Goal: Communication & Community: Ask a question

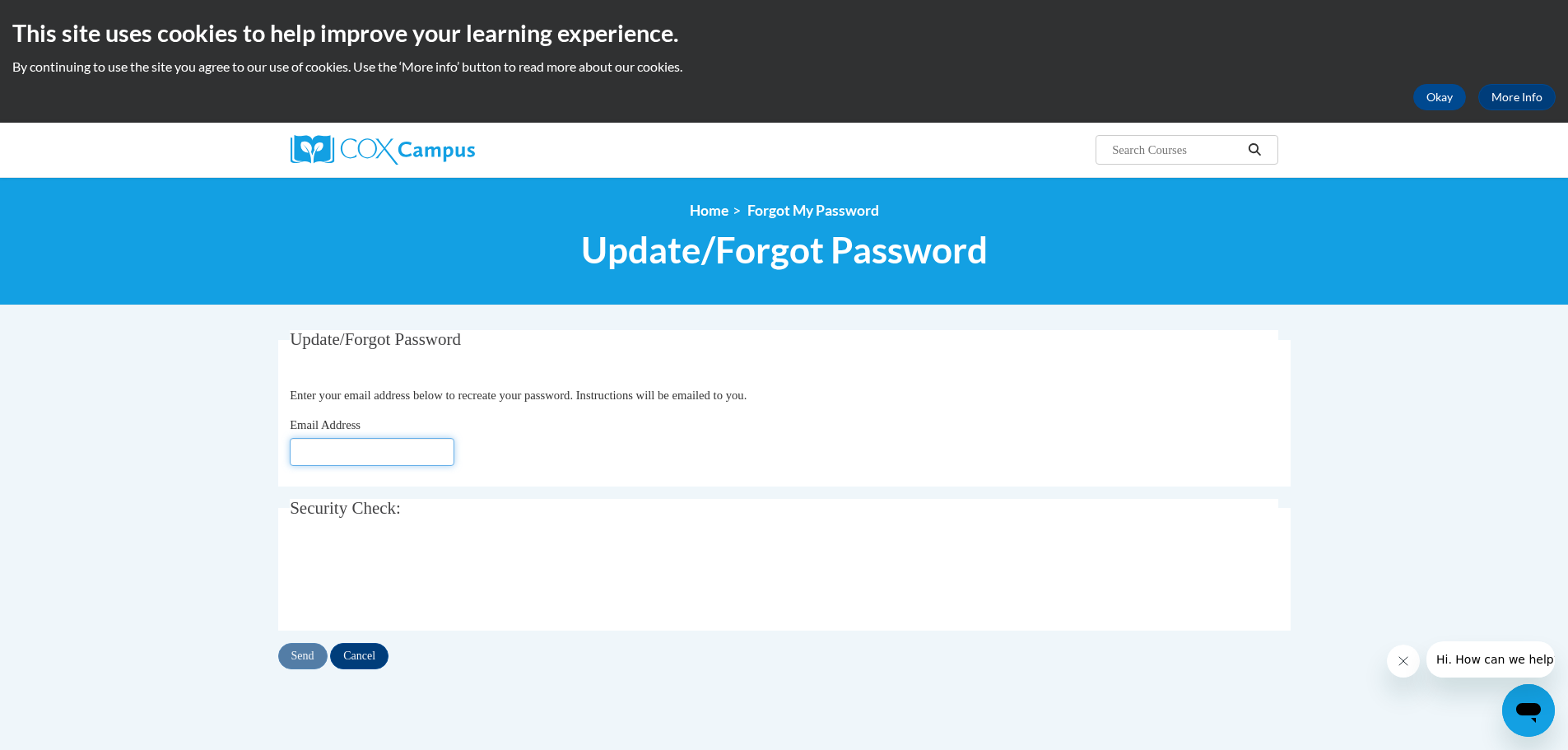
drag, startPoint x: 0, startPoint y: 0, endPoint x: 320, endPoint y: 445, distance: 548.1
click at [320, 445] on input "Email Address" at bounding box center [372, 452] width 164 height 28
type input "Koverton@georgiacyber.org"
click at [306, 655] on input "Send" at bounding box center [302, 656] width 50 height 26
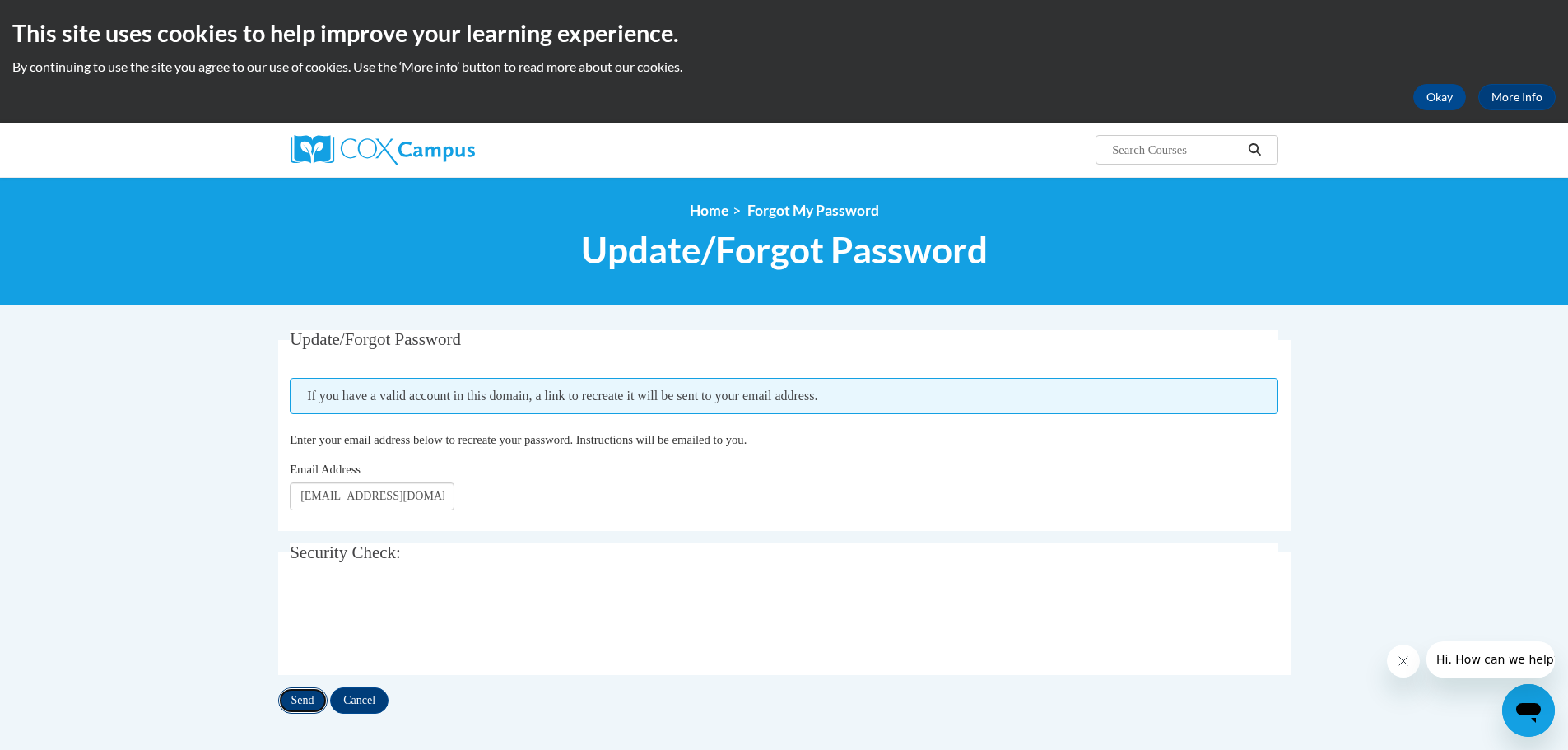
click at [297, 699] on input "Send" at bounding box center [302, 700] width 50 height 26
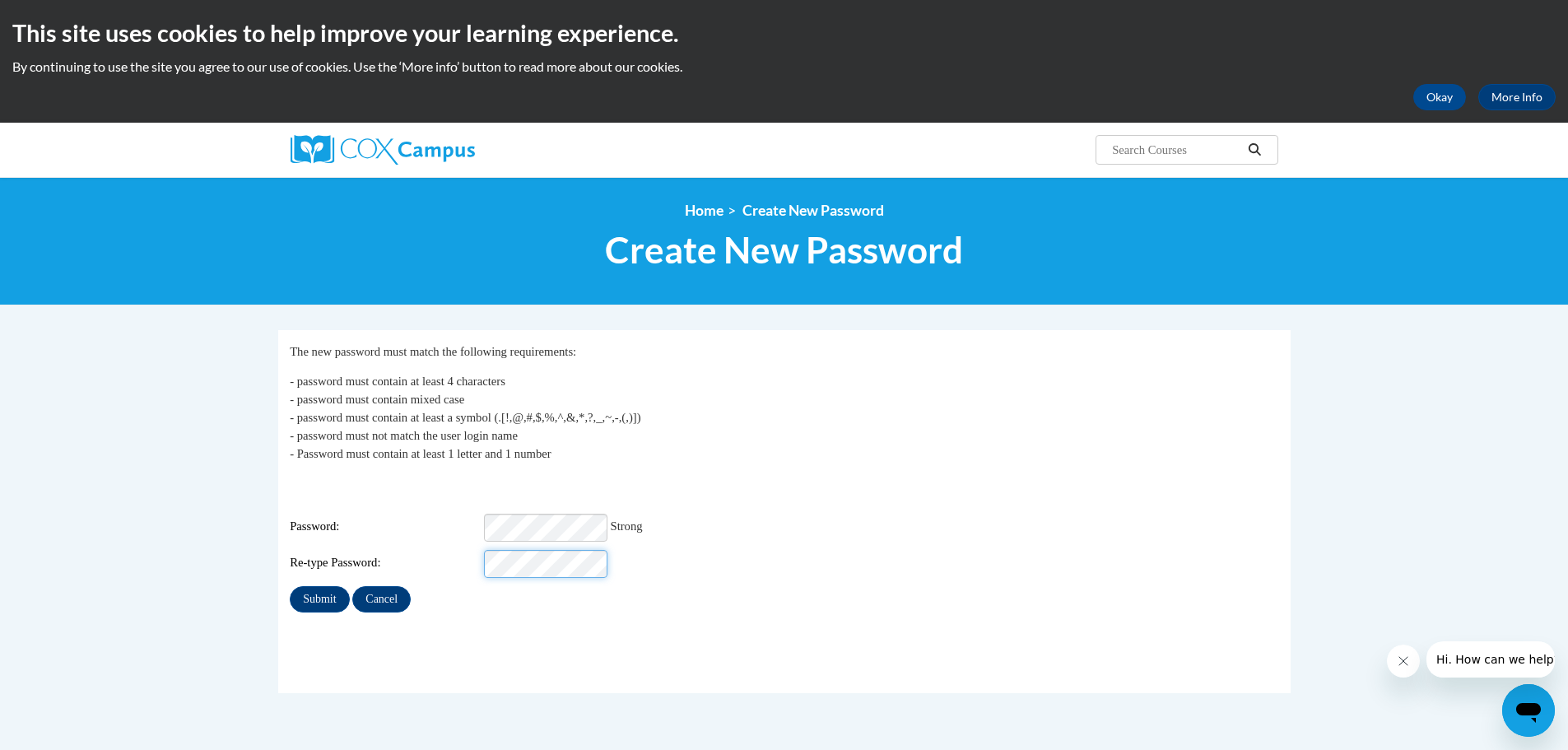
click at [290, 586] on input "Submit" at bounding box center [319, 599] width 59 height 26
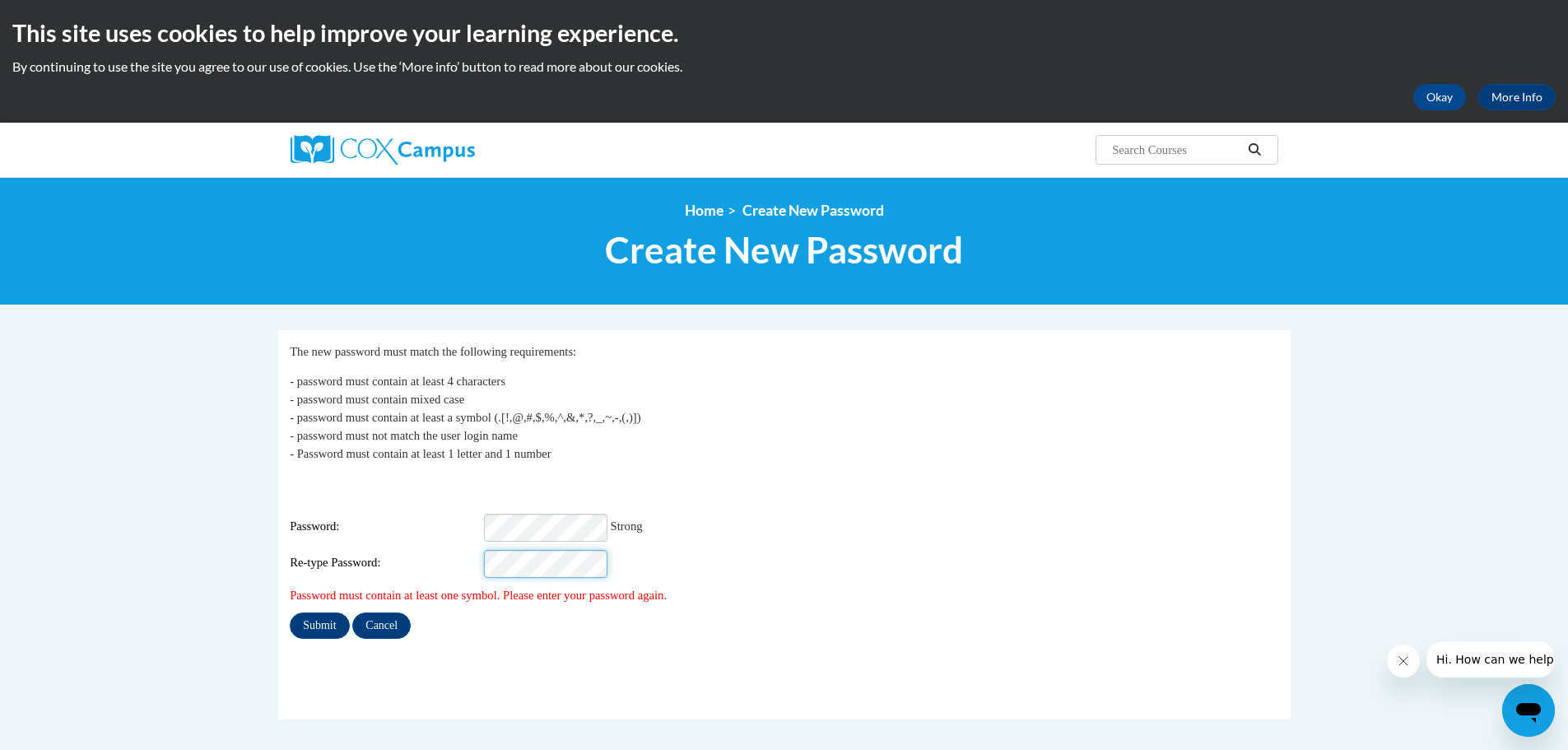
click at [290, 612] on input "Submit" at bounding box center [319, 625] width 59 height 26
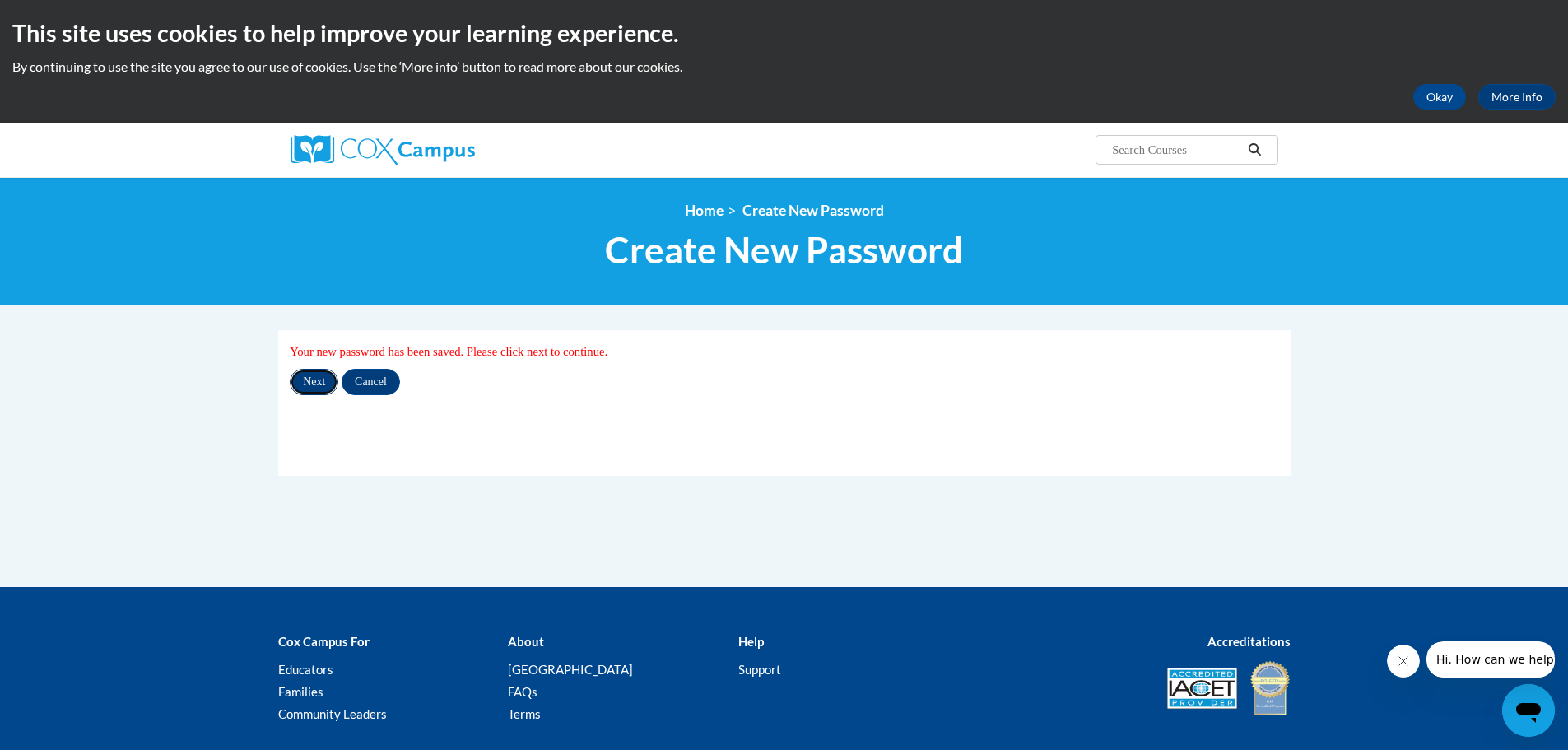
click at [312, 383] on input "Next" at bounding box center [314, 382] width 49 height 26
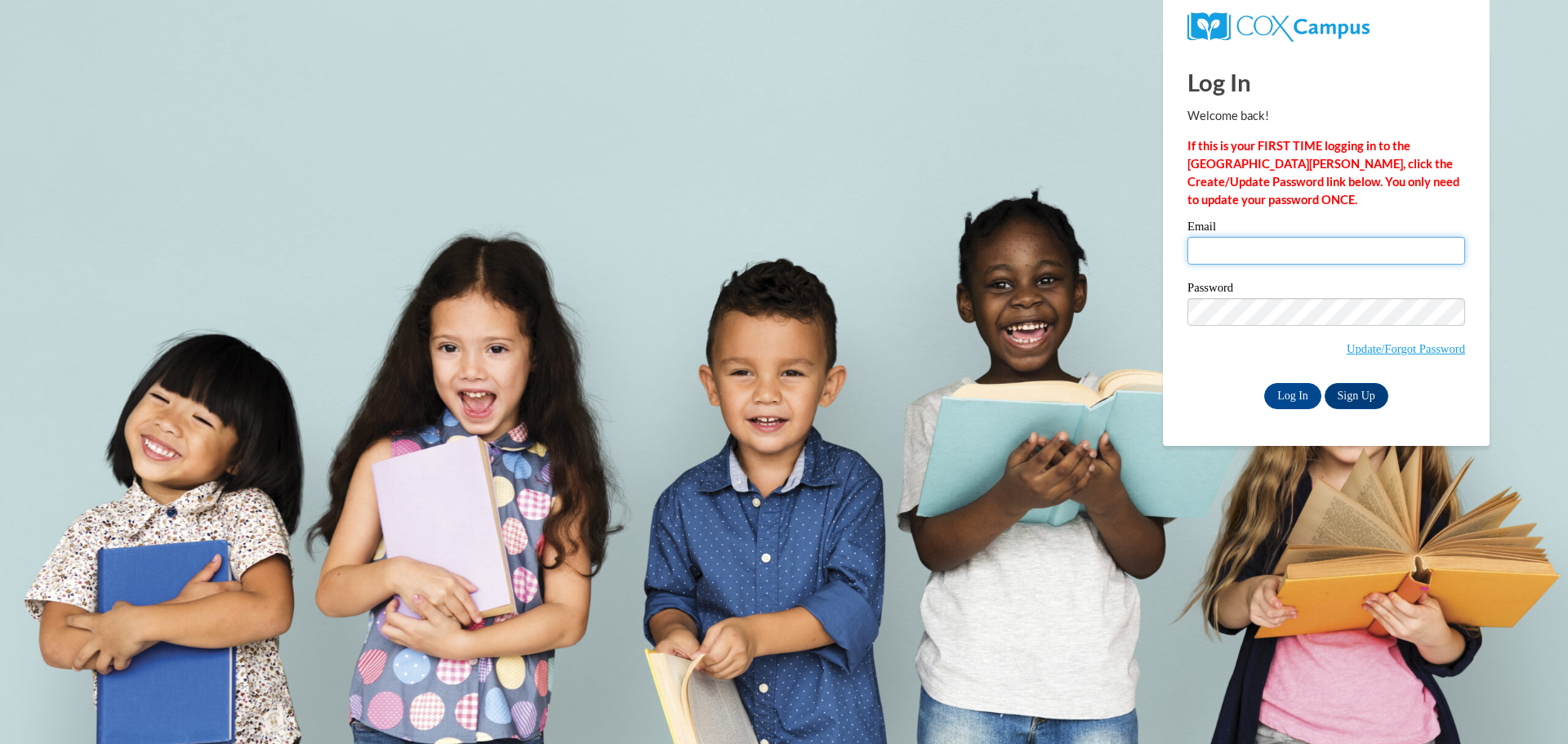
click at [1211, 253] on input "Email" at bounding box center [1326, 250] width 277 height 28
type input "koverton@georgiacyber.org"
drag, startPoint x: 1309, startPoint y: 395, endPoint x: 1335, endPoint y: 438, distance: 50.2
click at [1335, 438] on div "Log In Welcome back! If this is your FIRST TIME logging in to the NEW Cox Campu…" at bounding box center [1326, 248] width 351 height 397
click at [1291, 394] on input "Log In" at bounding box center [1292, 396] width 57 height 26
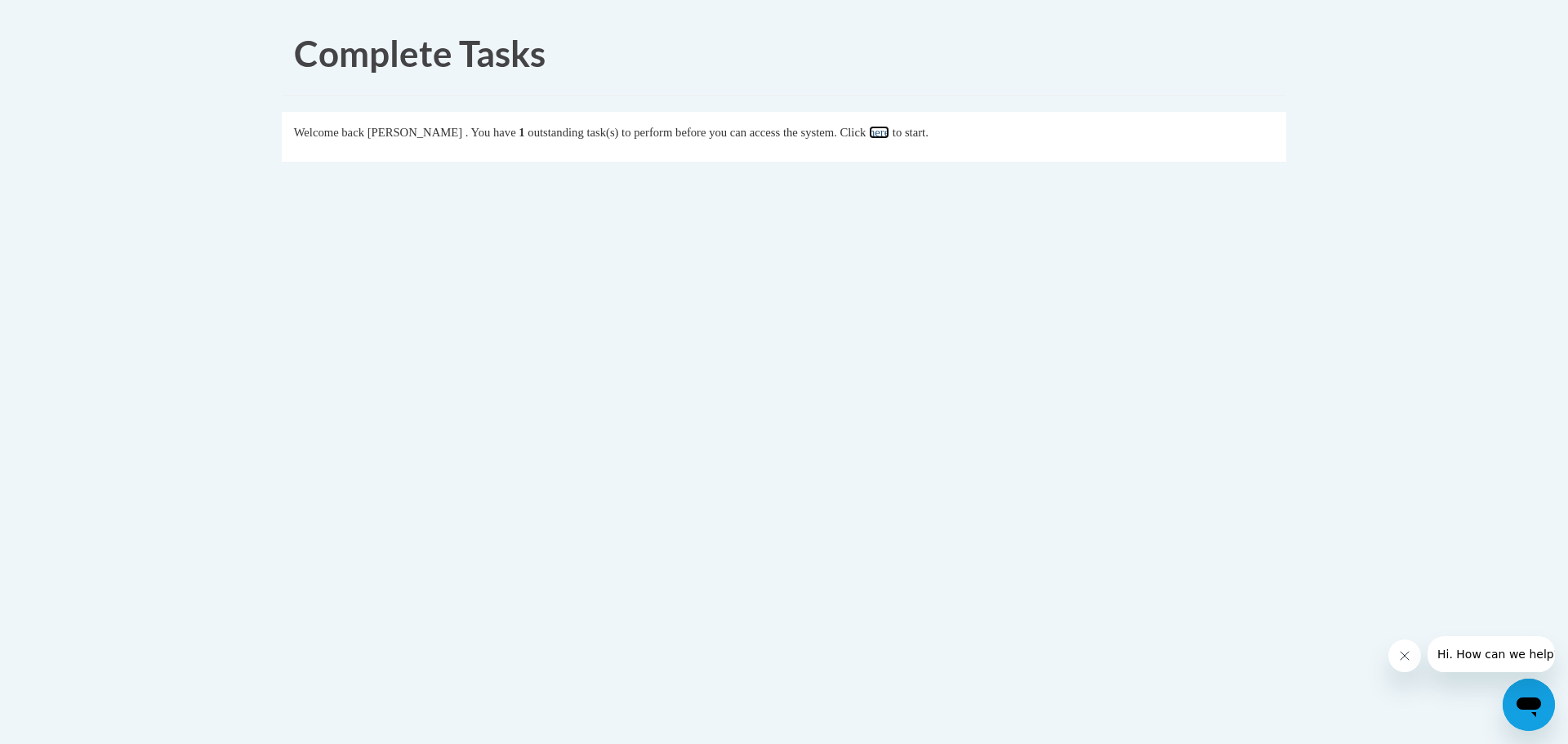
click at [889, 135] on link "here" at bounding box center [879, 132] width 20 height 13
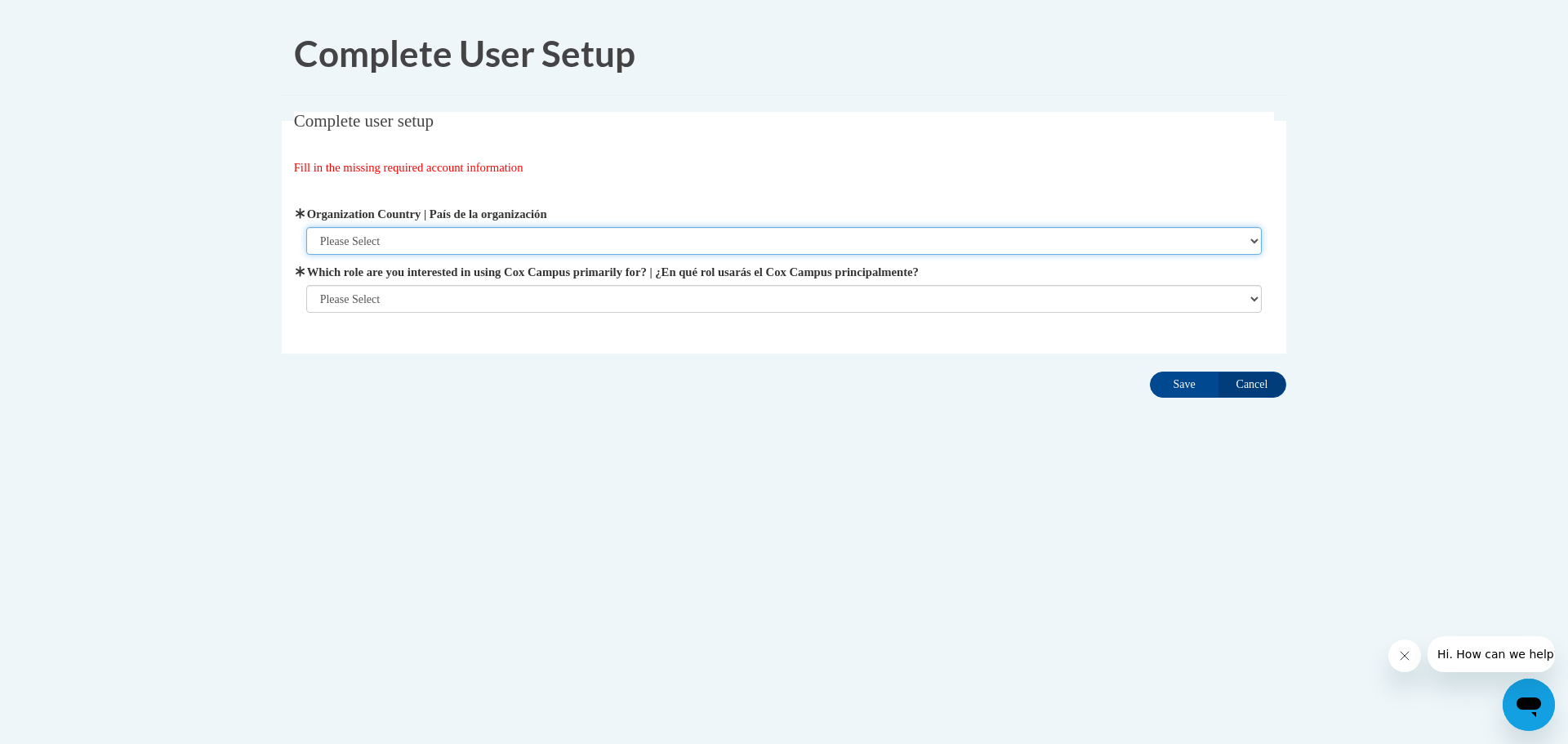
click at [400, 240] on select "Please Select United States | Estados Unidos Outside of the United States | Fue…" at bounding box center [784, 241] width 956 height 28
select select "ad49bcad-a171-4b2e-b99c-48b446064914"
click at [306, 227] on select "Please Select United States | Estados Unidos Outside of the United States | Fue…" at bounding box center [784, 241] width 956 height 28
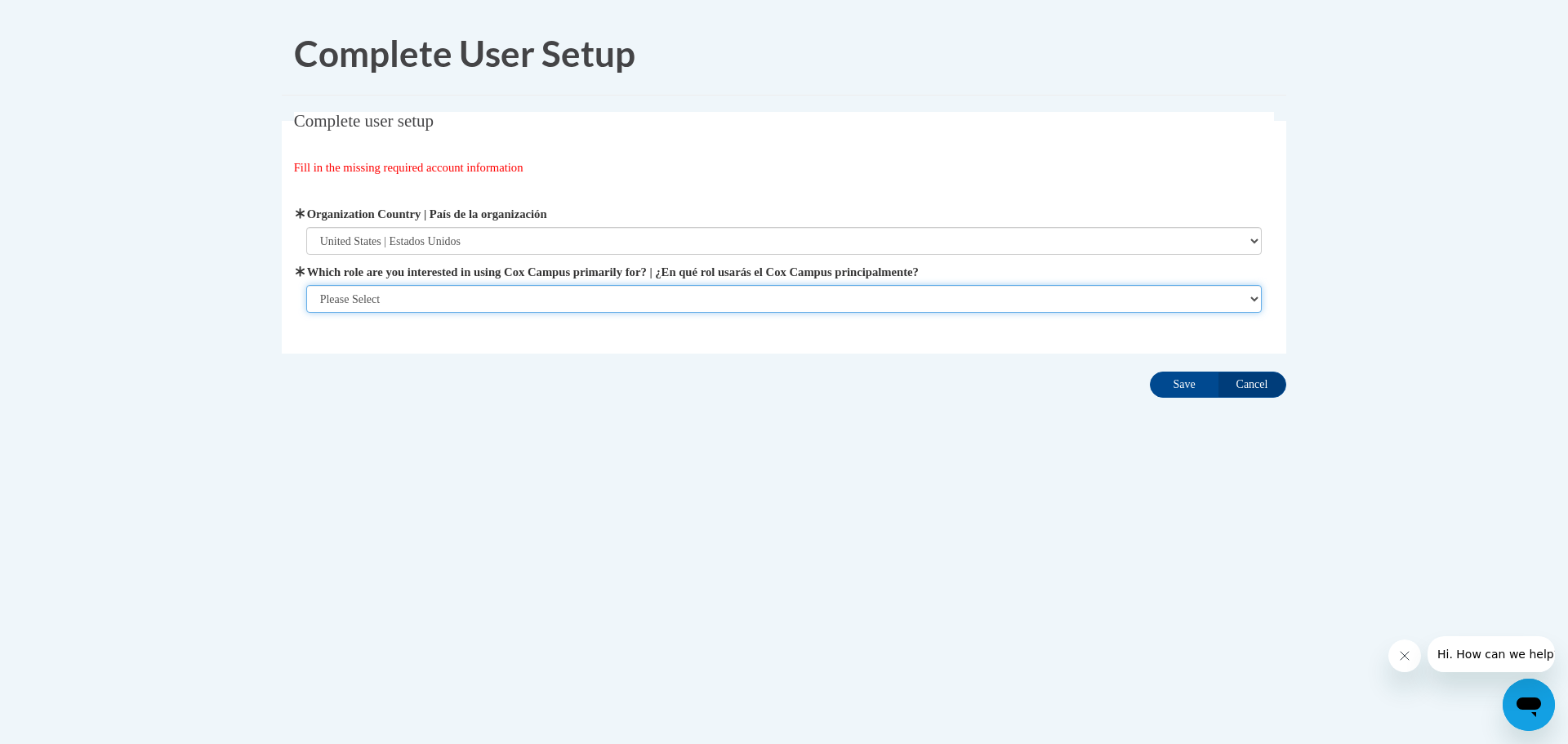
click at [401, 294] on select "Please Select College/University | Colegio/Universidad Community/Nonprofit Part…" at bounding box center [784, 299] width 956 height 28
select select "fbf2d438-af2f-41f8-98f1-81c410e29de3"
click at [306, 313] on select "Please Select College/University | Colegio/Universidad Community/Nonprofit Part…" at bounding box center [784, 299] width 956 height 28
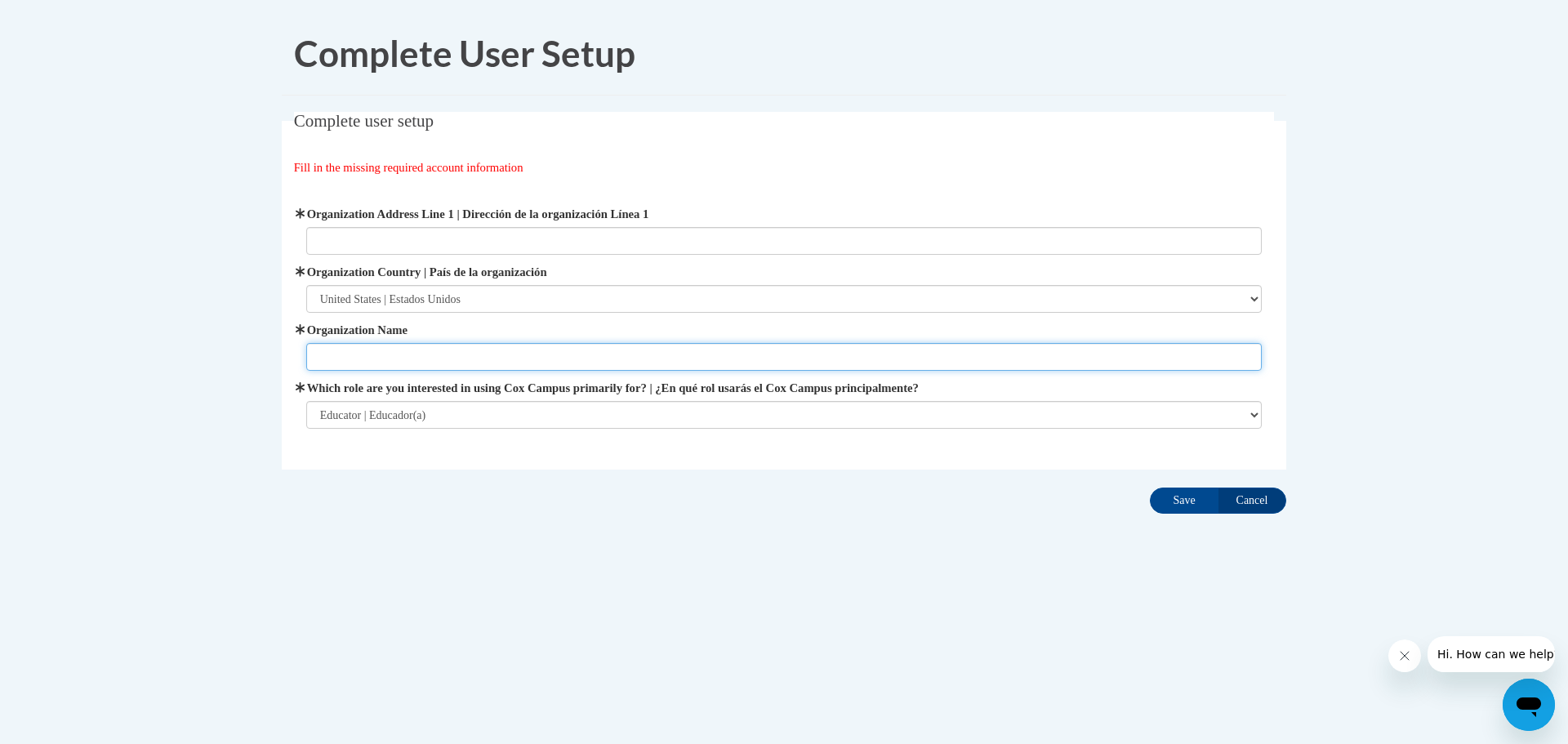
click at [346, 358] on input "Organization Name" at bounding box center [784, 357] width 956 height 28
click at [776, 426] on div "Organization Address Line 1 | Dirección de la organización Línea 1 Organization…" at bounding box center [784, 317] width 956 height 223
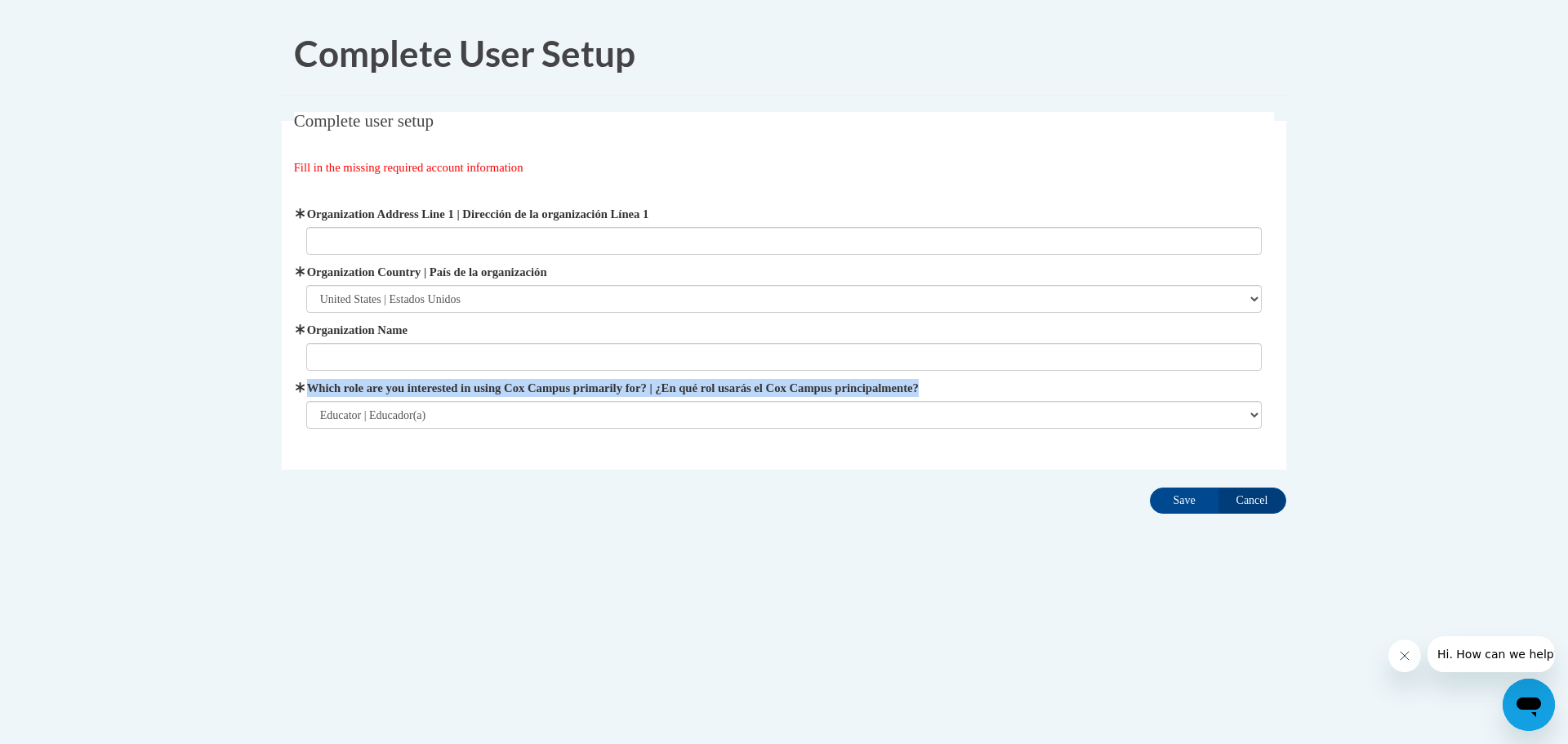
drag, startPoint x: 1523, startPoint y: 394, endPoint x: 1627, endPoint y: 654, distance: 280.0
click at [1567, 654] on html "Complete User Setup Complete user setup Fill in the missing required account in…" at bounding box center [784, 372] width 1568 height 744
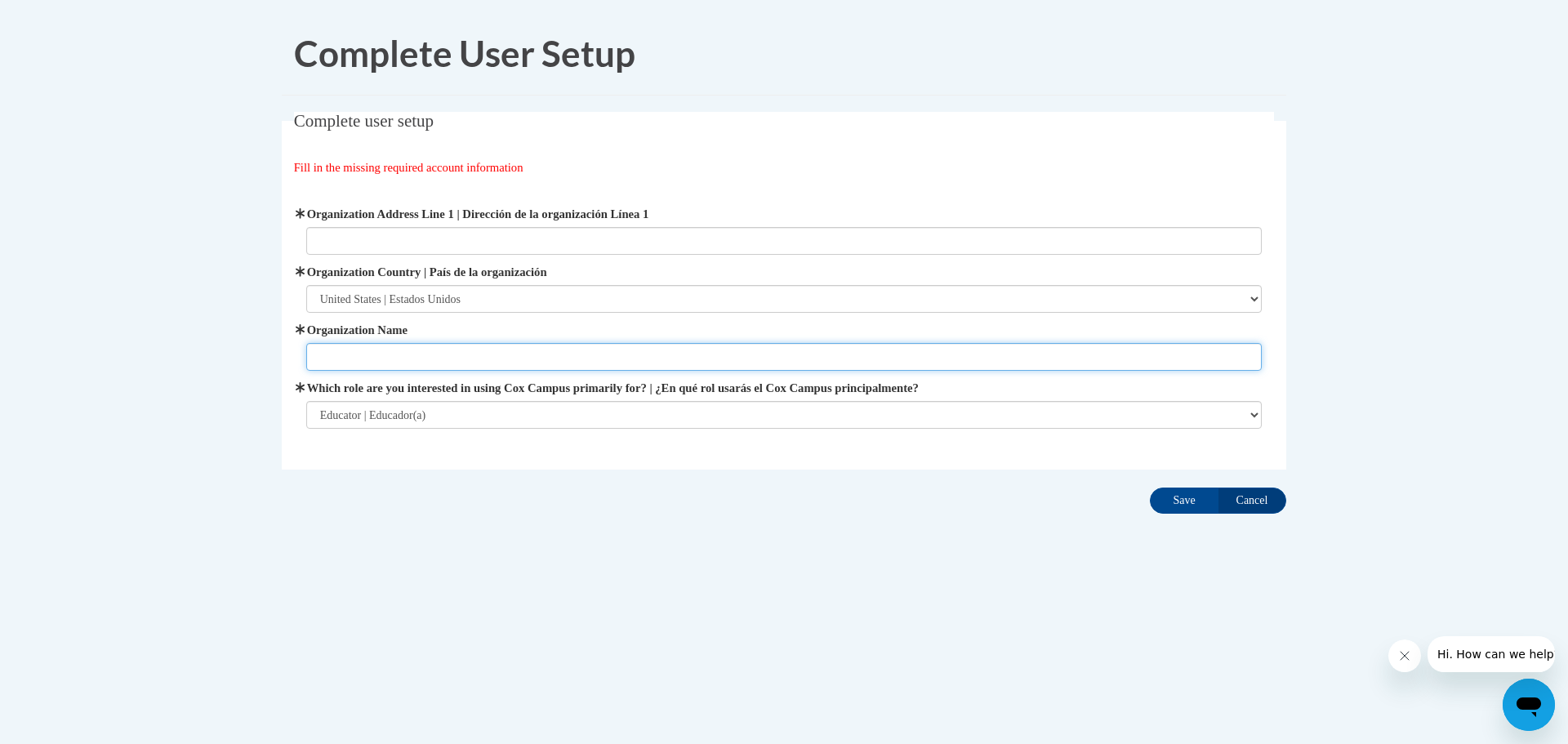
click at [426, 349] on input "Organization Name" at bounding box center [784, 357] width 956 height 28
drag, startPoint x: 438, startPoint y: 387, endPoint x: 461, endPoint y: 467, distance: 83.2
click at [455, 448] on div "Organization Address Line 1 | Dirección de la organización Línea 1 Organization…" at bounding box center [784, 317] width 980 height 264
type input "Georgia Cyber Academy Online Charter School"
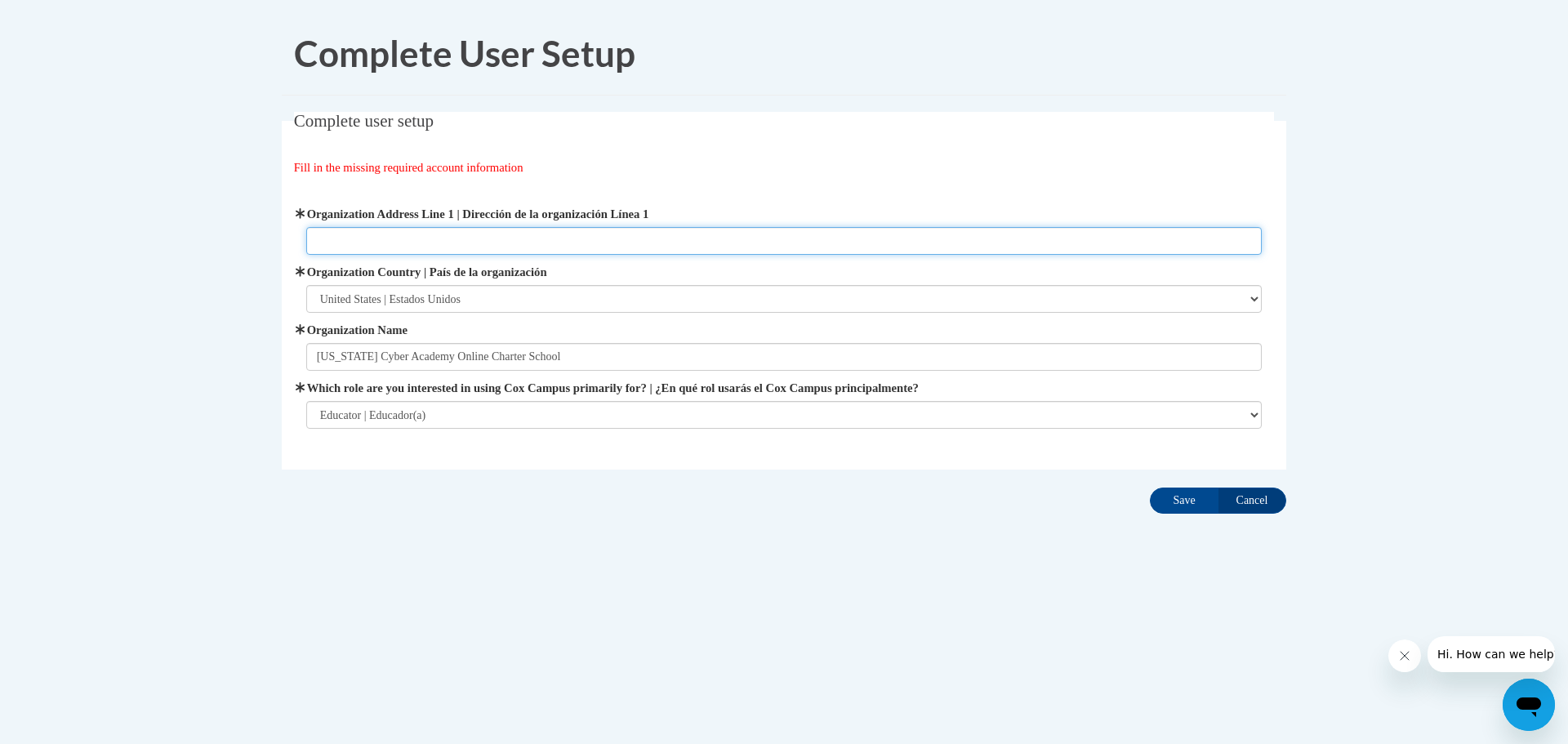
click at [489, 243] on input "Organization Address Line 1 | Dirección de la organización Línea 1" at bounding box center [784, 241] width 956 height 28
type input "1745 Pheonix Blvd S100 Atlanta, Ga 30349"
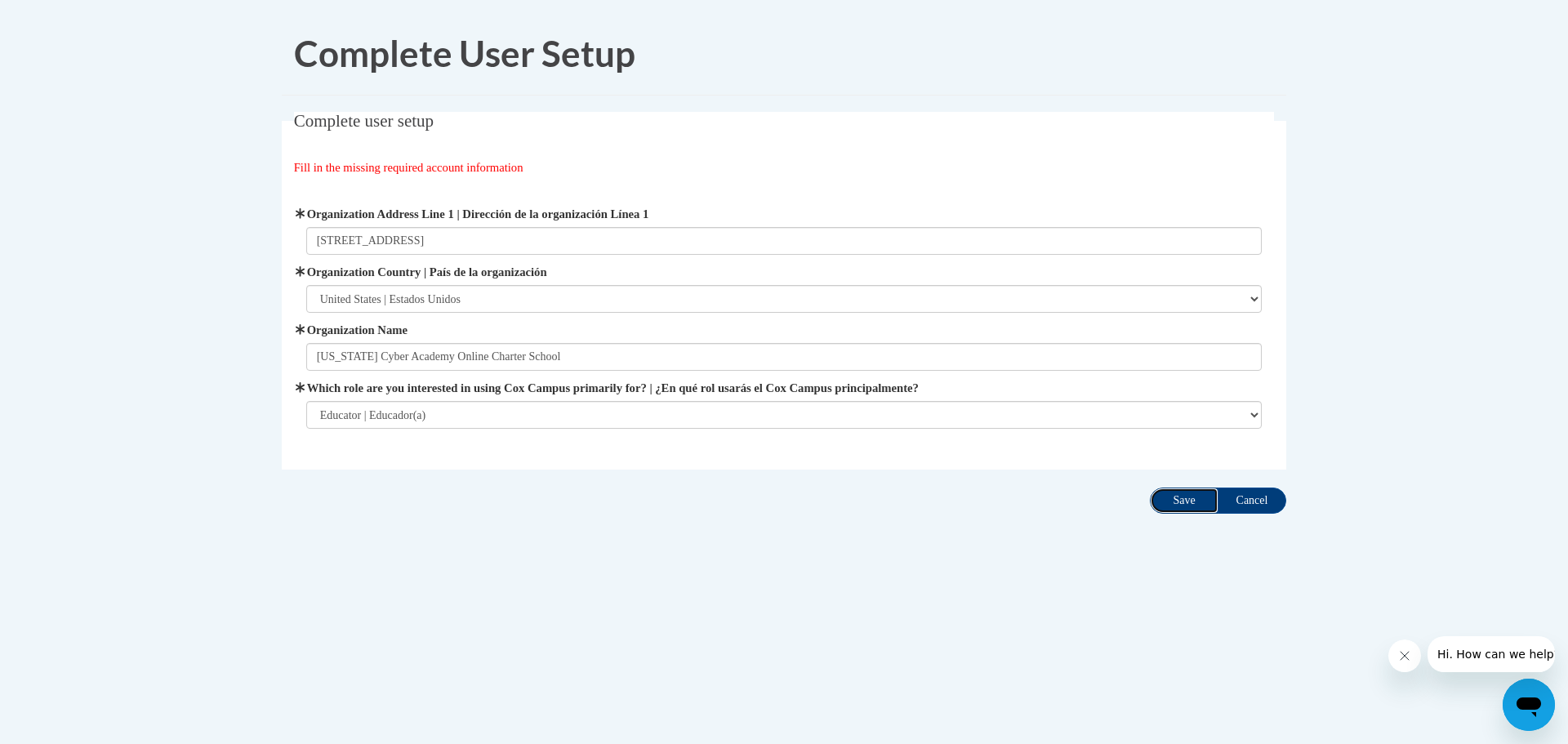
click at [1183, 502] on input "Save" at bounding box center [1184, 501] width 69 height 26
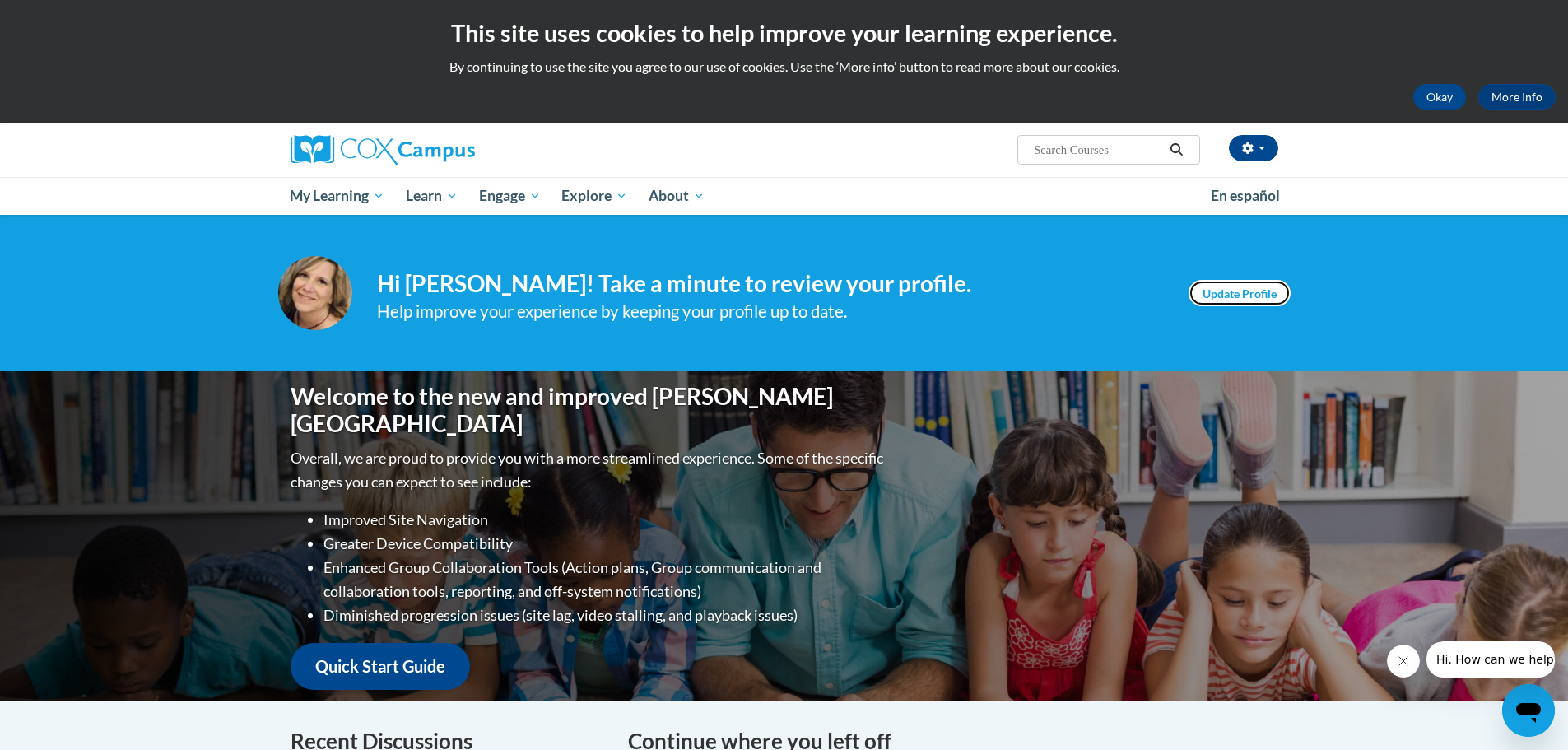
click at [1224, 294] on link "Update Profile" at bounding box center [1239, 293] width 102 height 26
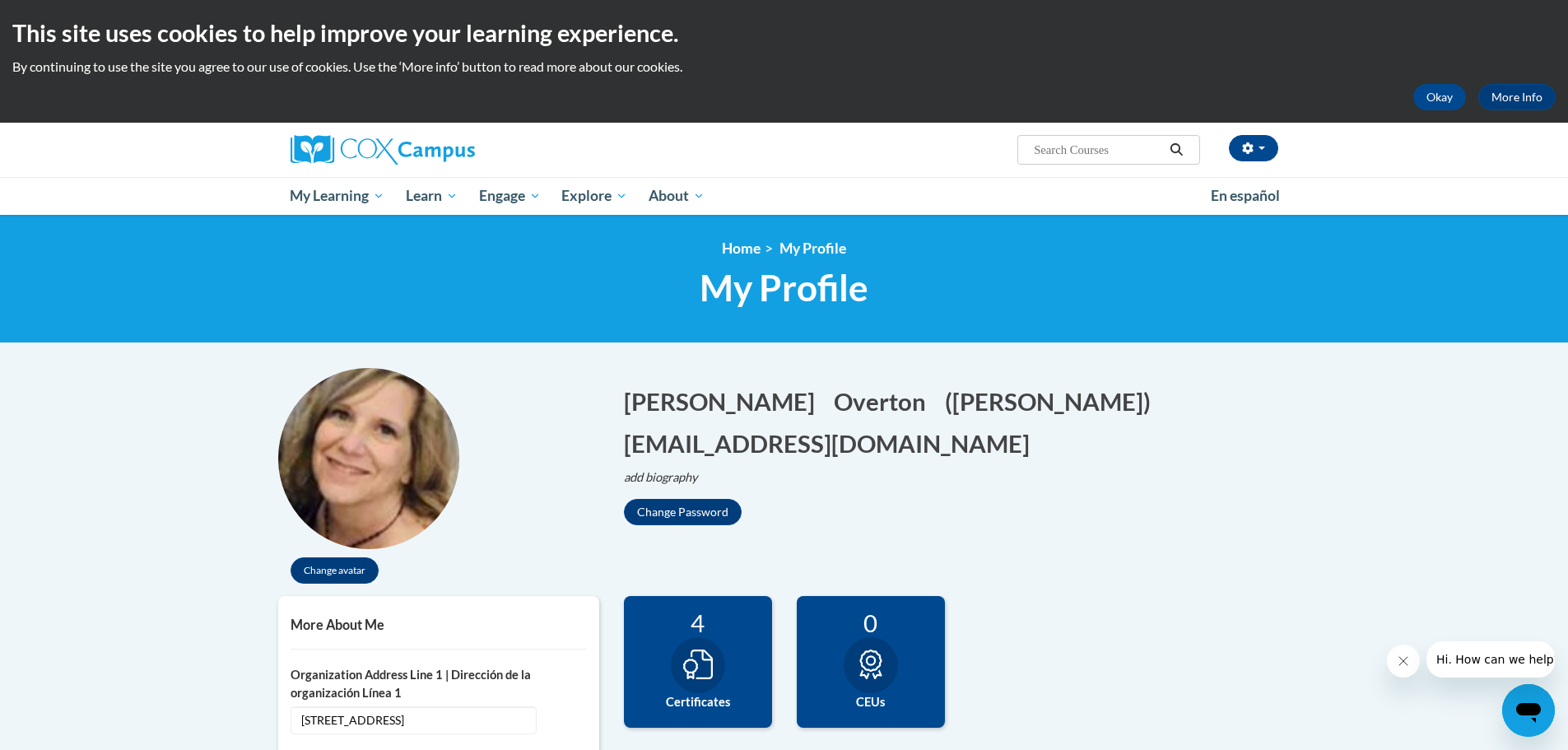
click at [372, 462] on img at bounding box center [368, 458] width 181 height 181
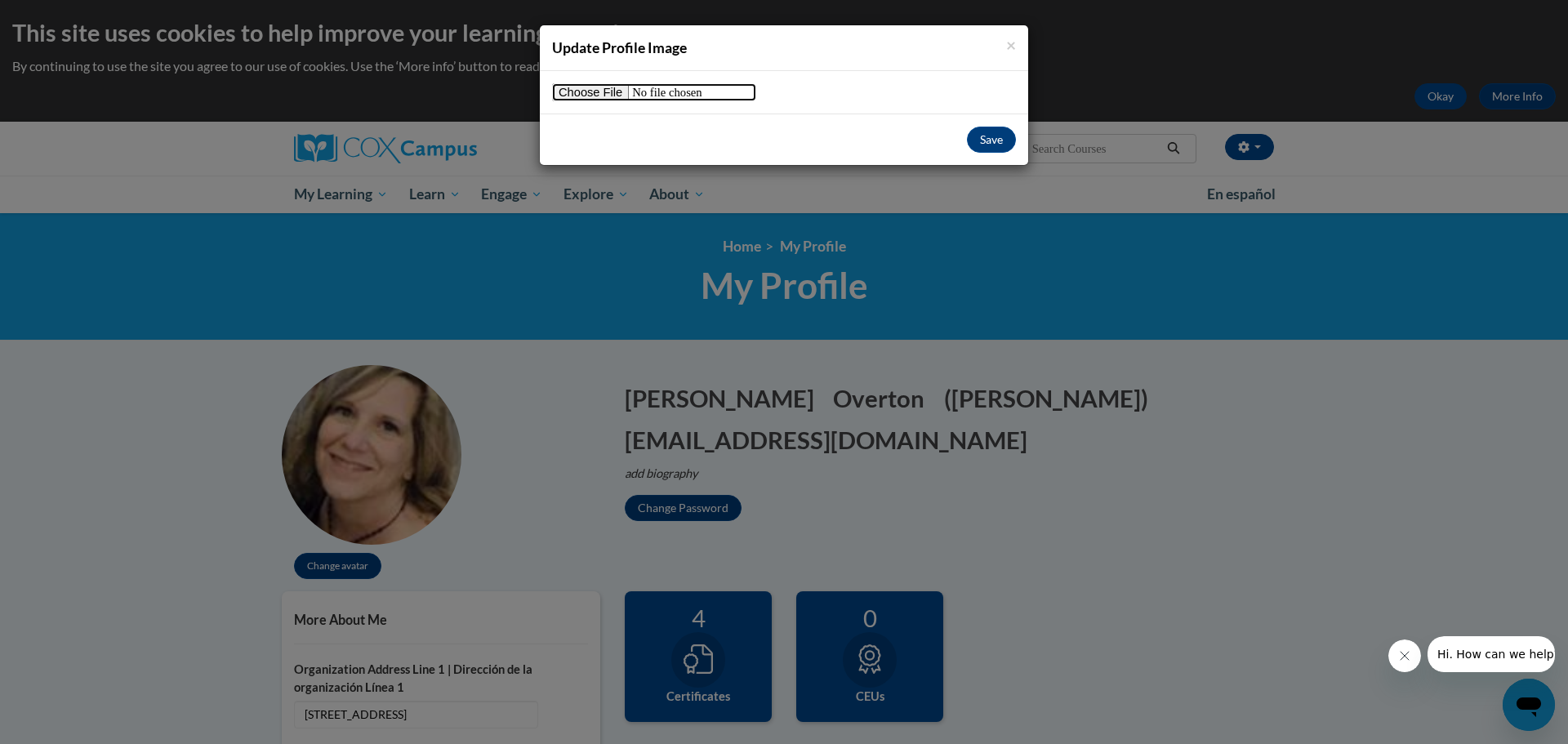
click at [597, 95] on input "file" at bounding box center [654, 91] width 204 height 18
type input "C:\fakepath\all abt me me.png"
click at [983, 143] on button "Save" at bounding box center [991, 140] width 49 height 26
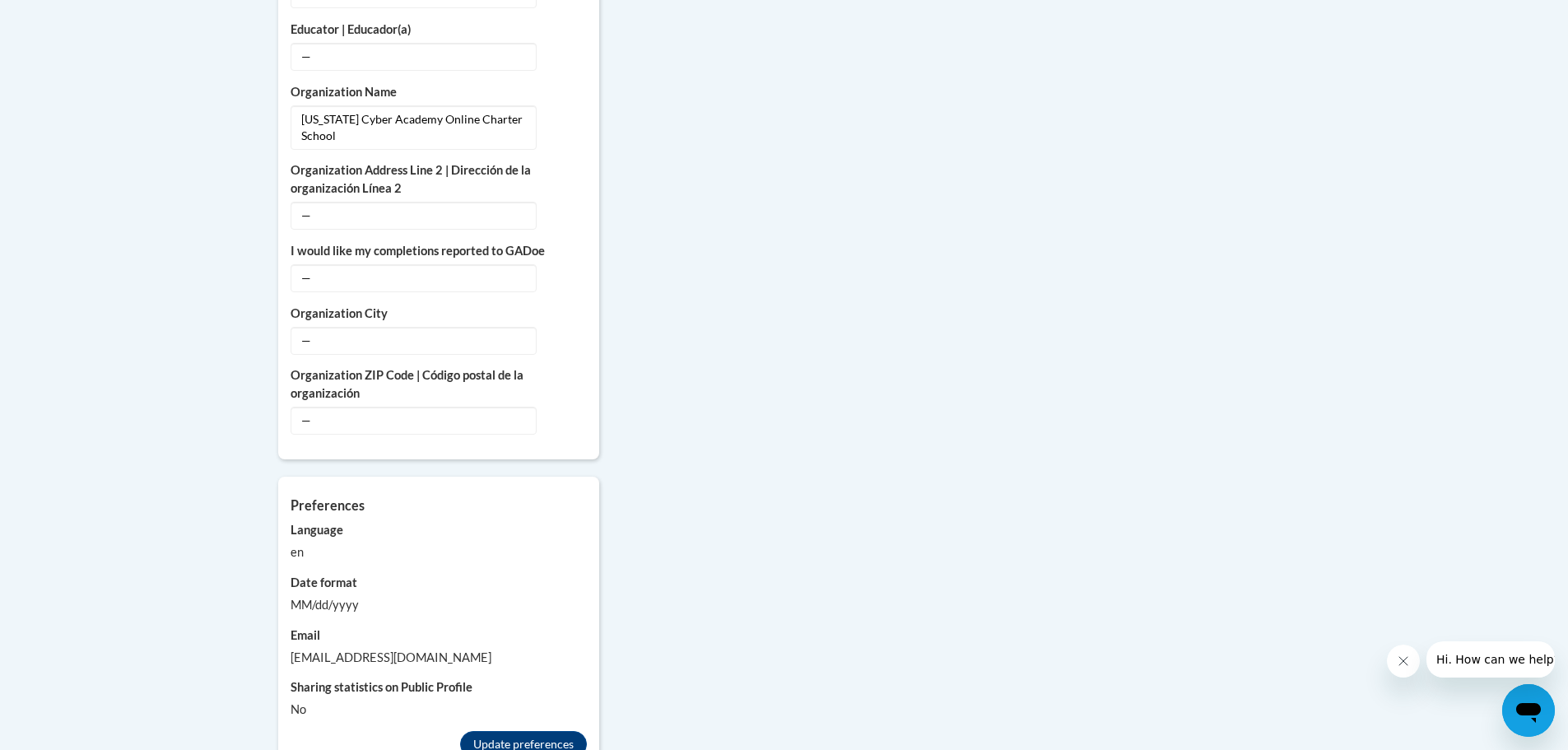
scroll to position [1235, 0]
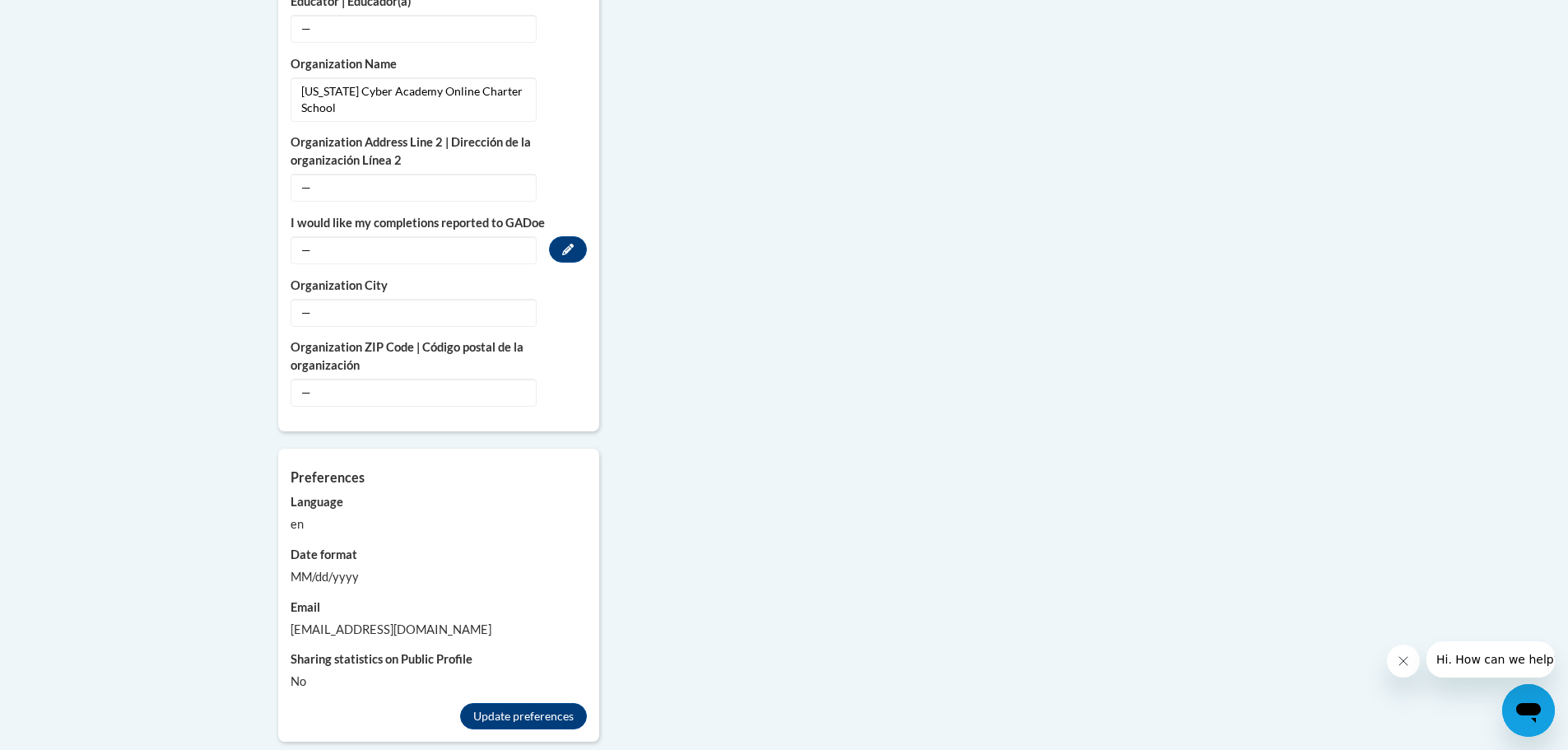
click at [359, 237] on span "—" at bounding box center [414, 251] width 246 height 28
click at [311, 237] on span "—" at bounding box center [414, 251] width 246 height 28
click at [573, 237] on button "Edit" at bounding box center [568, 250] width 38 height 26
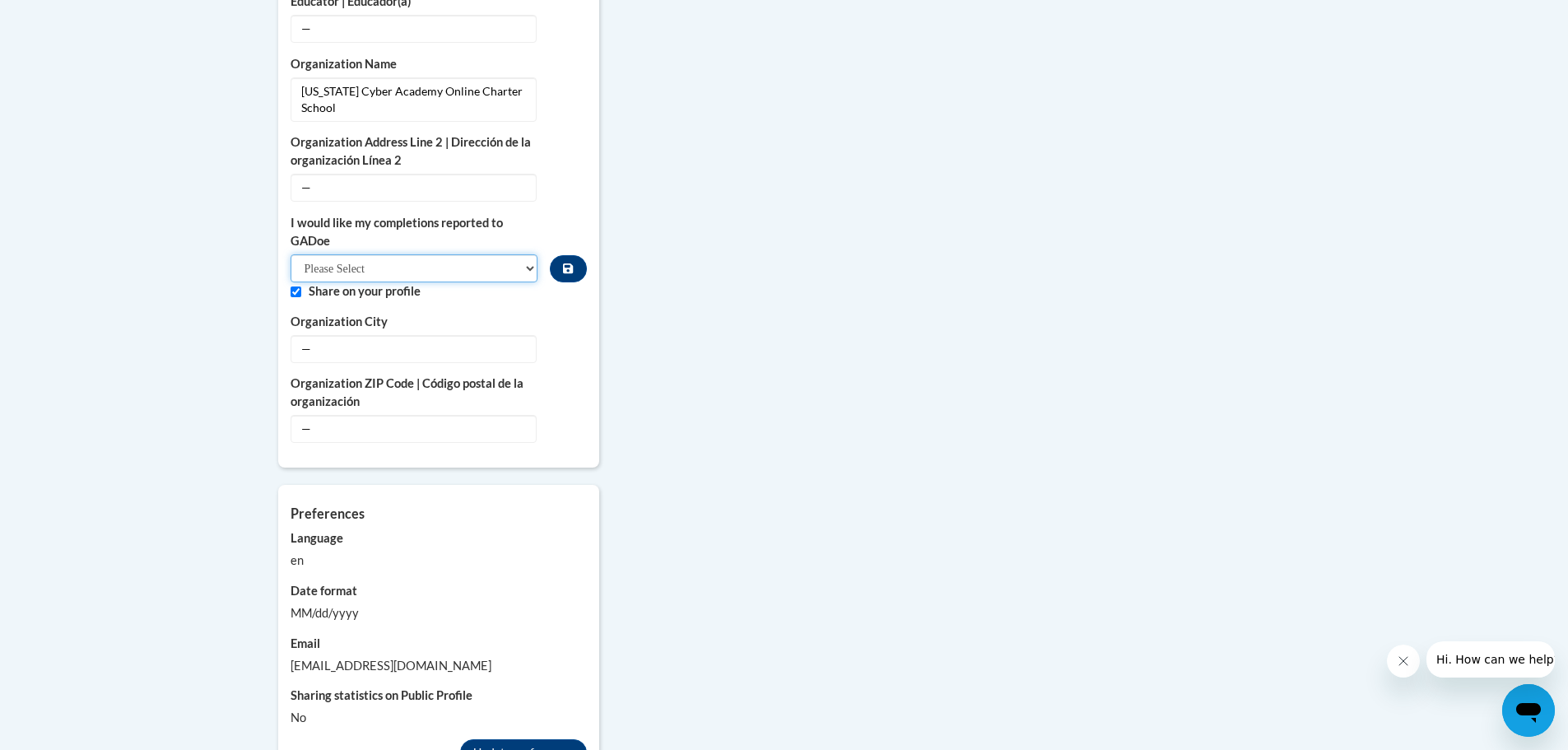
click at [525, 254] on select "Please Select Yes No" at bounding box center [415, 268] width 248 height 28
select select "603ba6f8-c7dd-435b-84cd-d4c8cfb77024"
click at [291, 254] on select "Please Select Yes No" at bounding box center [415, 268] width 248 height 28
click at [350, 335] on span "—" at bounding box center [414, 349] width 246 height 28
click at [304, 335] on span "—" at bounding box center [414, 349] width 246 height 28
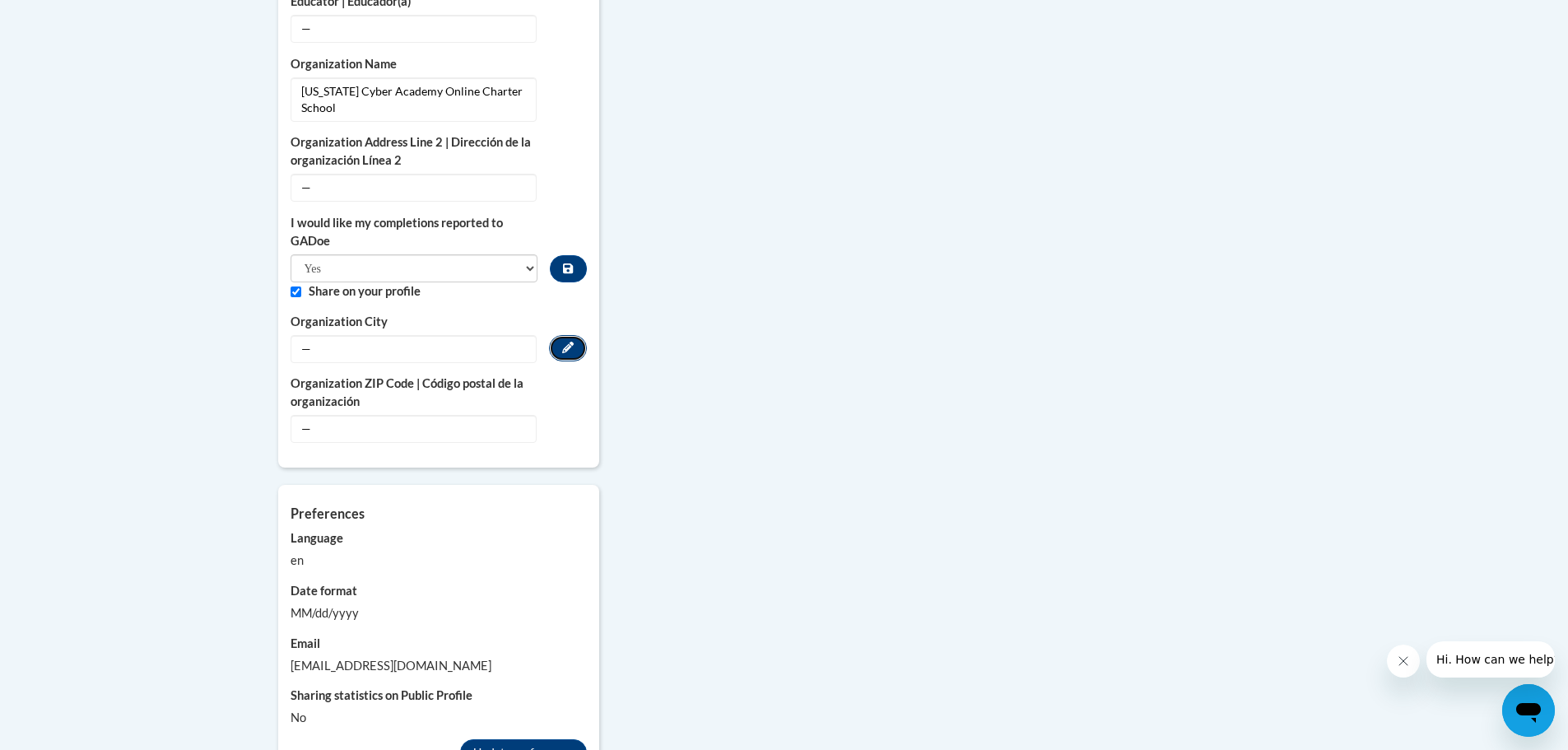
click at [562, 342] on icon "Custom profile fields" at bounding box center [568, 347] width 11 height 11
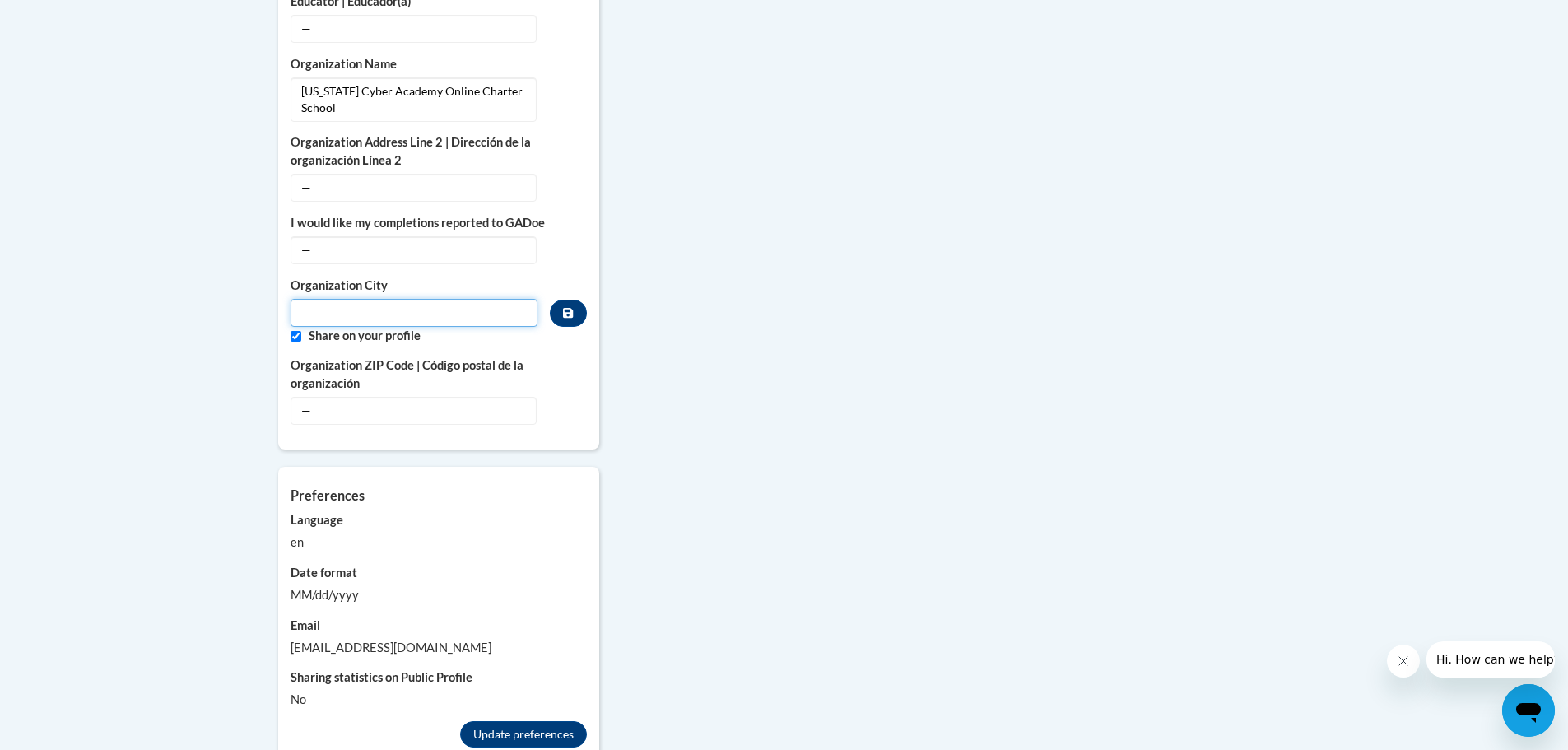
click at [326, 298] on input "Metadata input" at bounding box center [415, 313] width 248 height 28
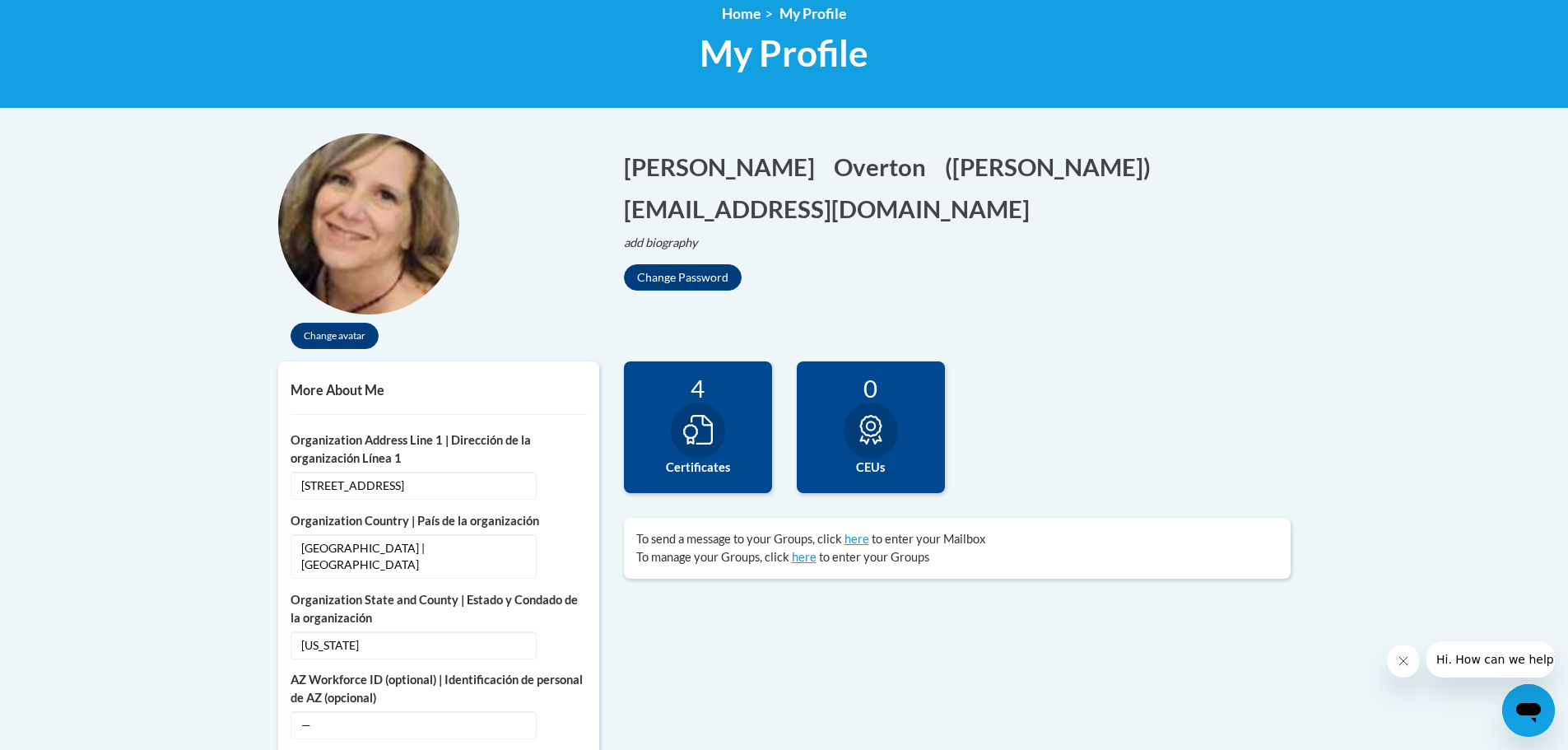
scroll to position [0, 0]
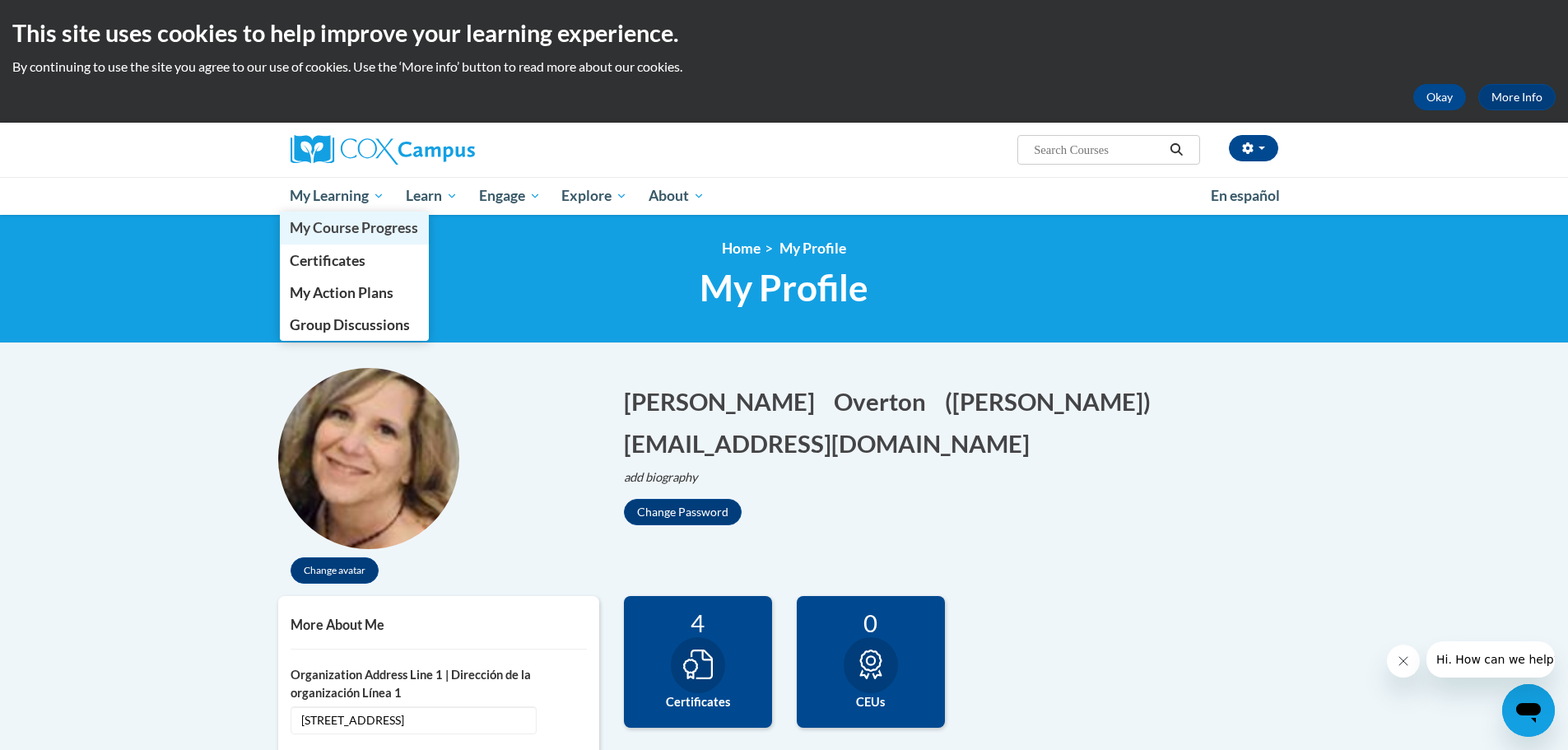
type input "30349"
click at [368, 225] on span "My Course Progress" at bounding box center [354, 227] width 129 height 17
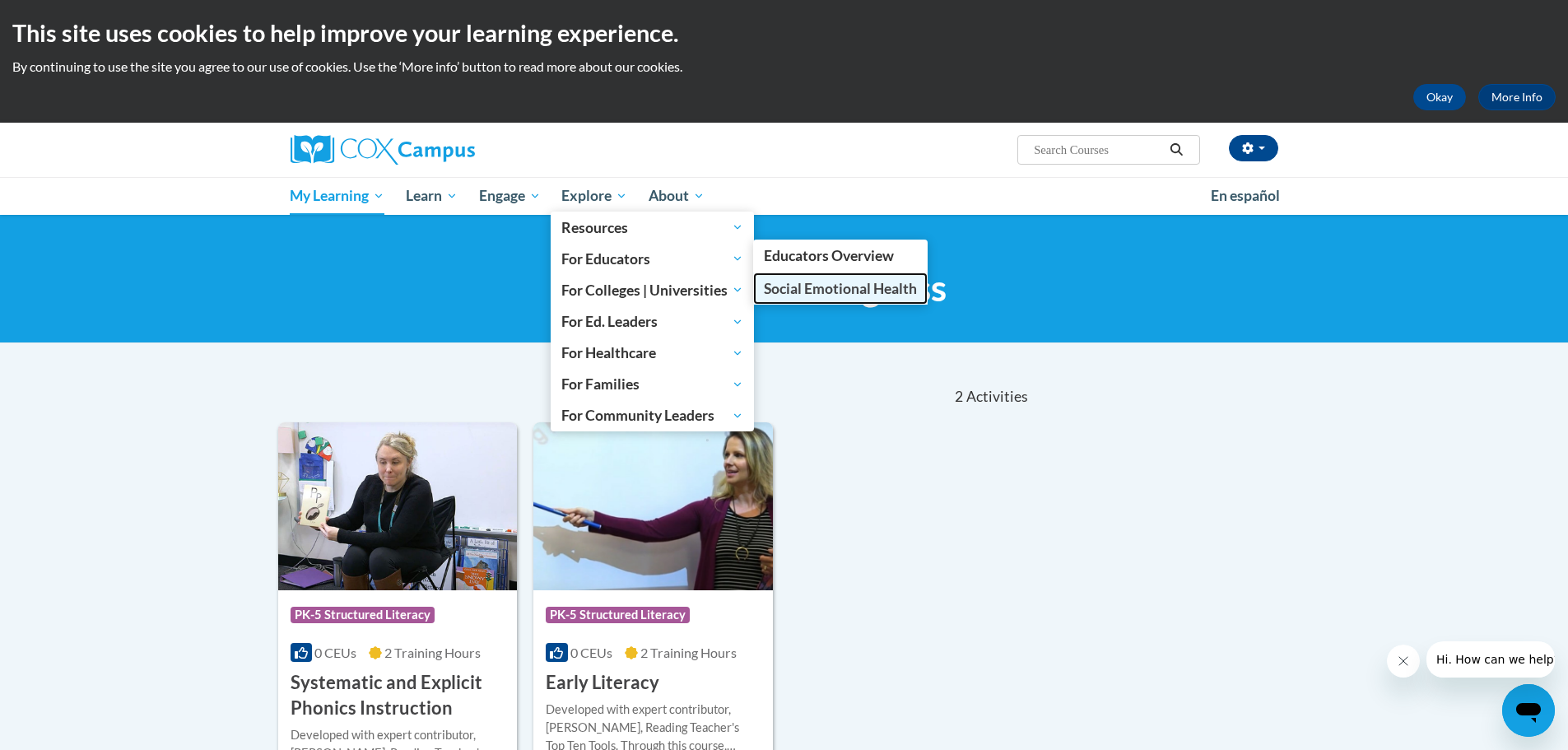
click at [813, 288] on span "Social Emotional Health" at bounding box center [840, 288] width 153 height 17
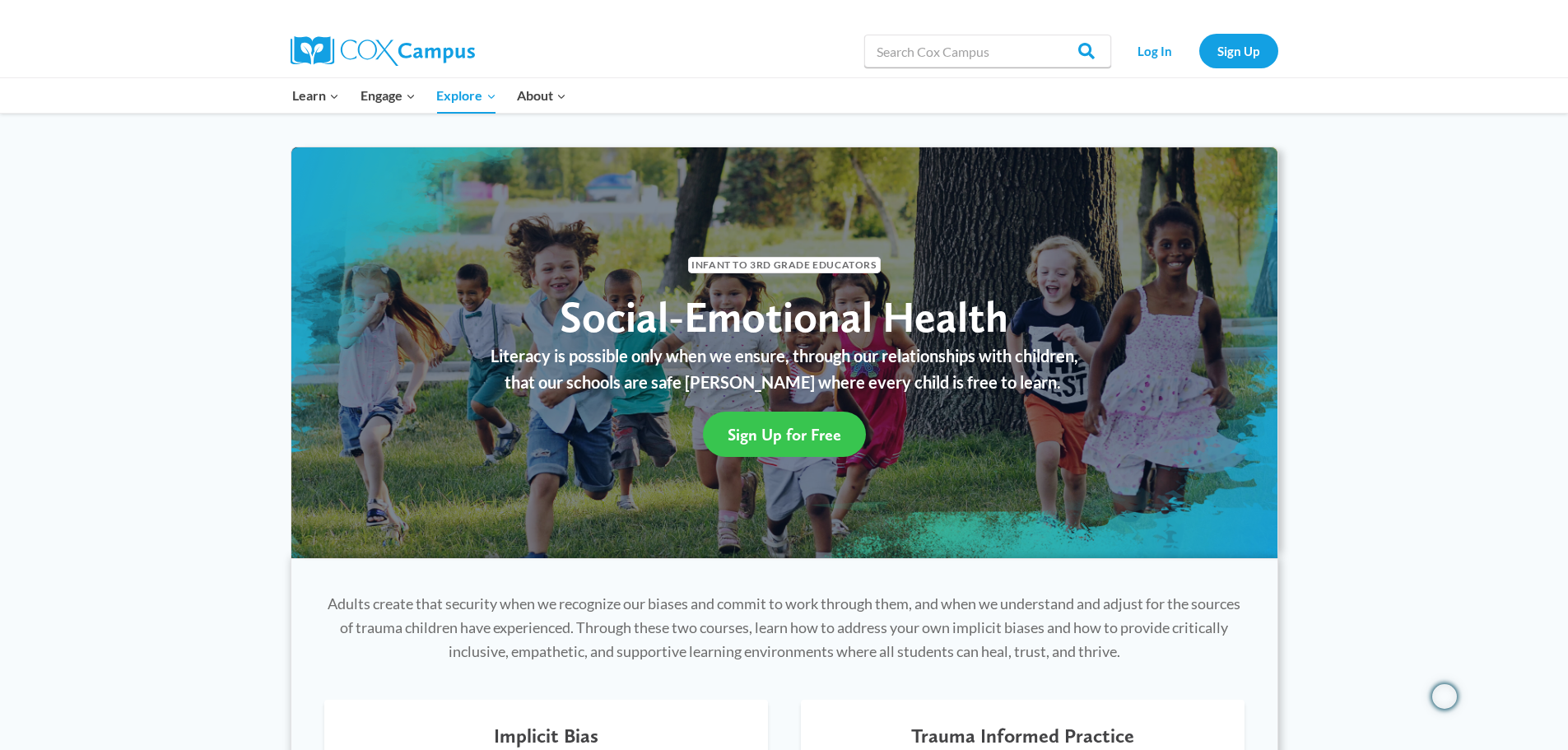
click at [764, 439] on span "Sign Up for Free" at bounding box center [784, 435] width 114 height 20
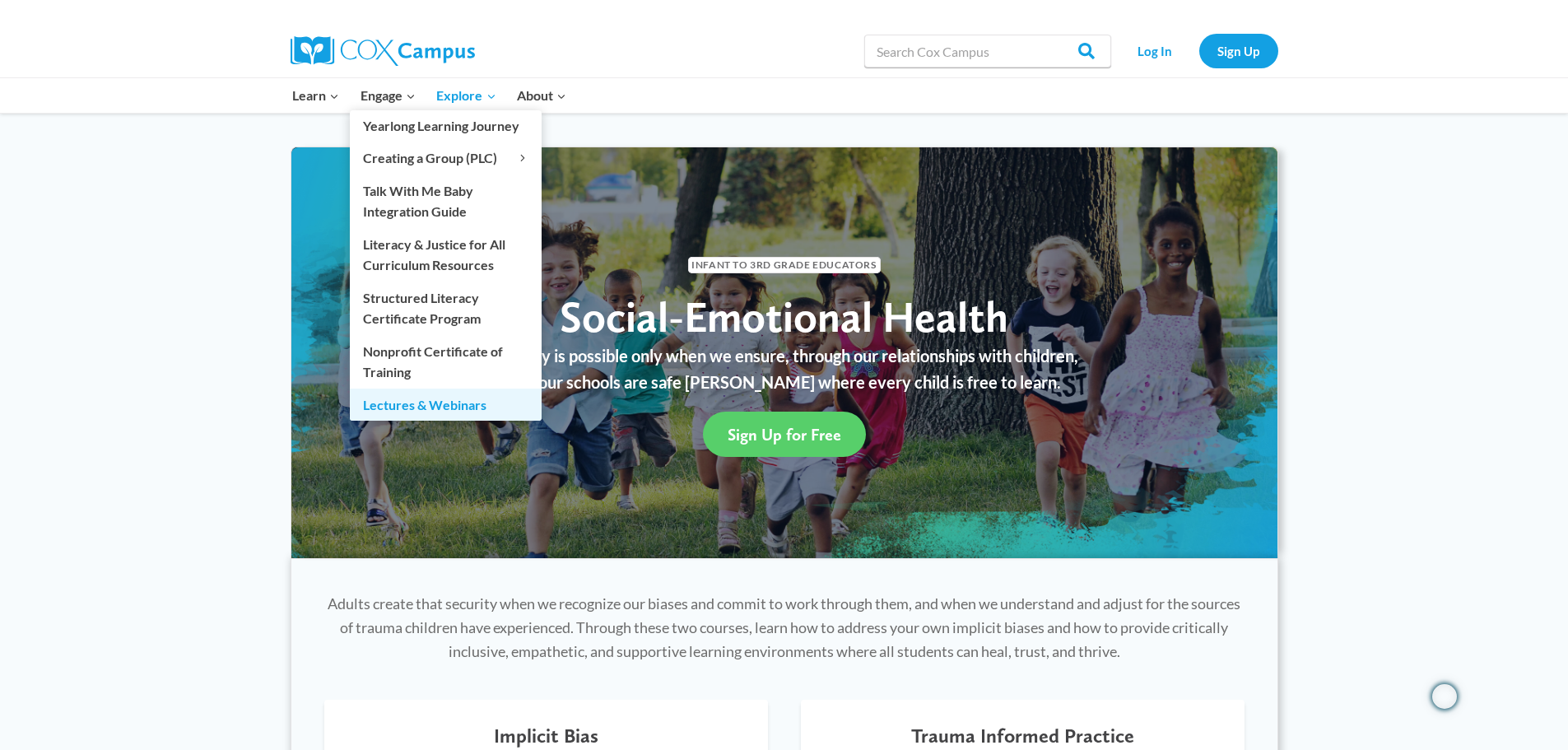
click at [454, 405] on link "Lectures & Webinars" at bounding box center [446, 404] width 191 height 31
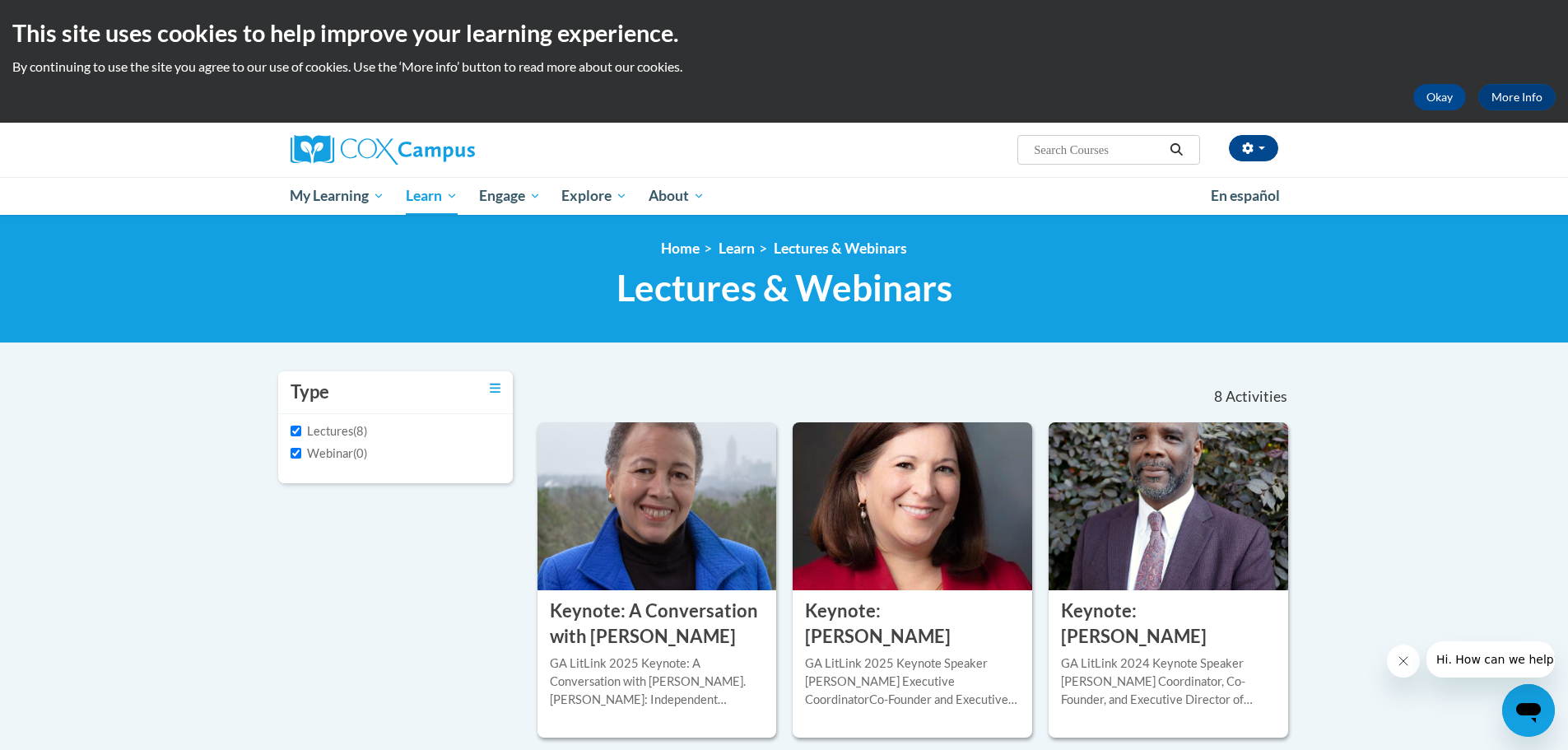
click at [313, 454] on label "Webinar" at bounding box center [322, 453] width 63 height 18
click at [301, 454] on input "Webinar" at bounding box center [296, 452] width 10 height 10
click at [339, 448] on label "Webinar" at bounding box center [322, 453] width 63 height 18
click at [301, 448] on input "Webinar" at bounding box center [296, 452] width 10 height 10
click at [339, 448] on label "Webinar" at bounding box center [322, 453] width 63 height 18
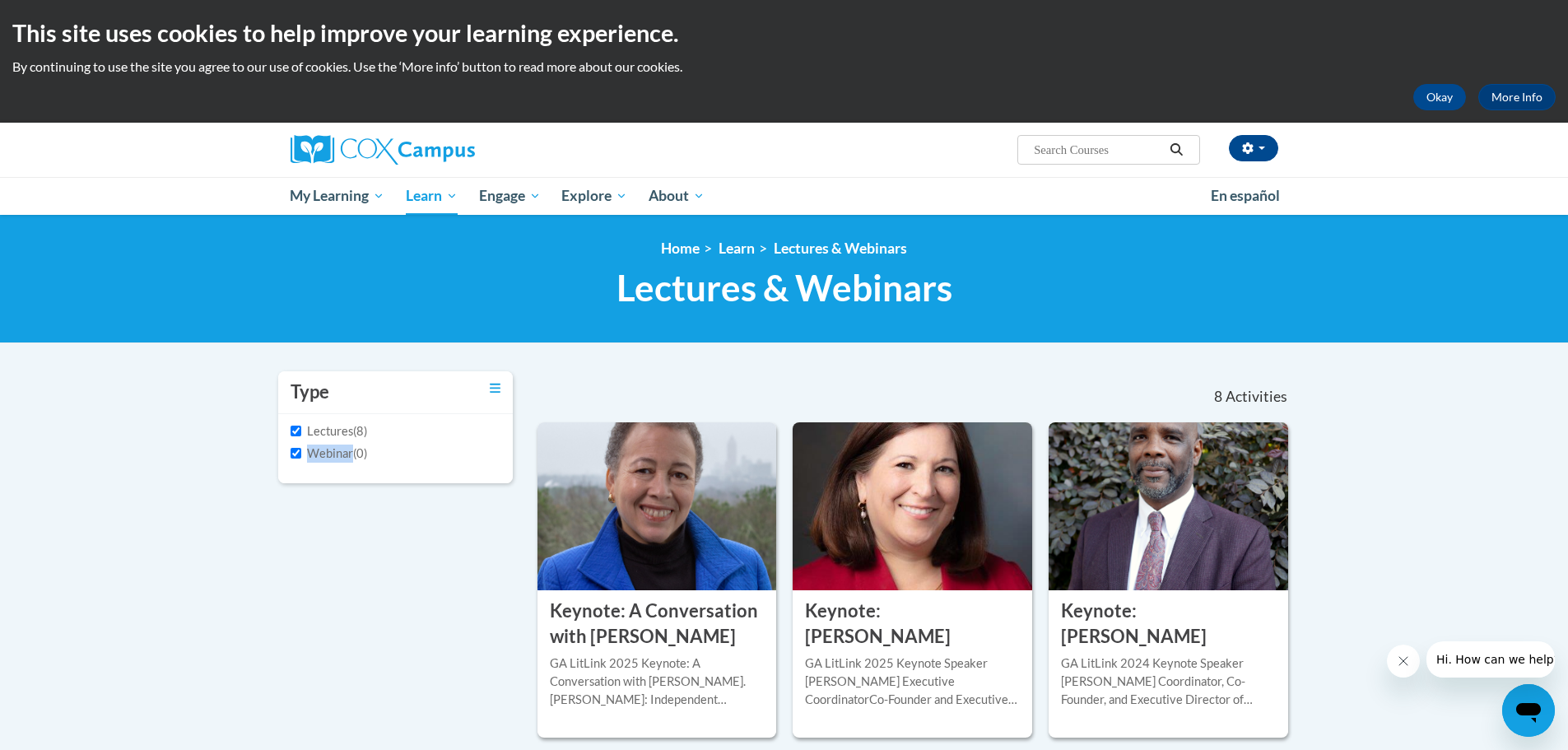
click at [301, 448] on input "Webinar" at bounding box center [296, 452] width 10 height 10
click at [296, 452] on input "Webinar" at bounding box center [296, 452] width 10 height 10
checkbox input "true"
drag, startPoint x: 464, startPoint y: 363, endPoint x: 453, endPoint y: 359, distance: 11.7
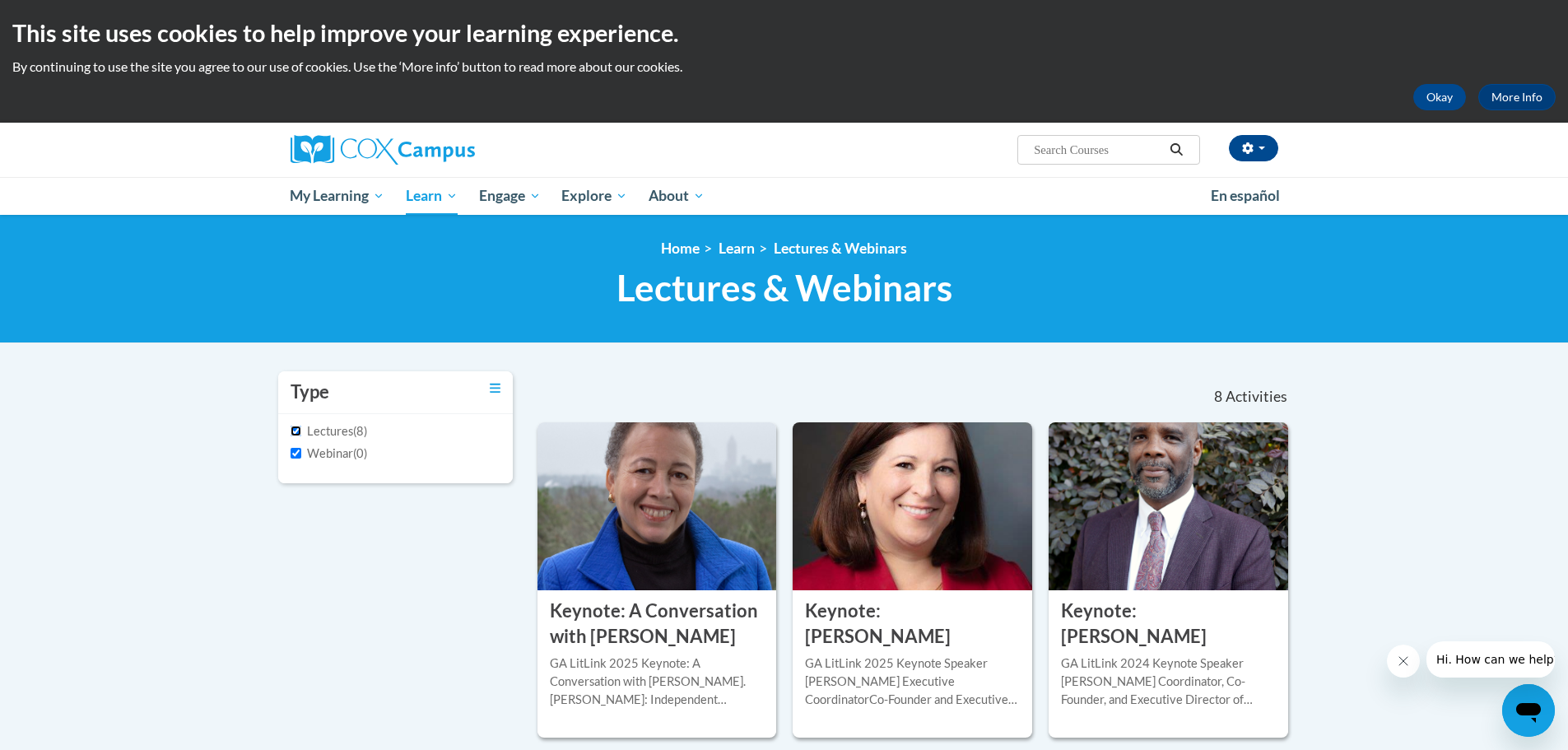
click at [297, 430] on input "Lectures" at bounding box center [296, 430] width 10 height 10
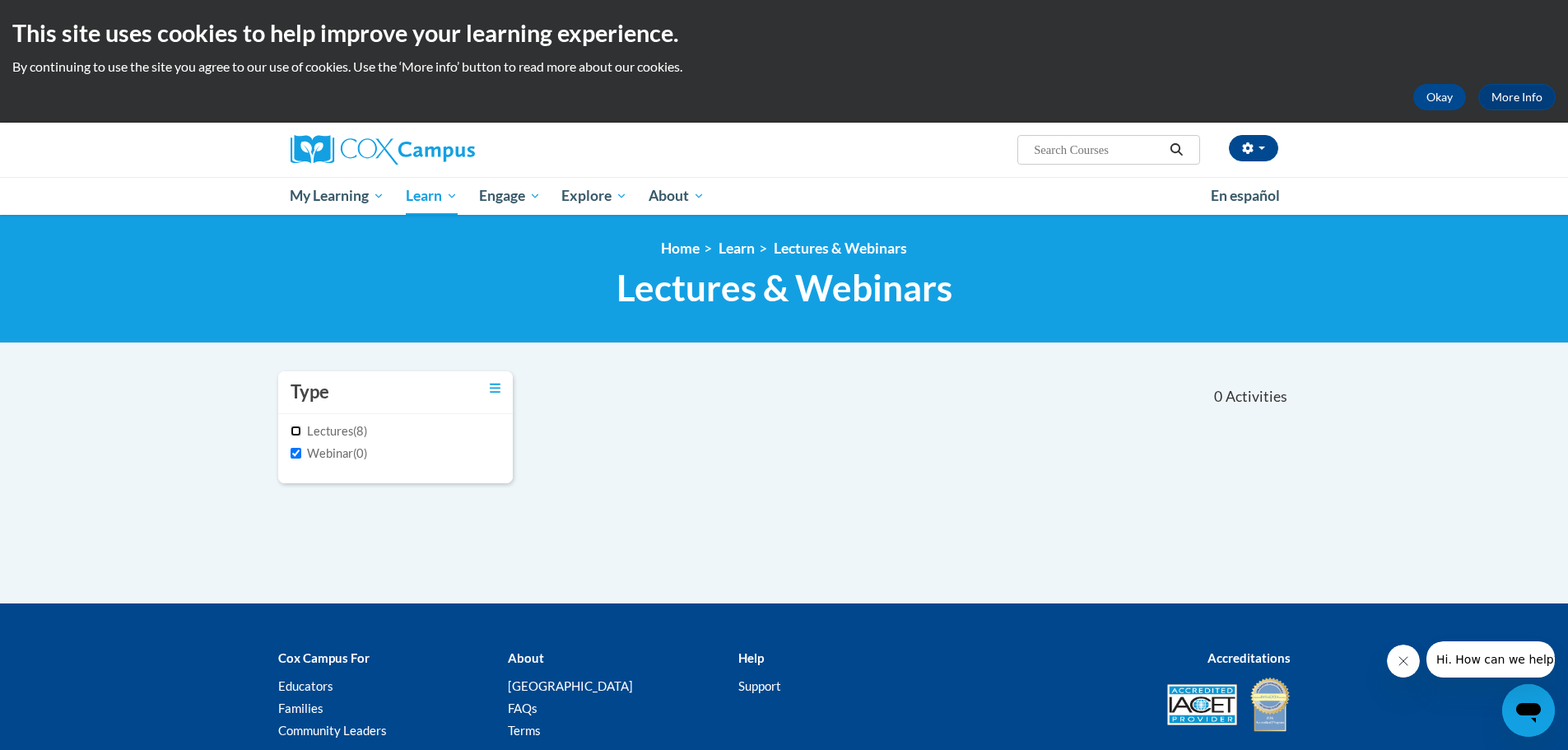
click at [293, 425] on input "Lectures" at bounding box center [296, 430] width 10 height 10
checkbox input "true"
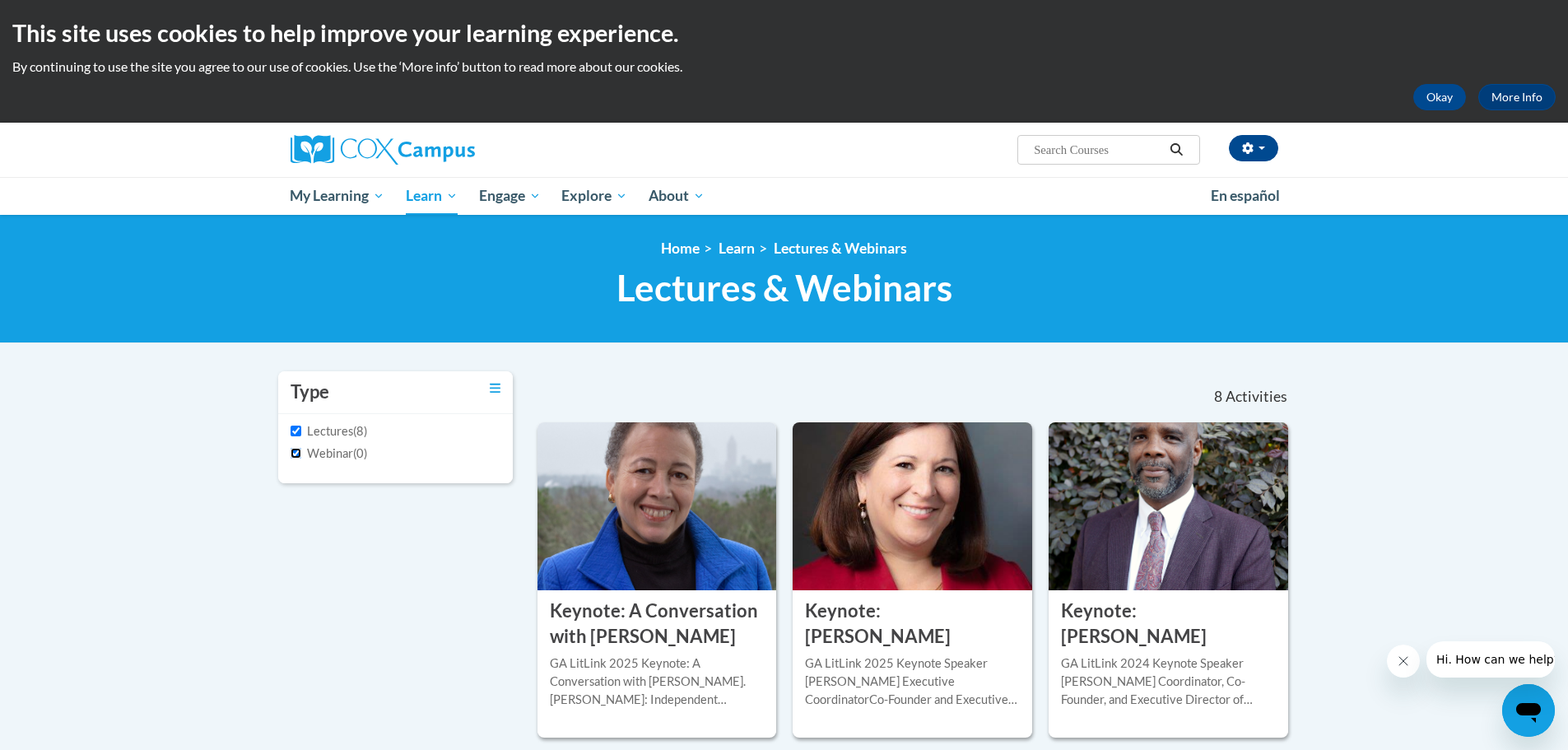
click at [298, 452] on input "Webinar" at bounding box center [296, 452] width 10 height 10
checkbox input "false"
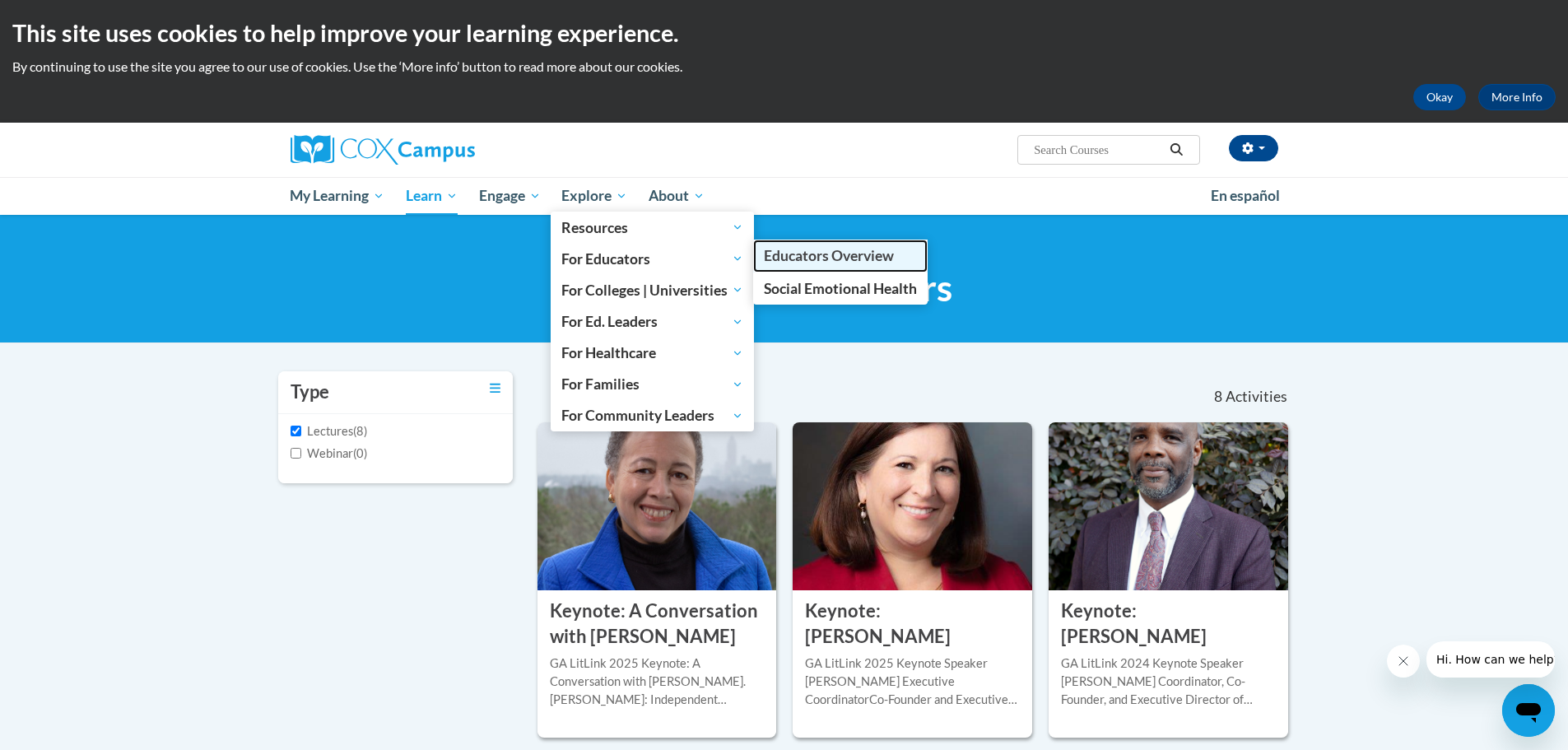
click at [796, 258] on span "Educators Overview" at bounding box center [829, 255] width 130 height 17
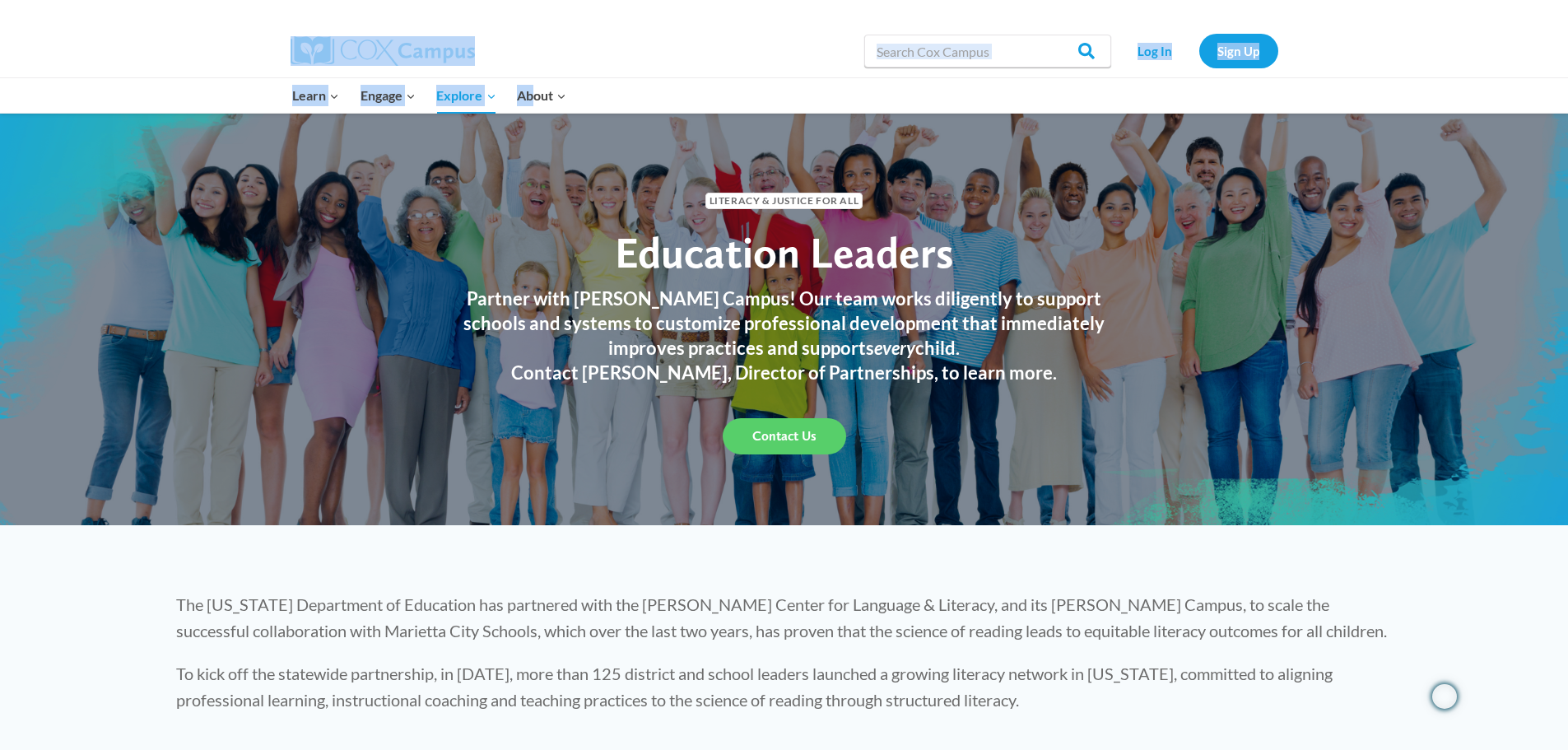
drag, startPoint x: 533, startPoint y: 100, endPoint x: 509, endPoint y: 69, distance: 39.2
click at [509, 69] on div "Search in [URL][DOMAIN_NAME] Search Search Log In Sign Up Learn Expand PK-5 Str…" at bounding box center [784, 56] width 1568 height 114
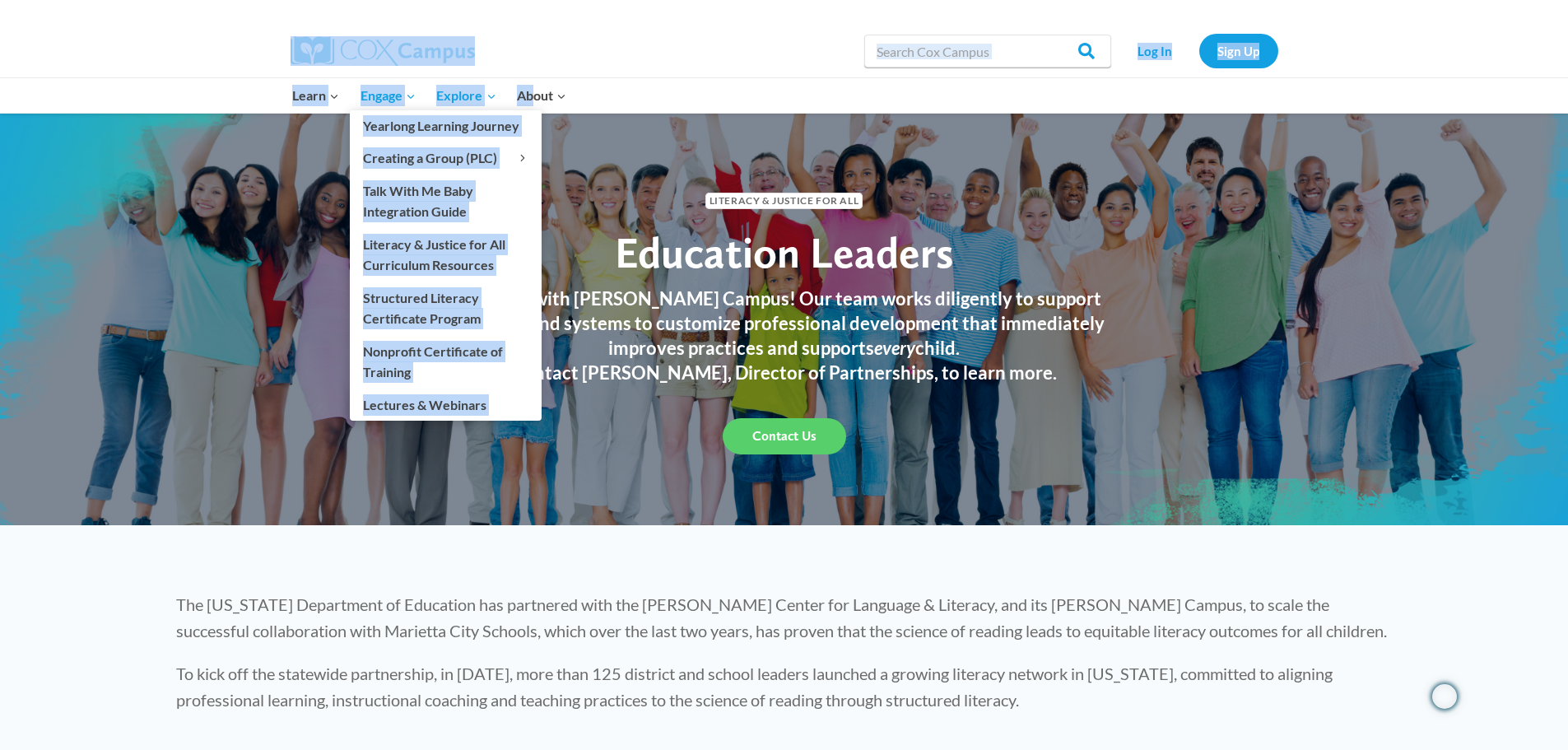
click at [399, 98] on span "Engage Expand" at bounding box center [388, 95] width 55 height 22
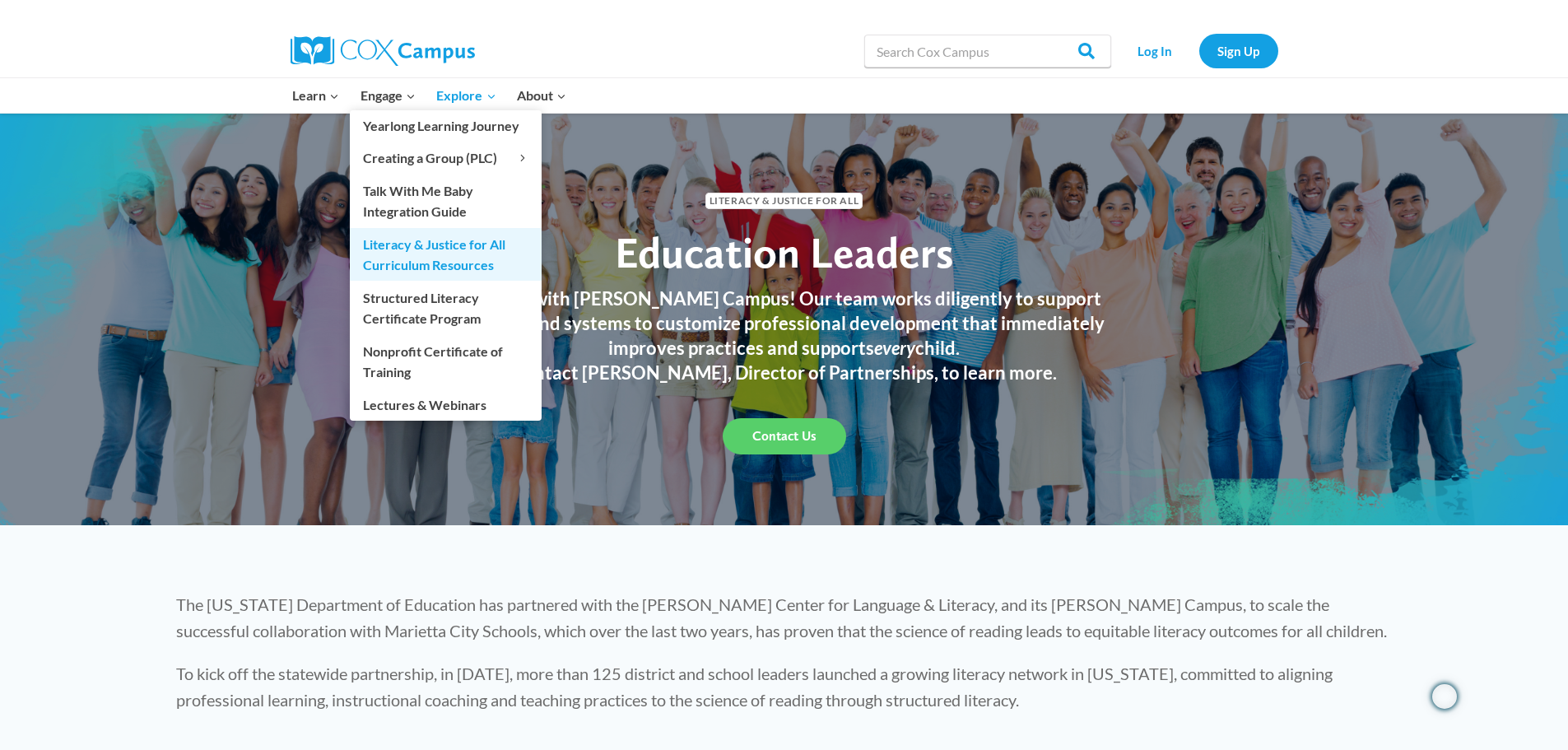
click at [514, 255] on link "Literacy & Justice for All Curriculum Resources" at bounding box center [446, 254] width 191 height 53
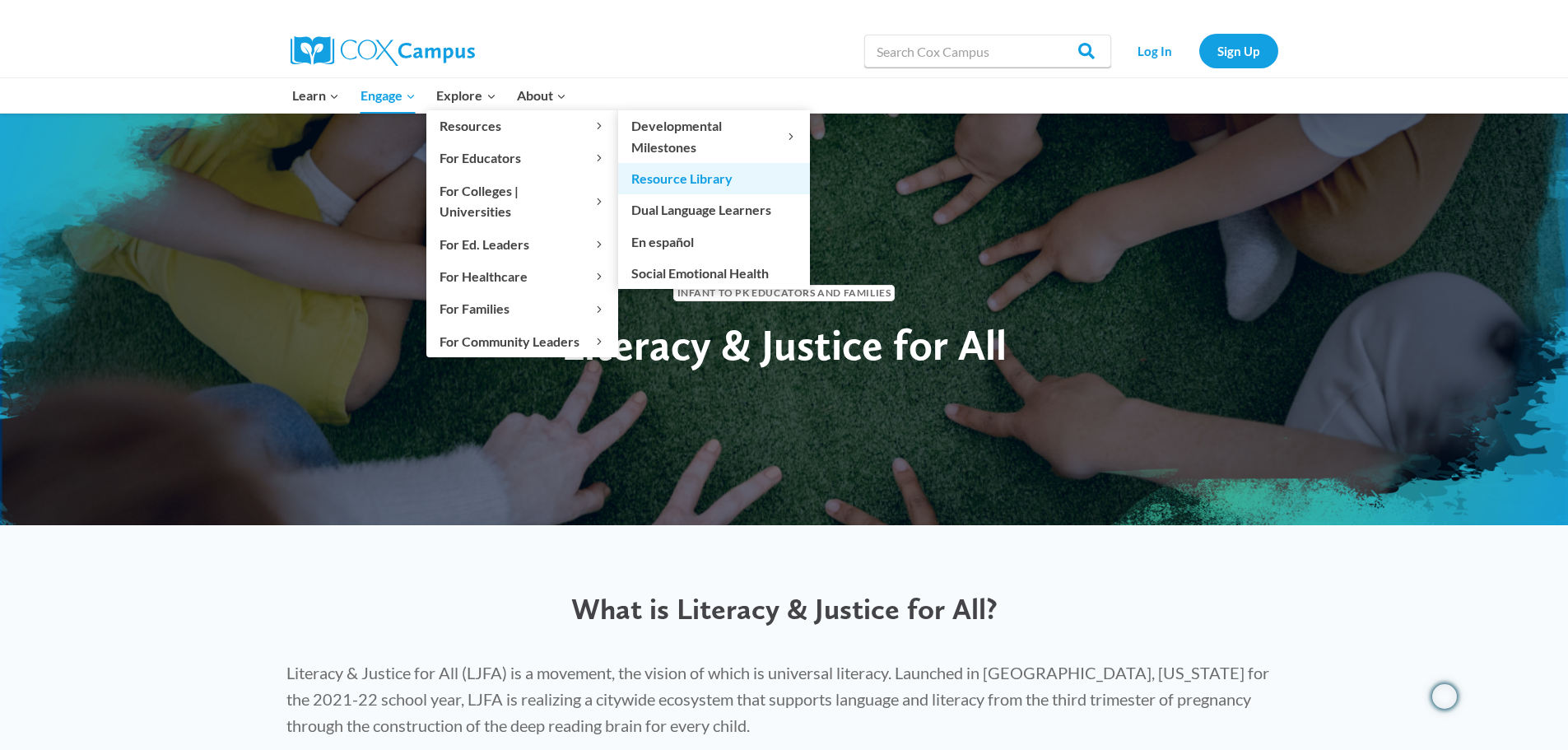
click at [693, 179] on link "Resource Library" at bounding box center [714, 178] width 191 height 31
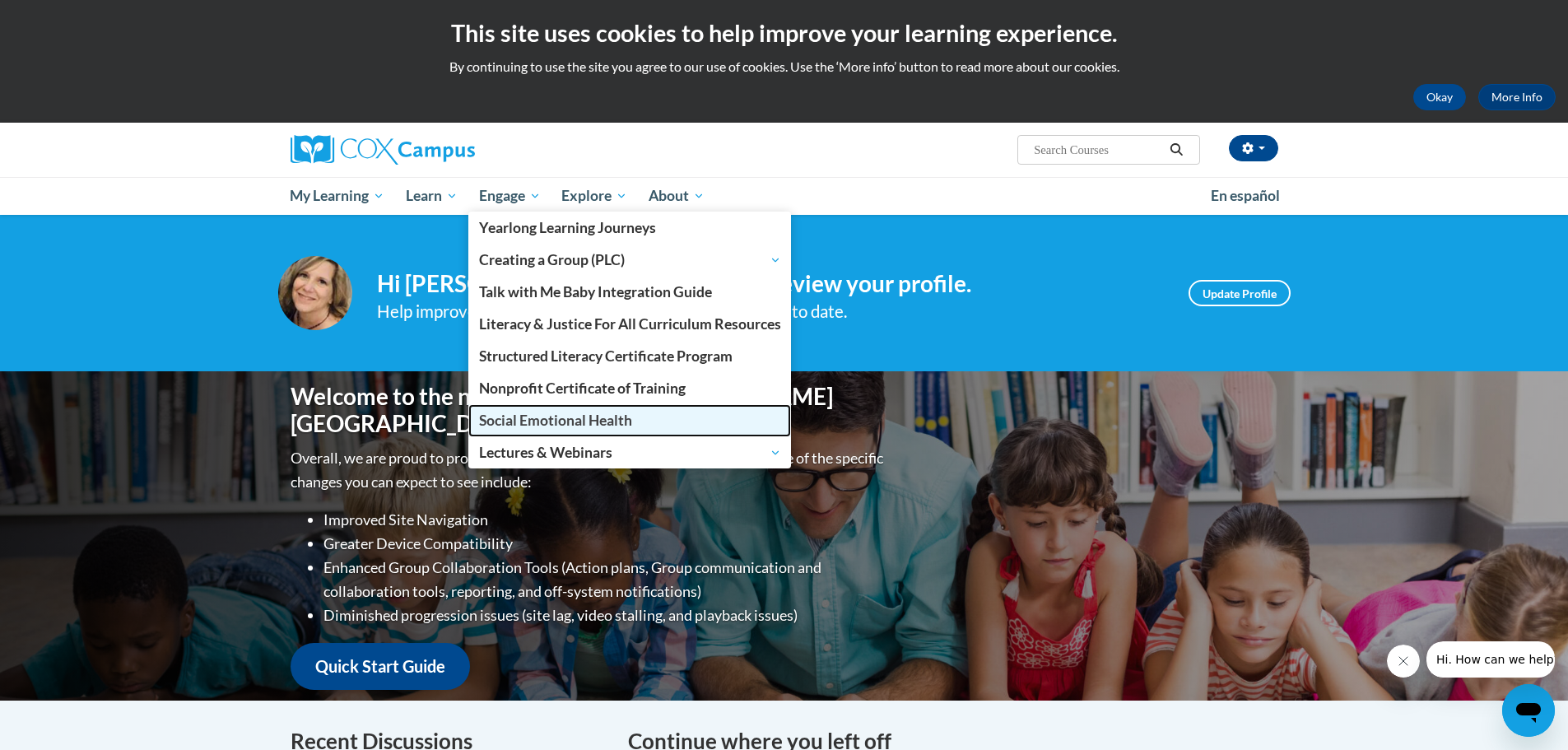
click at [530, 416] on span "Social Emotional Health" at bounding box center [555, 421] width 153 height 17
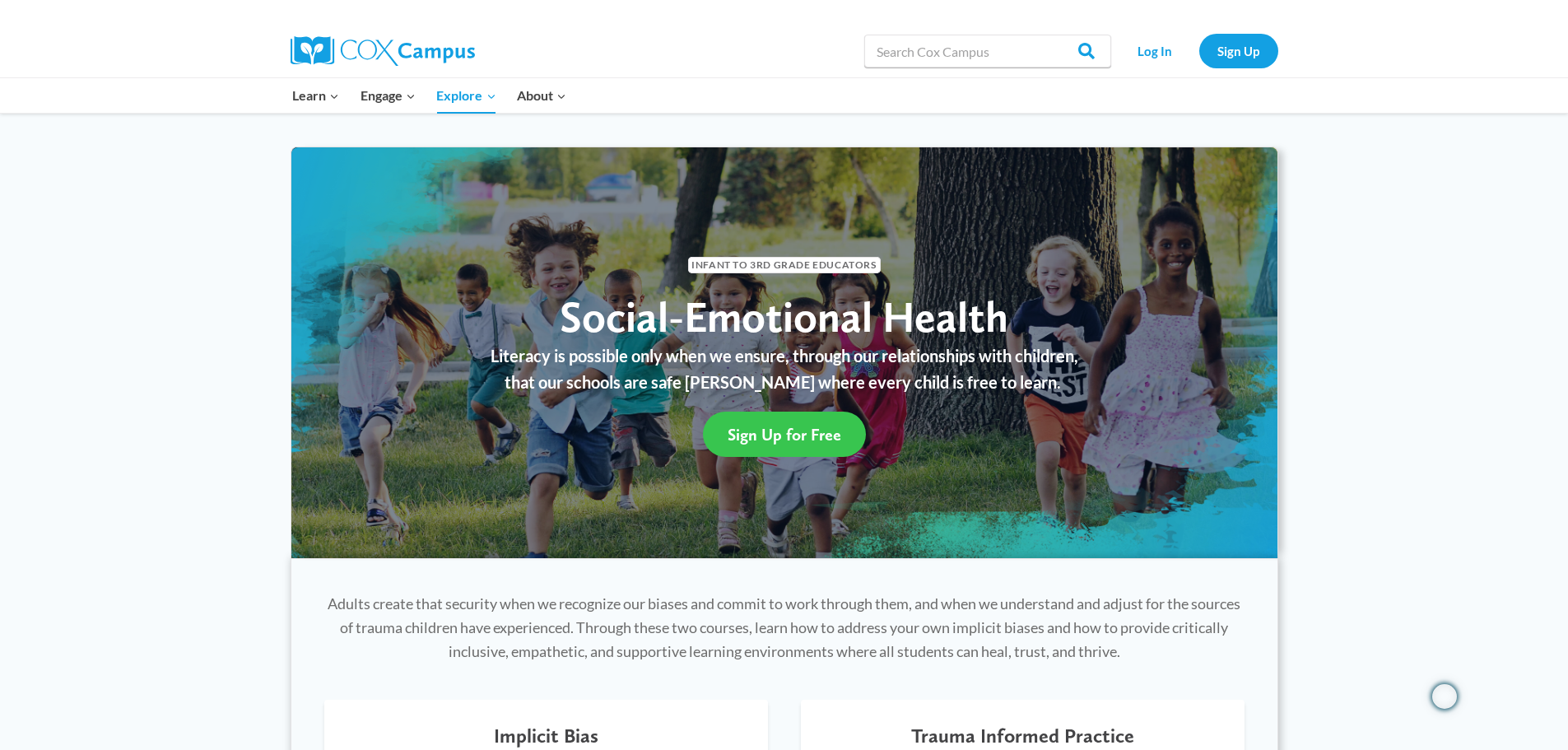
click at [784, 440] on span "Sign Up for Free" at bounding box center [784, 435] width 114 height 20
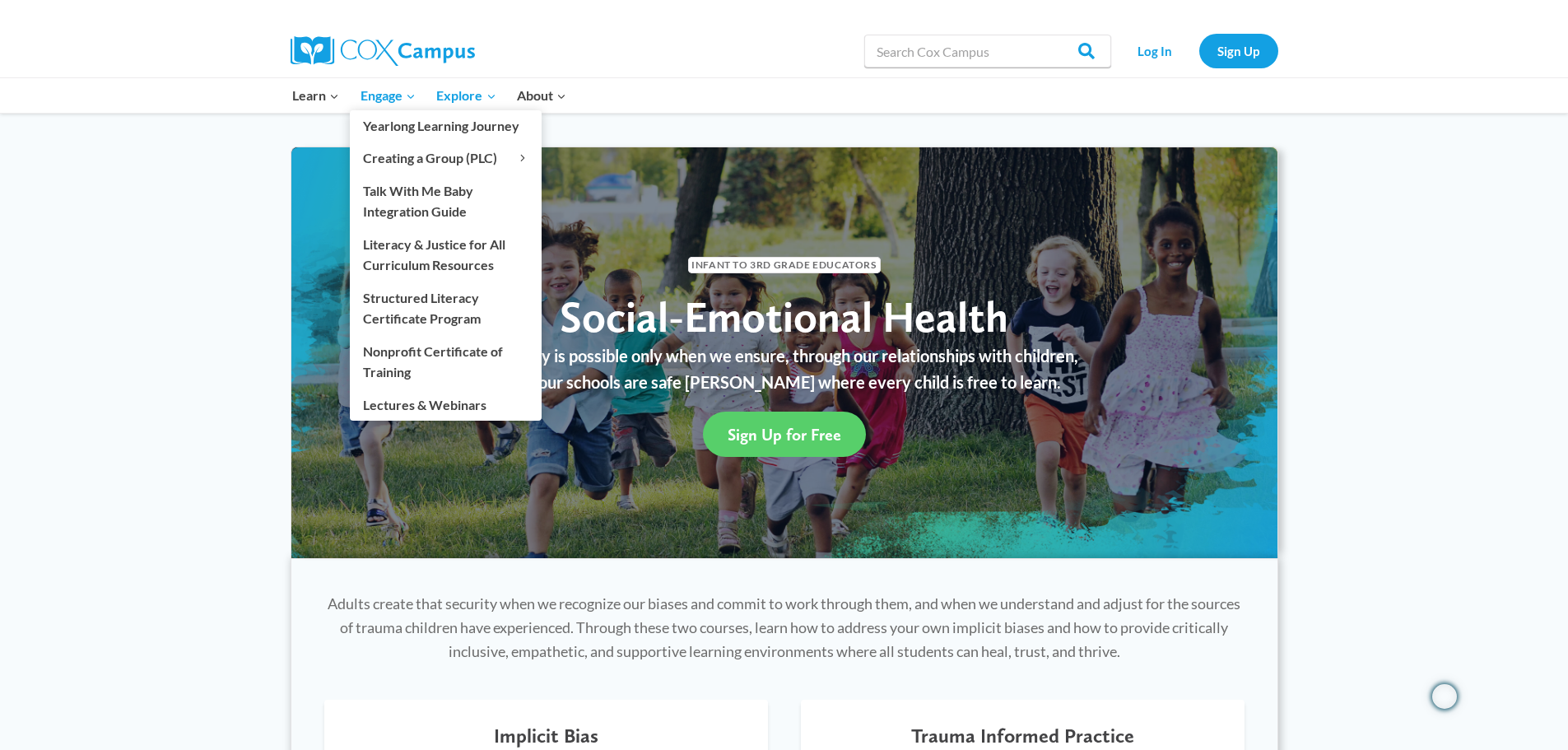
click at [377, 97] on span "Engage Expand" at bounding box center [388, 95] width 55 height 22
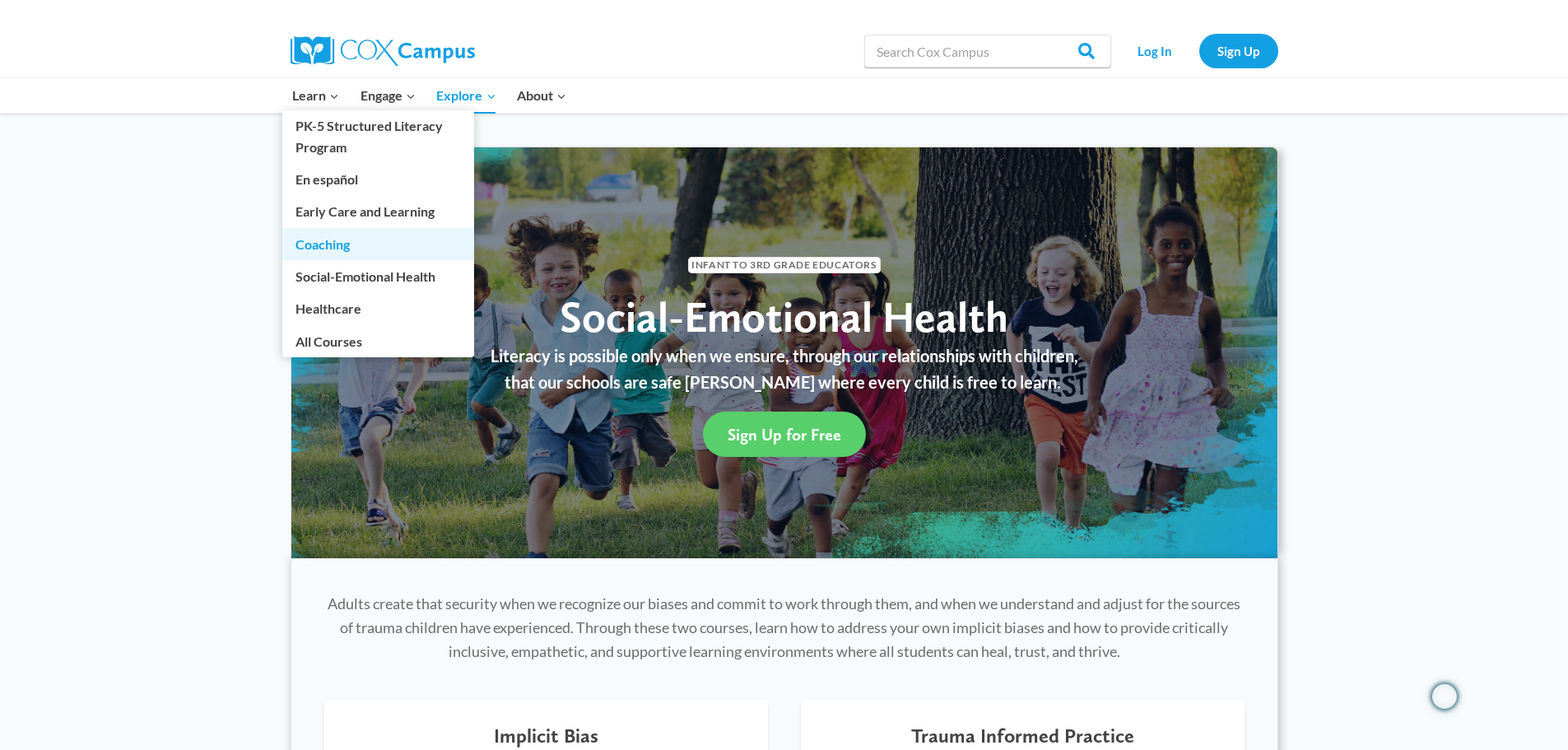
click at [329, 239] on link "Coaching" at bounding box center [378, 243] width 191 height 31
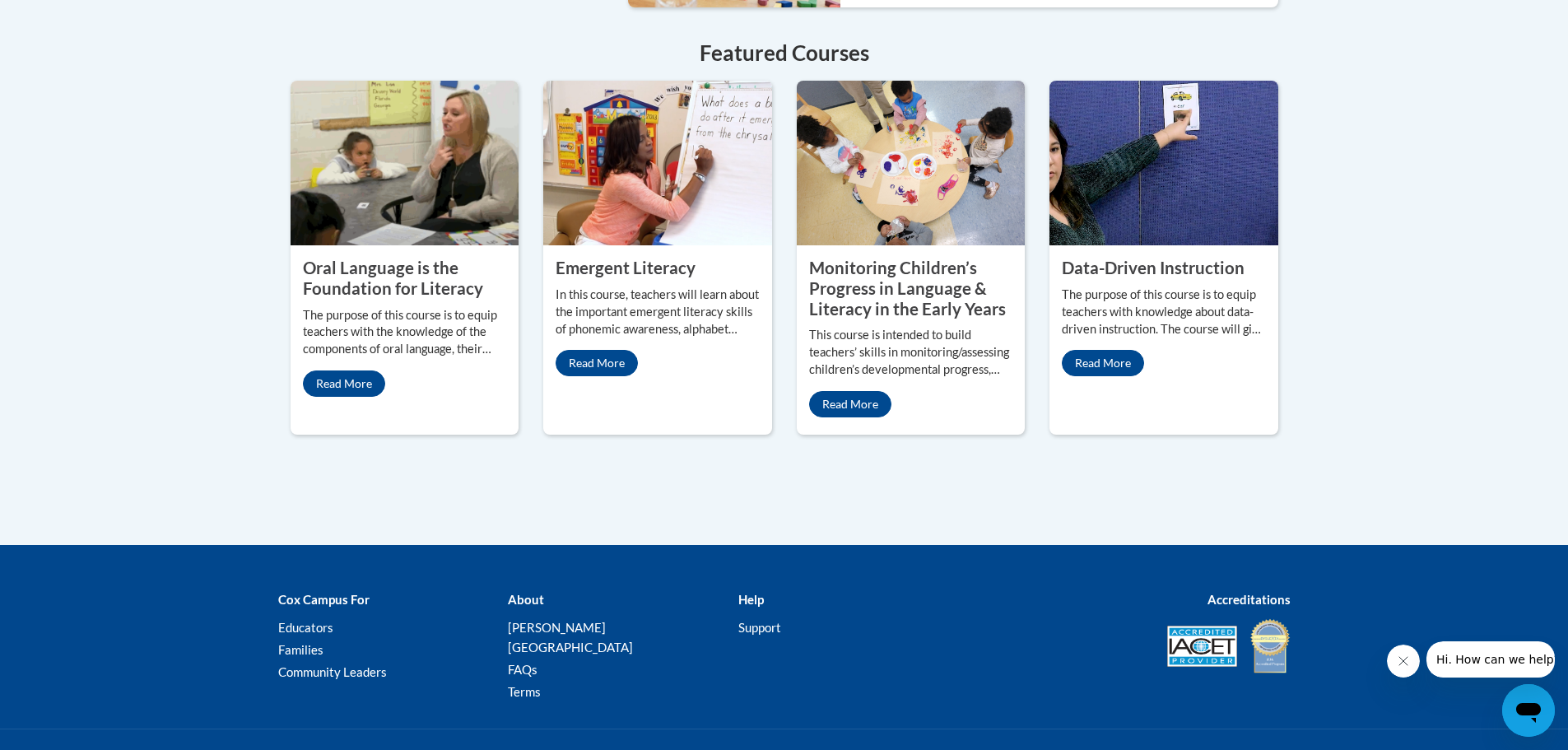
scroll to position [1530, 0]
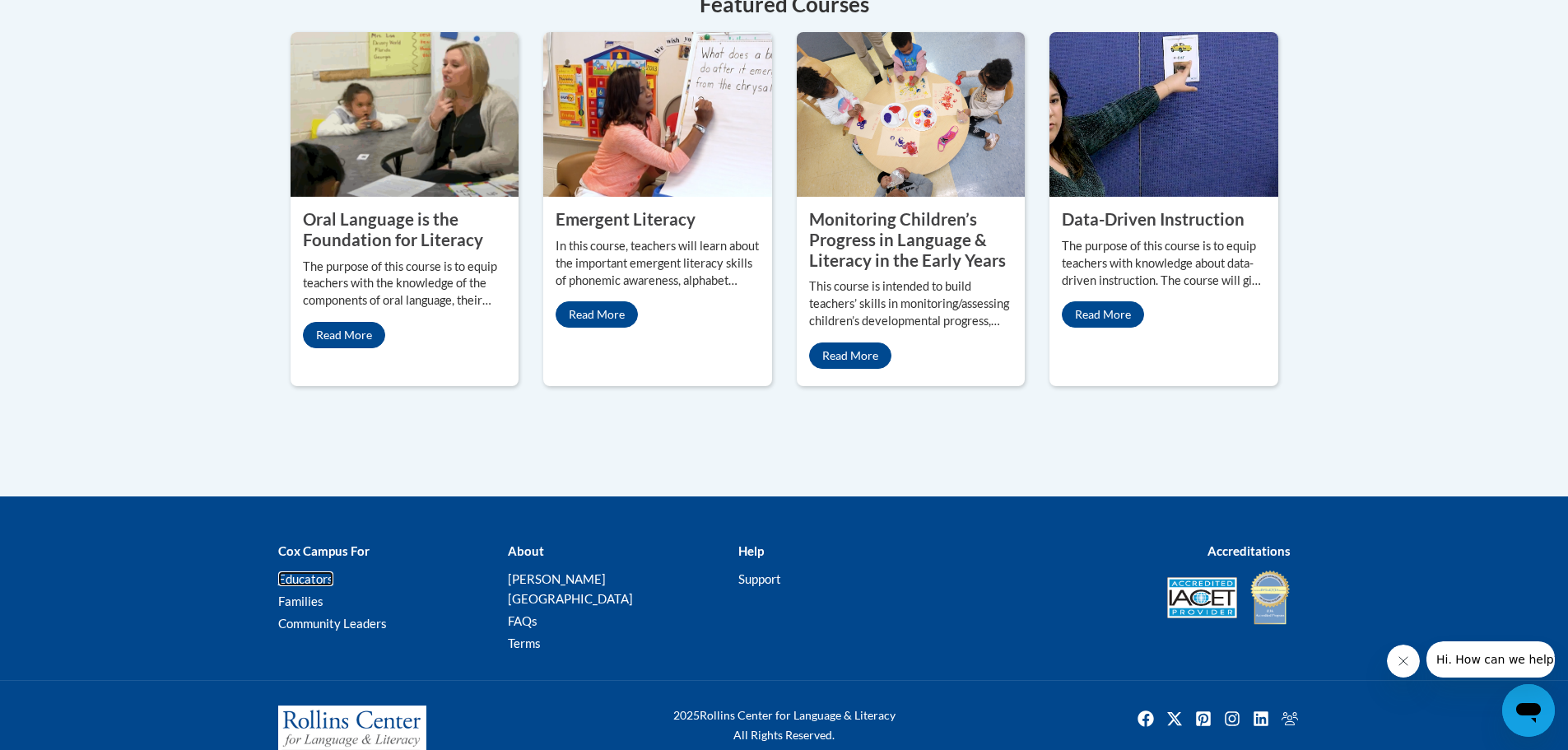
click at [304, 572] on link "Educators" at bounding box center [305, 579] width 55 height 15
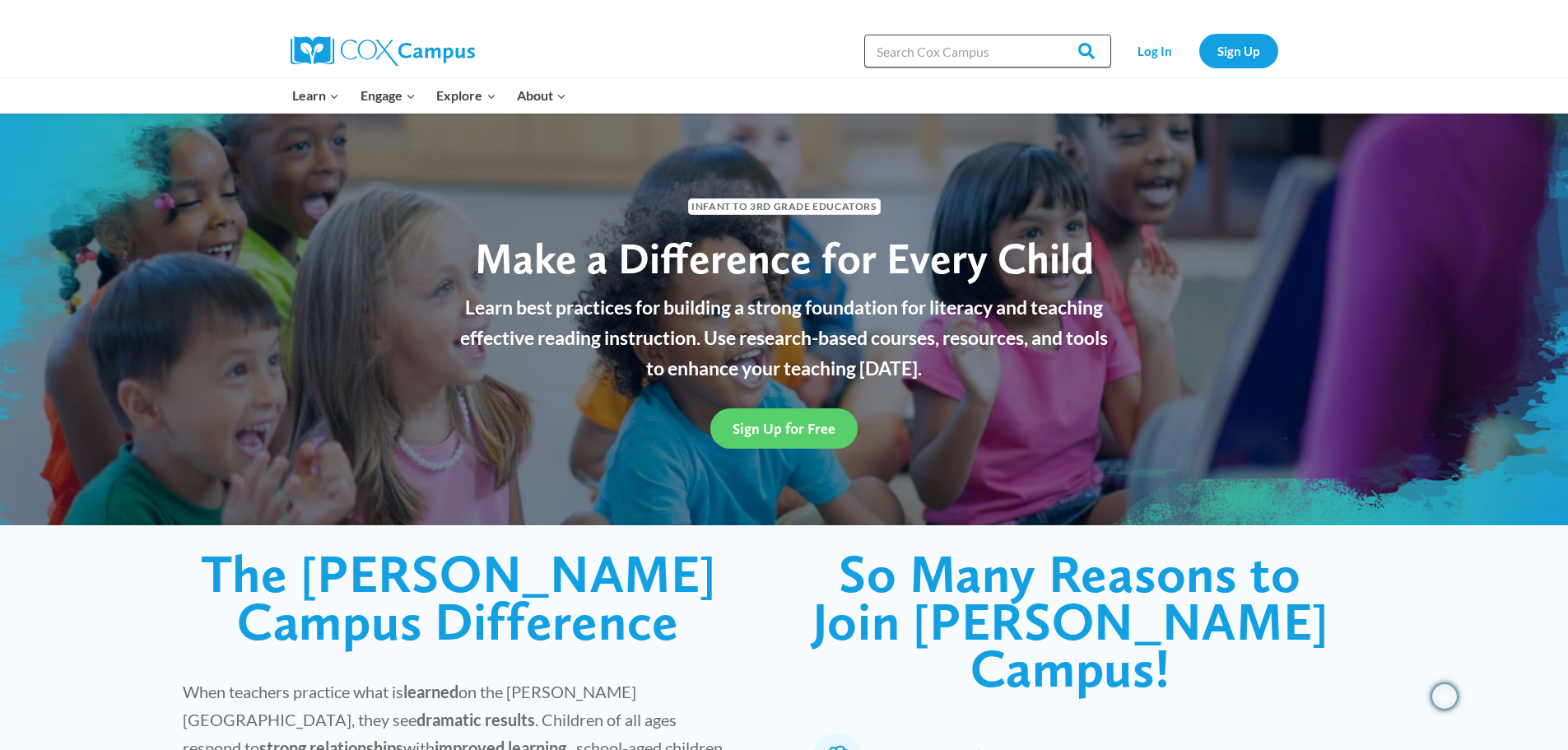
click at [902, 55] on input "Search in [URL][DOMAIN_NAME]" at bounding box center [987, 51] width 247 height 33
type input "ctae"
click at [1047, 35] on input "Search" at bounding box center [1079, 51] width 64 height 33
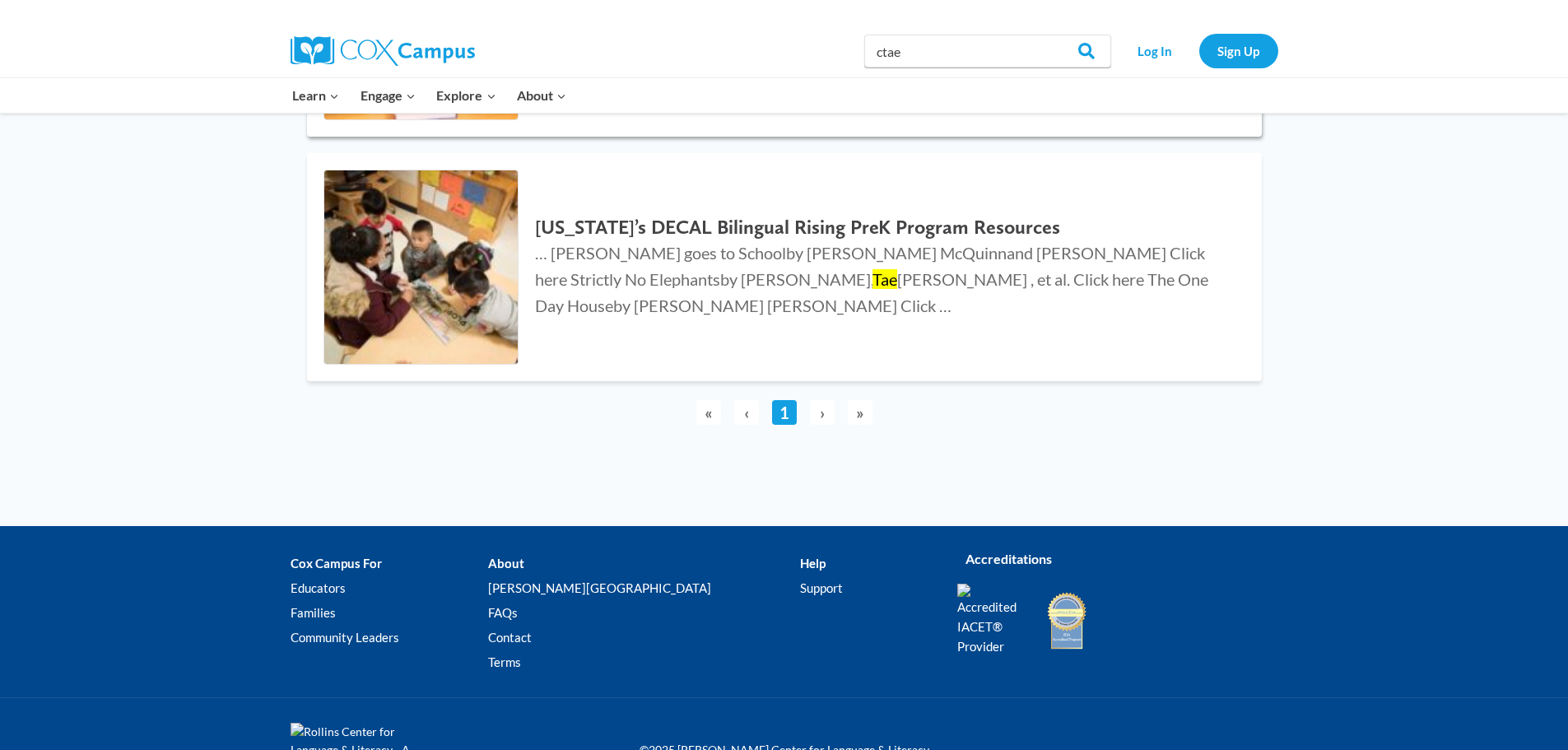
scroll to position [1431, 0]
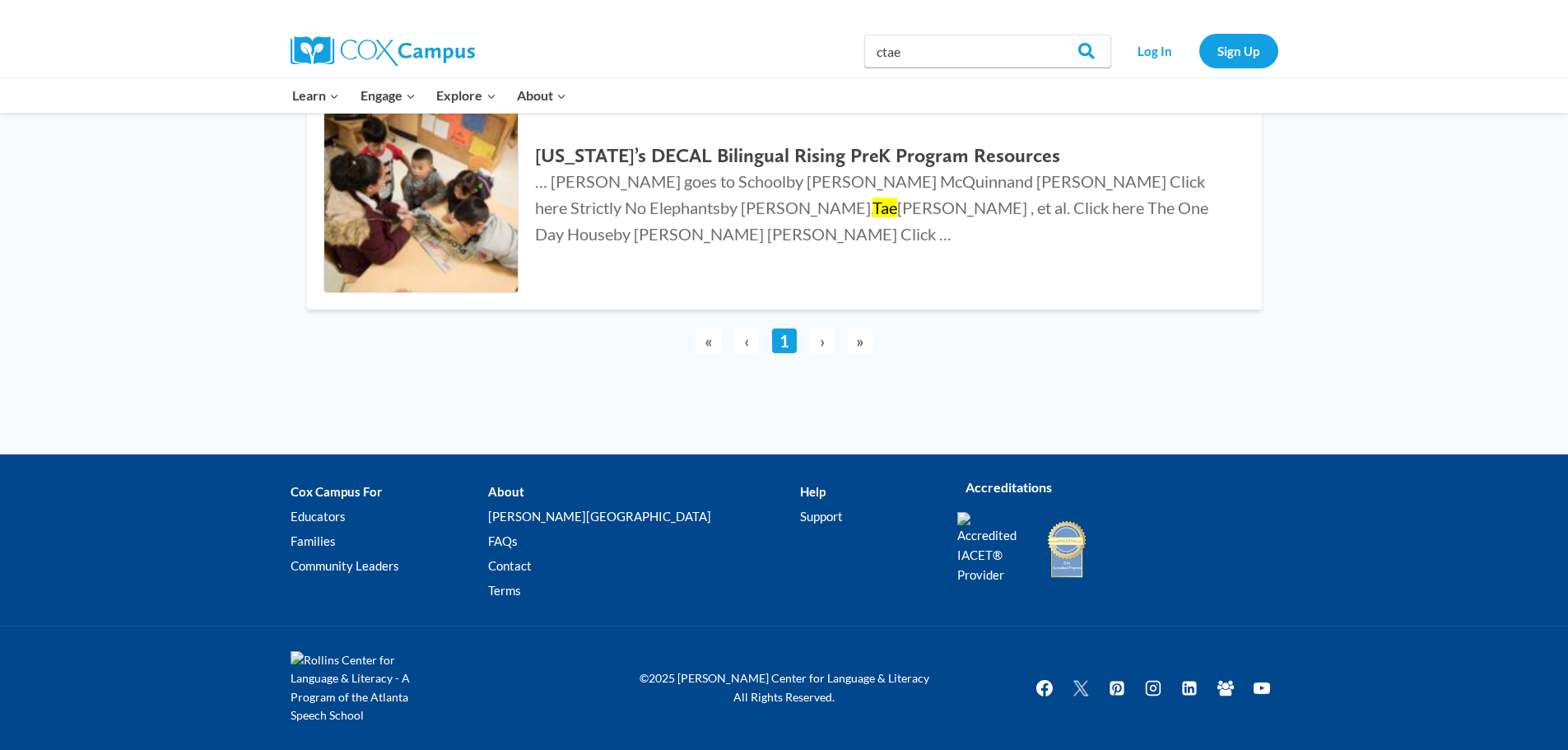
click at [821, 343] on span "›" at bounding box center [822, 341] width 24 height 24
click at [859, 338] on span "»" at bounding box center [860, 341] width 24 height 24
click at [858, 343] on span "»" at bounding box center [860, 341] width 24 height 24
click at [819, 343] on span "›" at bounding box center [822, 341] width 24 height 24
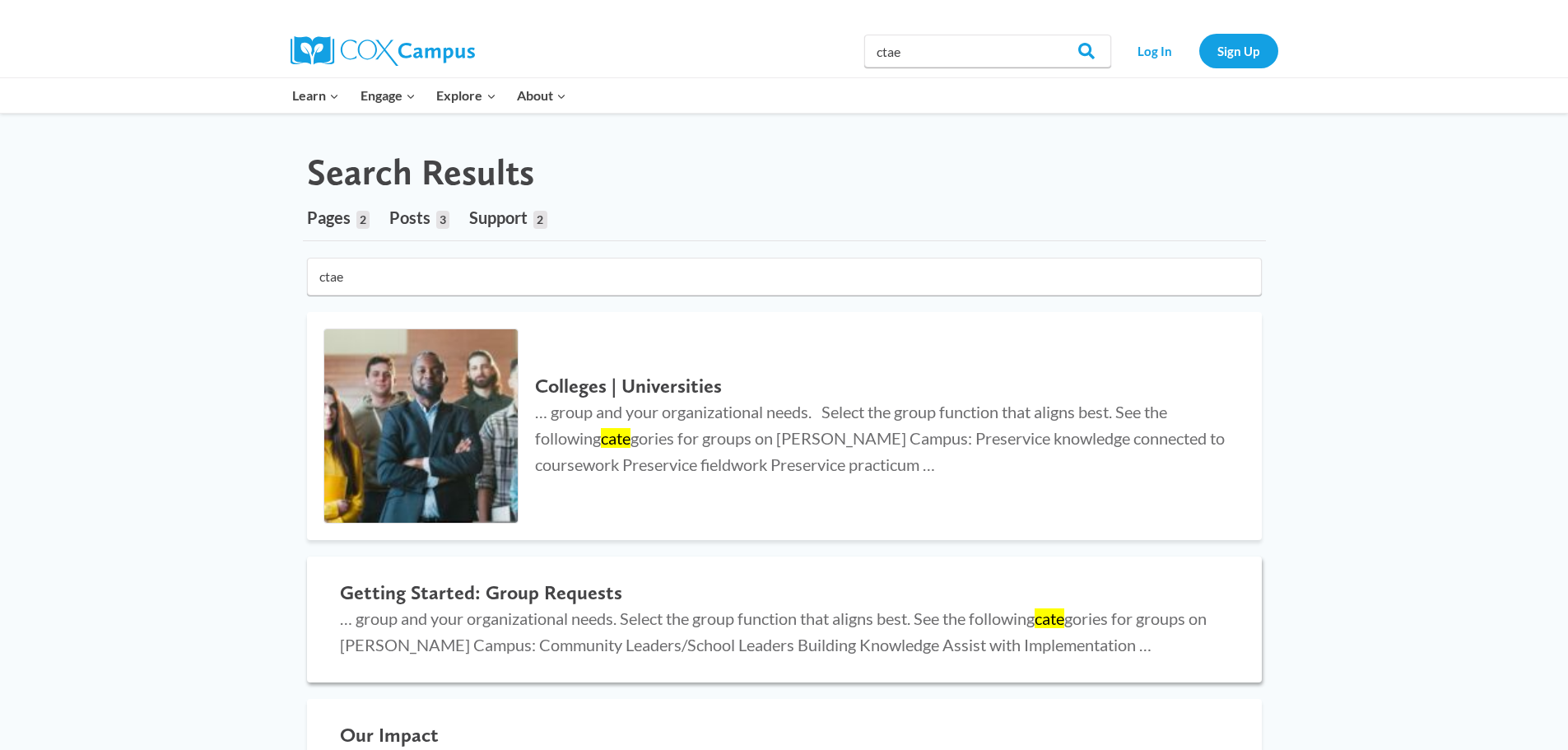
scroll to position [0, 0]
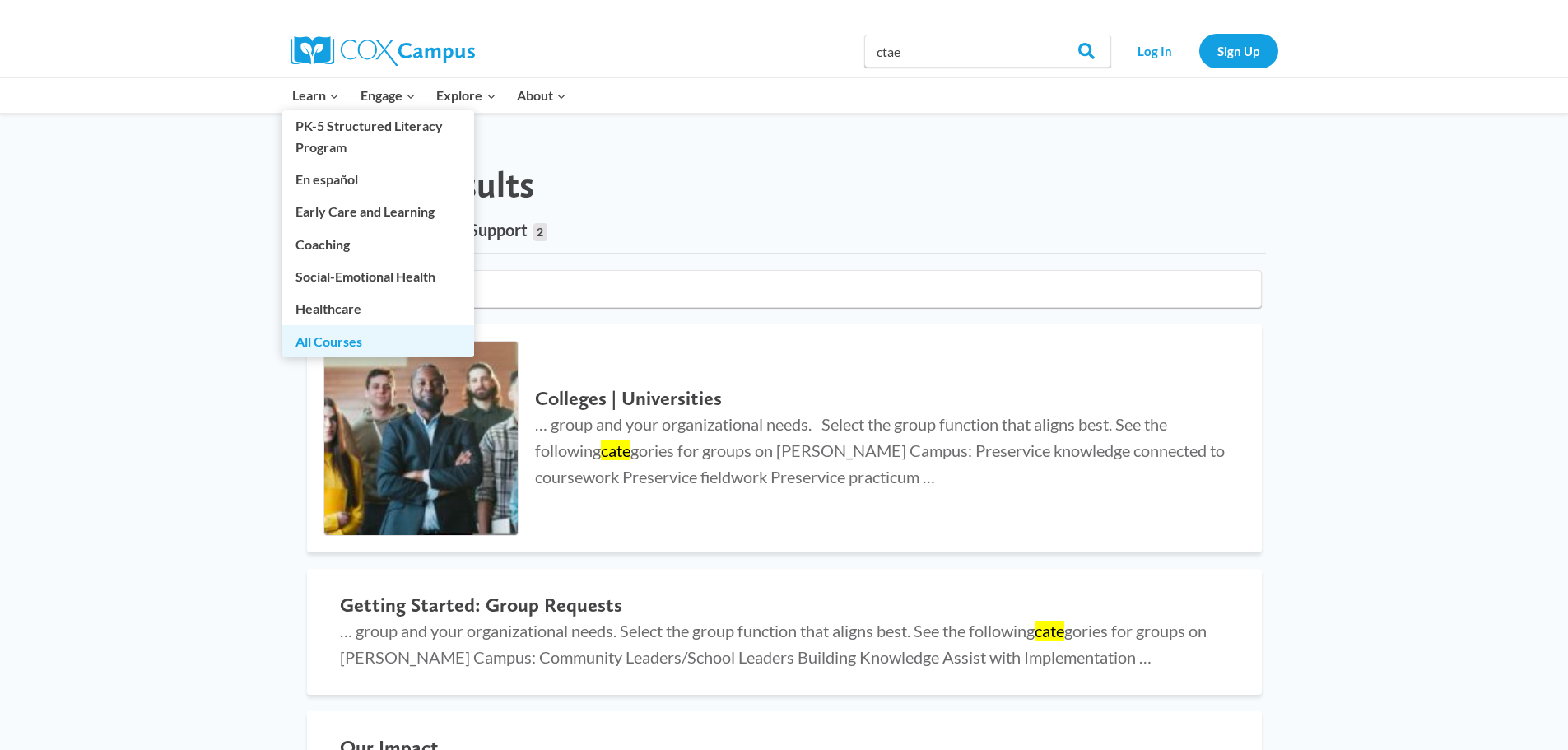
click at [338, 345] on link "All Courses" at bounding box center [378, 340] width 191 height 31
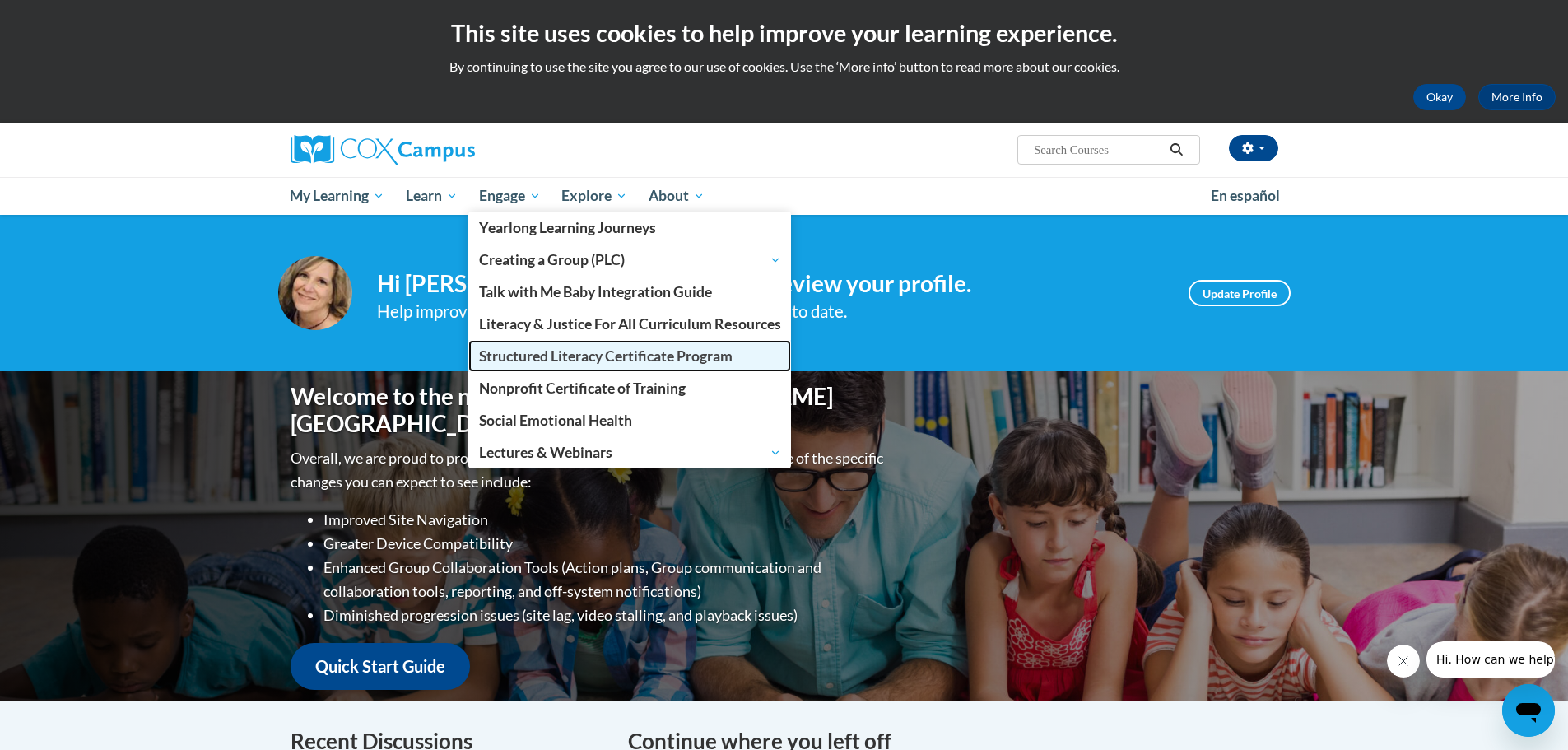
click at [592, 356] on span "Structured Literacy Certificate Program" at bounding box center [605, 356] width 253 height 17
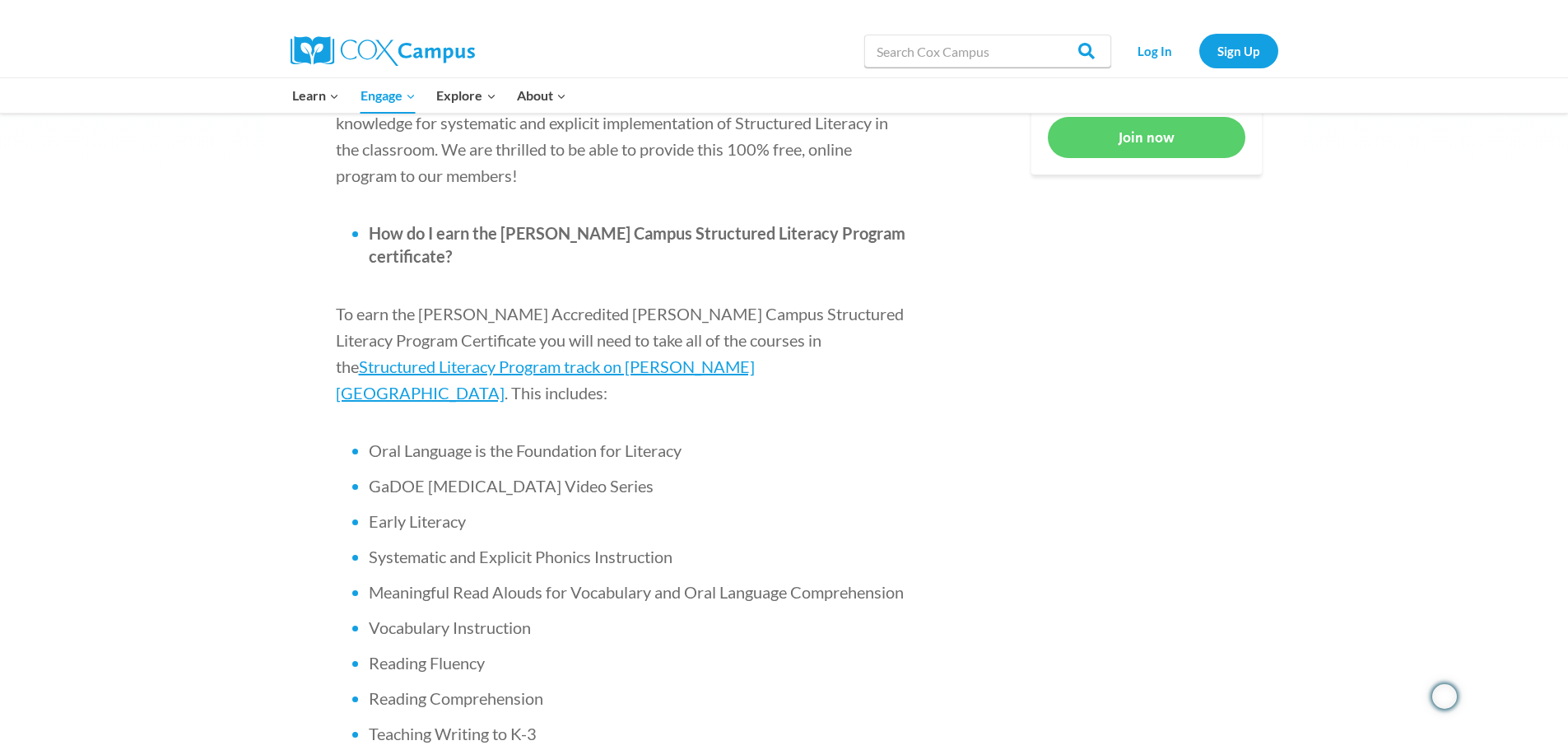
scroll to position [906, 0]
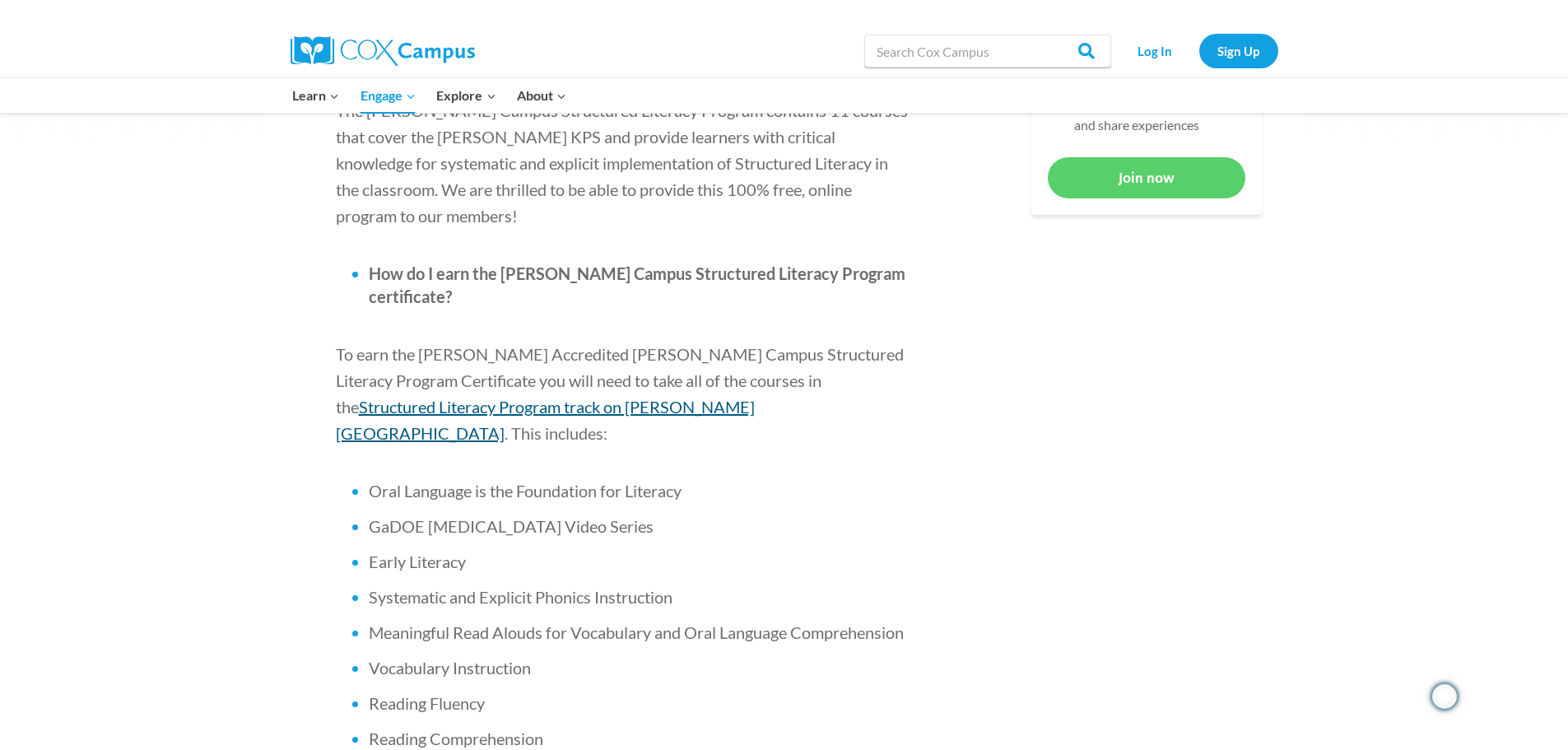
click at [729, 397] on span "Structured Literacy Program track on [PERSON_NAME][GEOGRAPHIC_DATA]" at bounding box center [545, 420] width 419 height 46
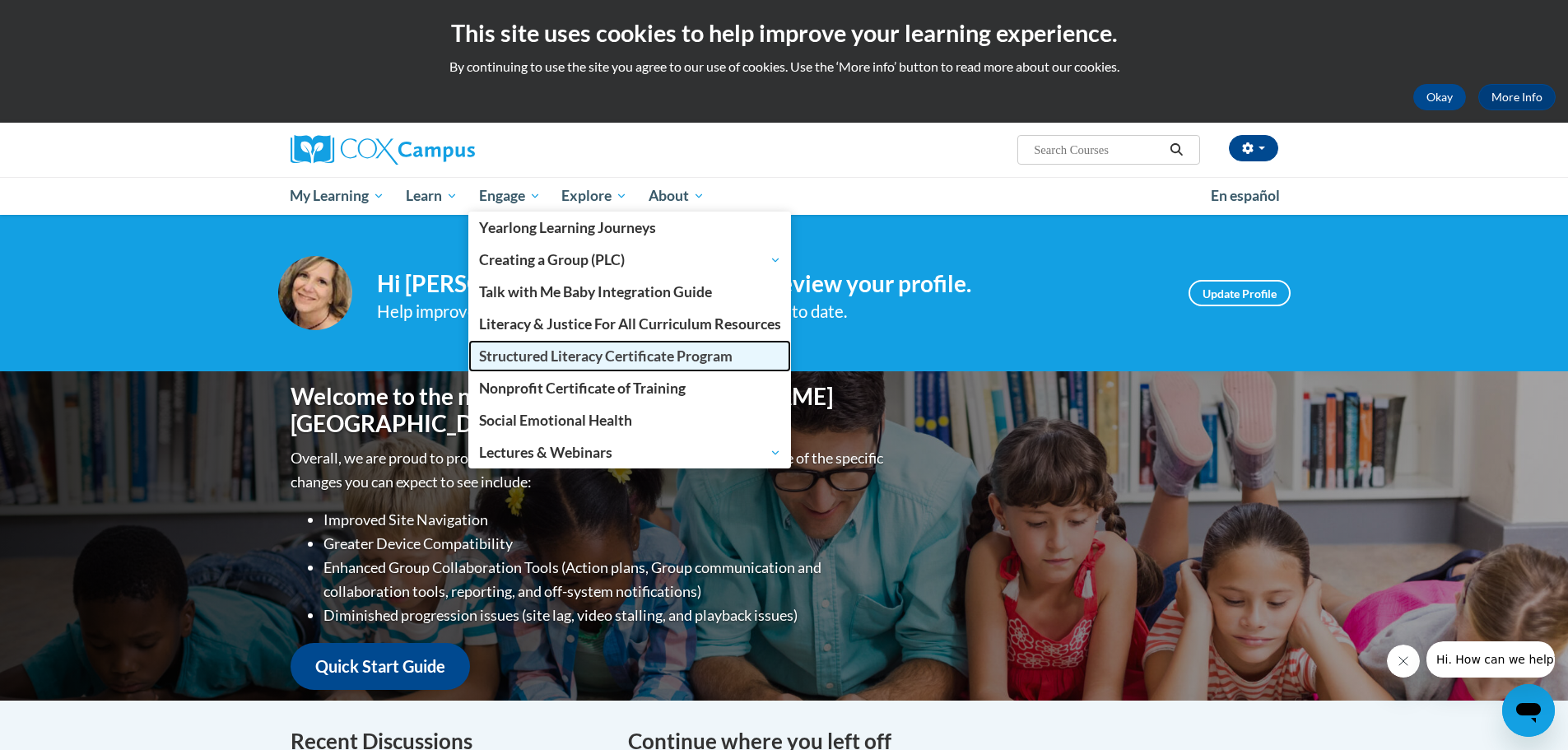
click at [526, 351] on span "Structured Literacy Certificate Program" at bounding box center [605, 356] width 253 height 17
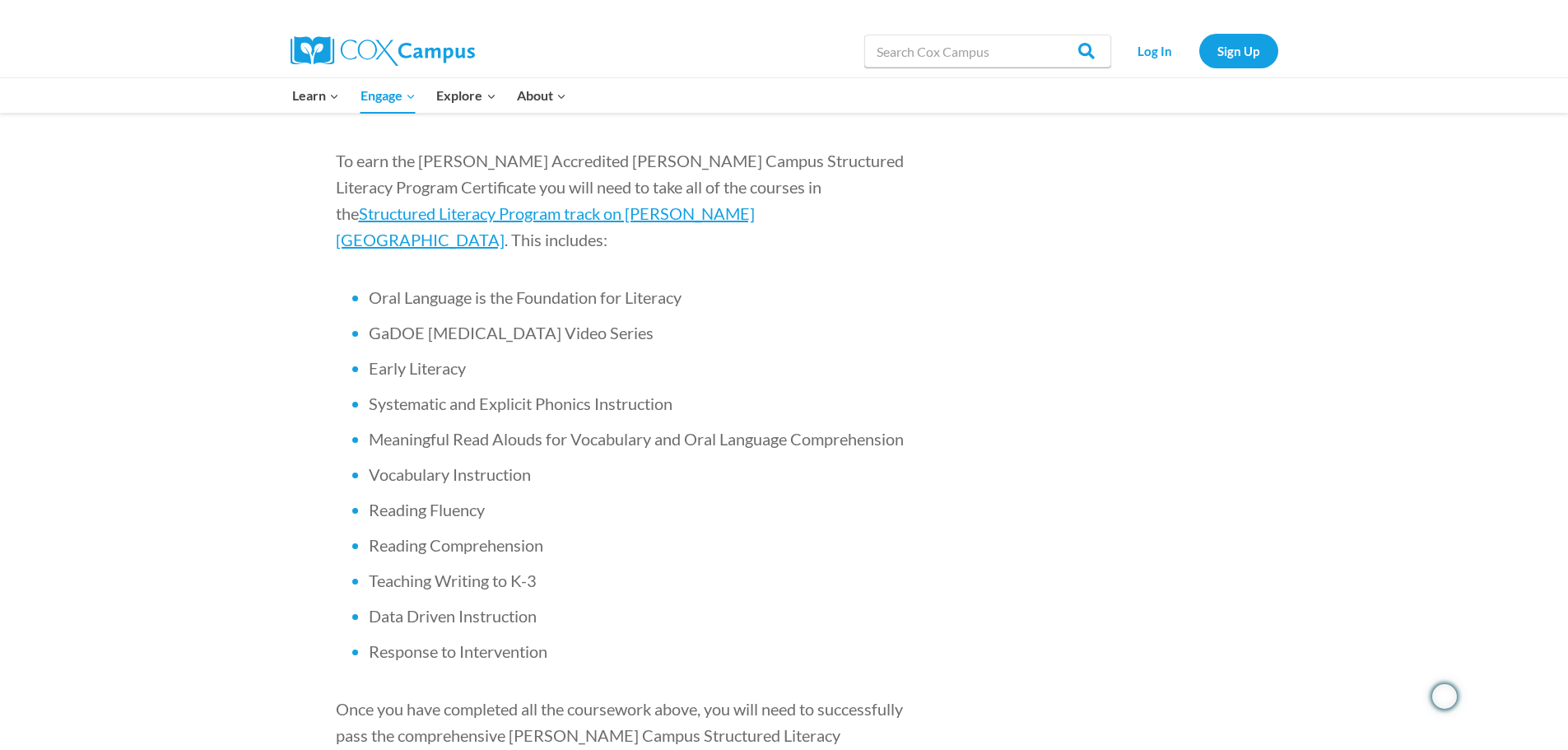
scroll to position [1070, 0]
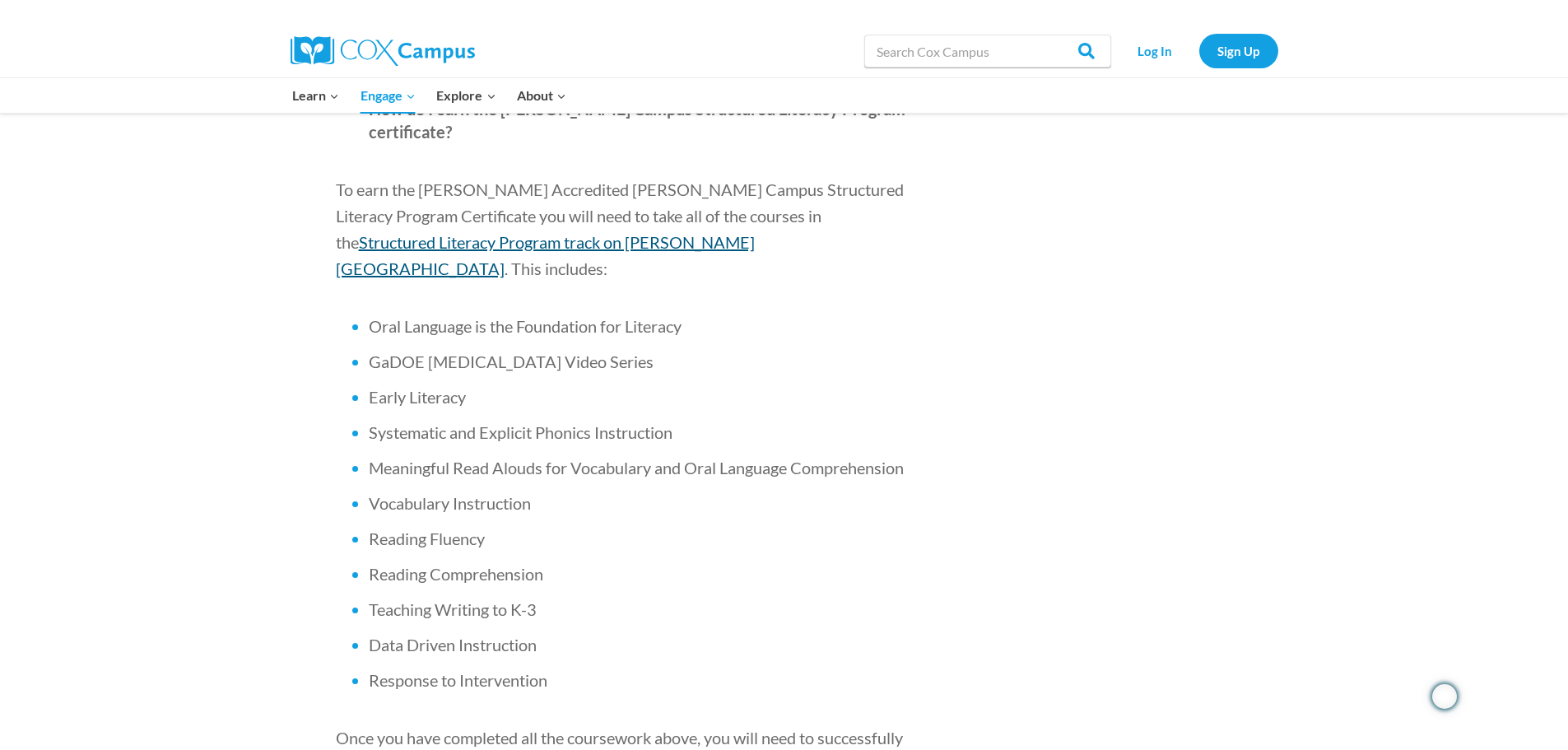
click at [405, 232] on span "Structured Literacy Program track on [PERSON_NAME][GEOGRAPHIC_DATA]" at bounding box center [545, 254] width 419 height 46
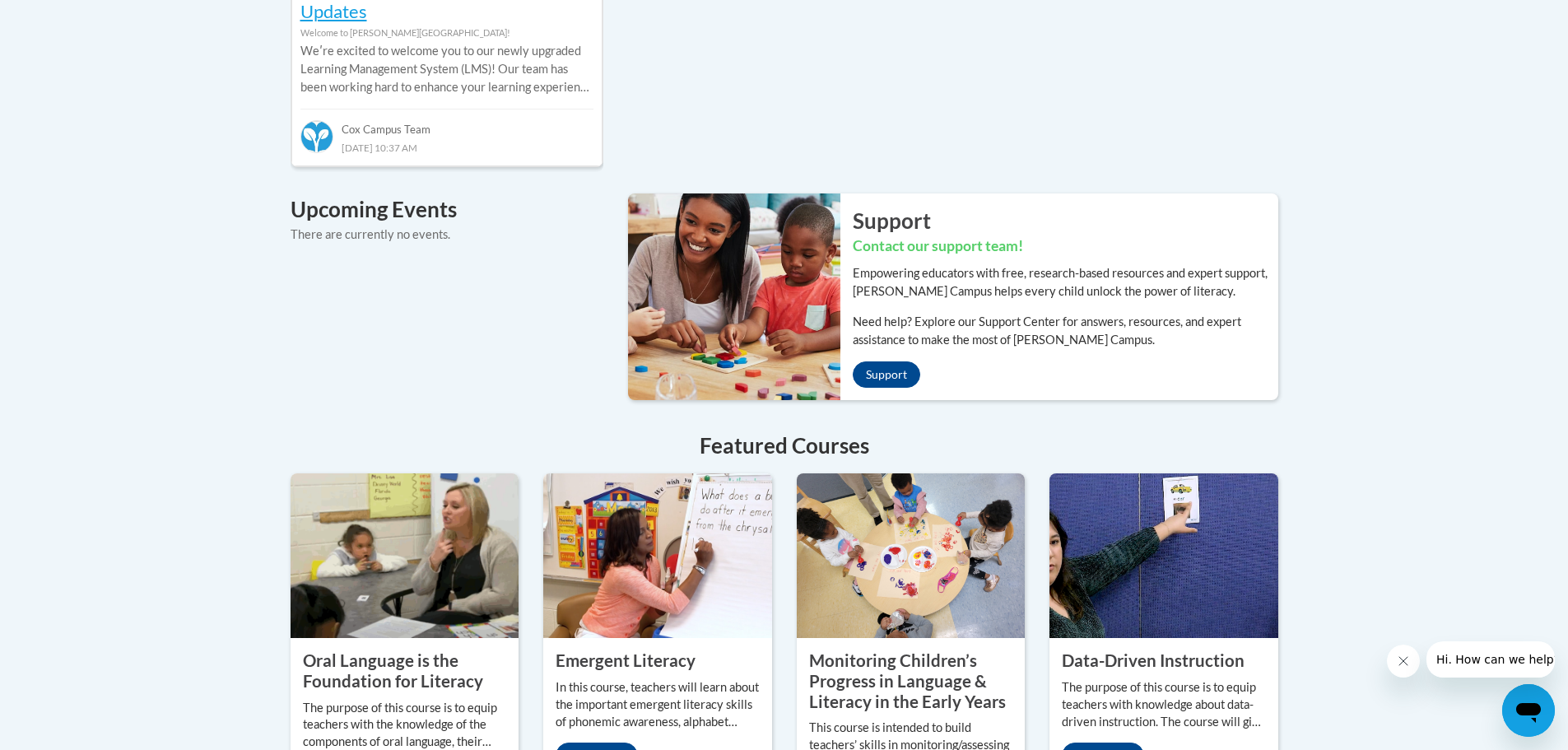
scroll to position [1235, 0]
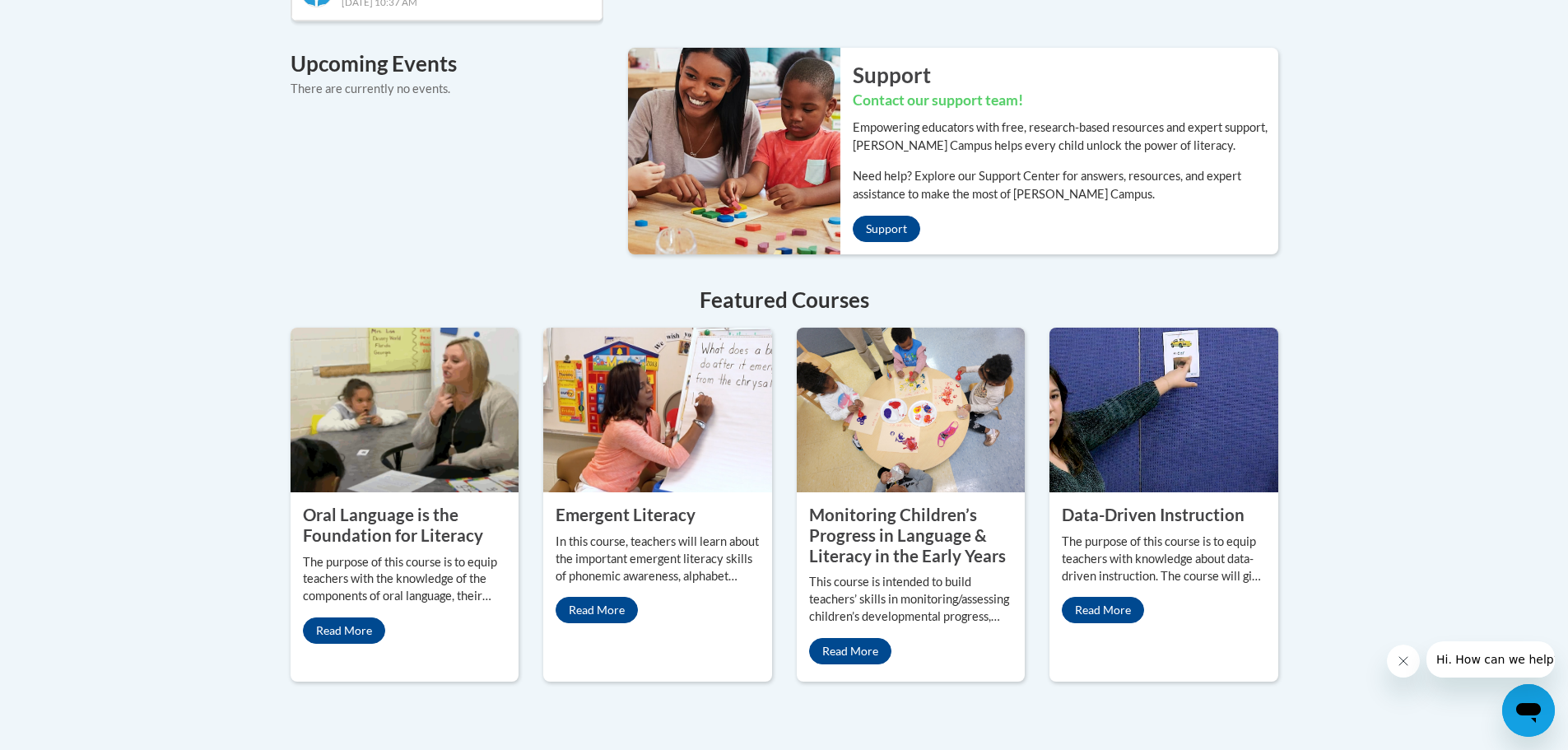
click at [1475, 655] on span "Hi. How can we help?" at bounding box center [1498, 659] width 124 height 13
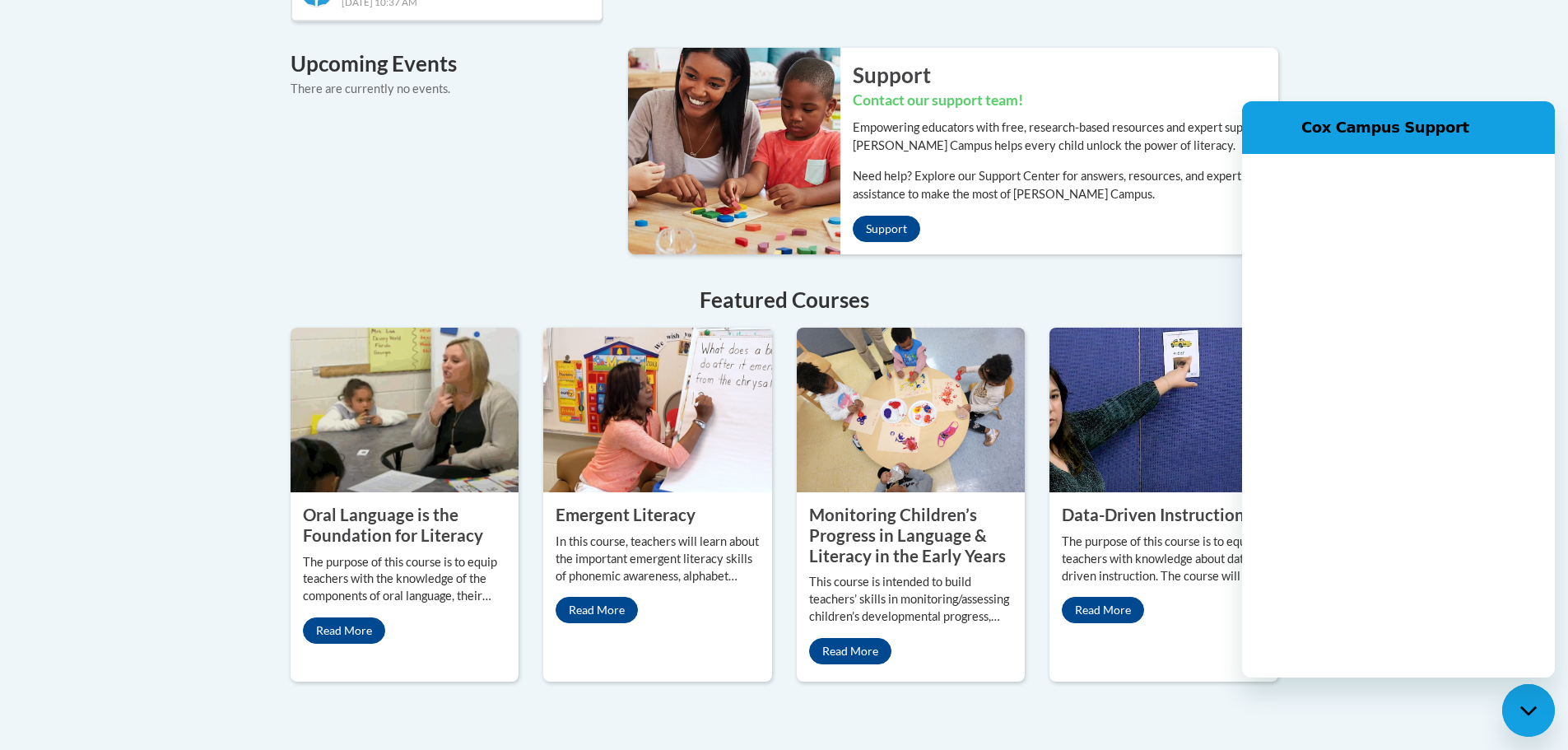
scroll to position [0, 0]
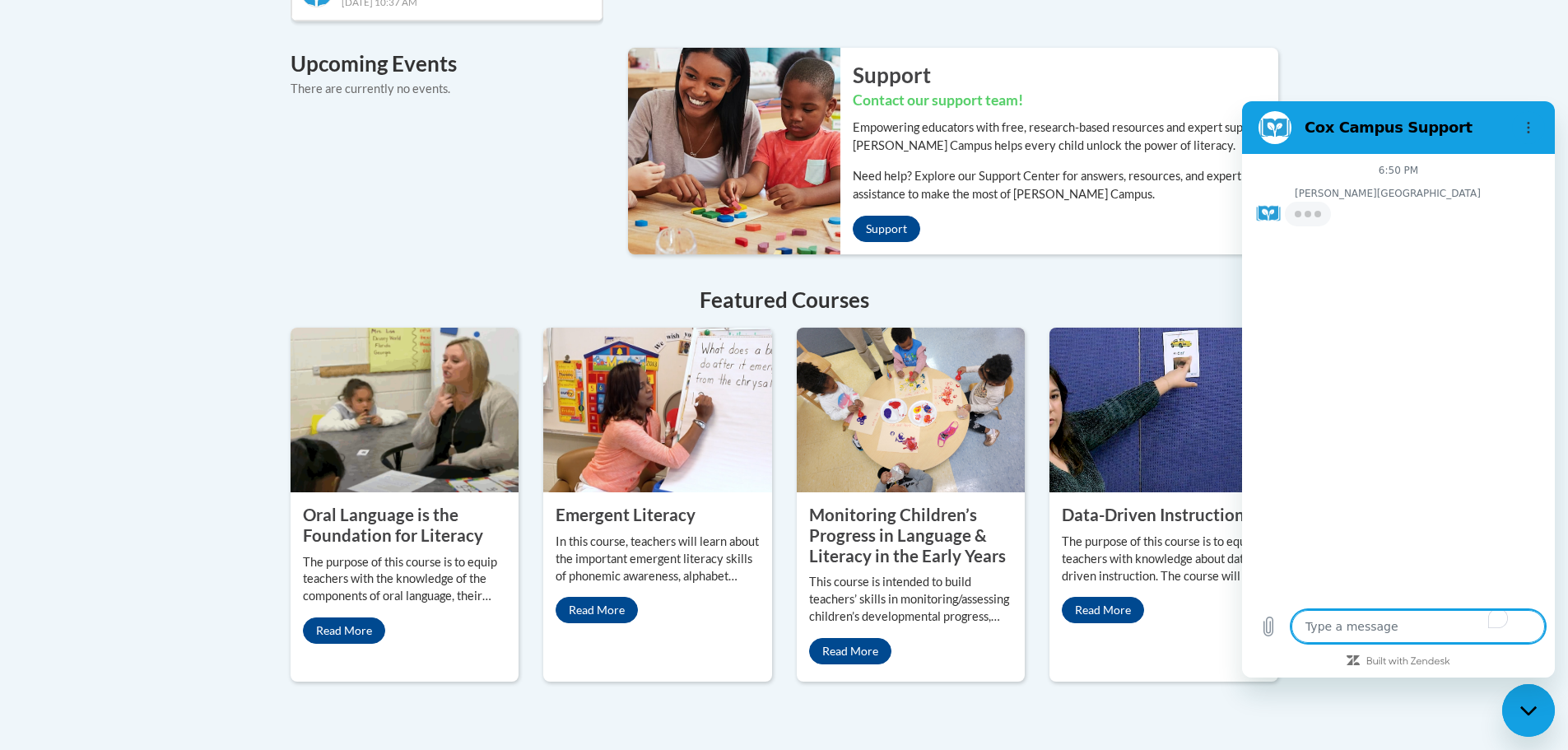
type textarea "x"
type textarea "I"
type textarea "x"
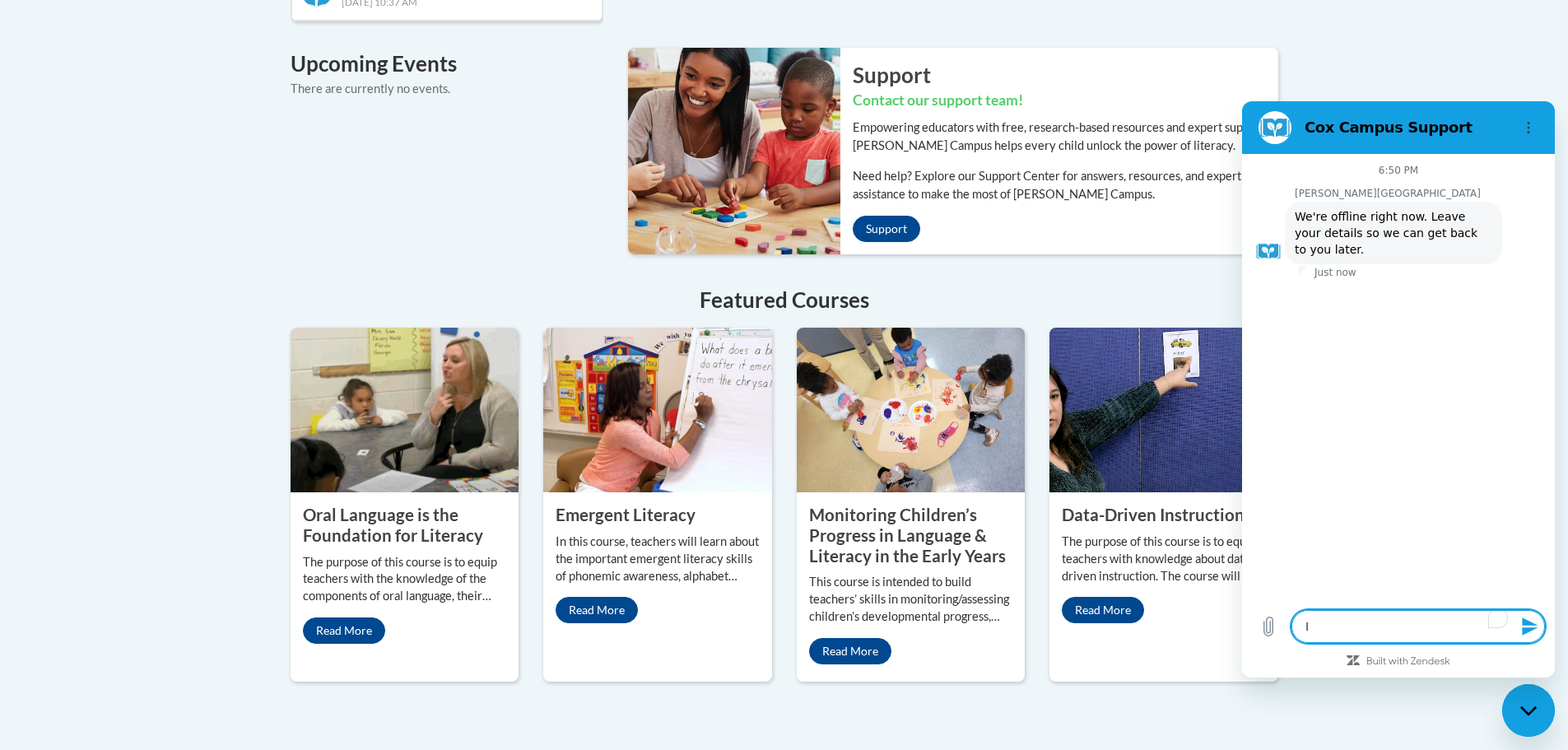
type textarea "I"
type textarea "x"
type textarea "I n"
type textarea "x"
type textarea "I ne"
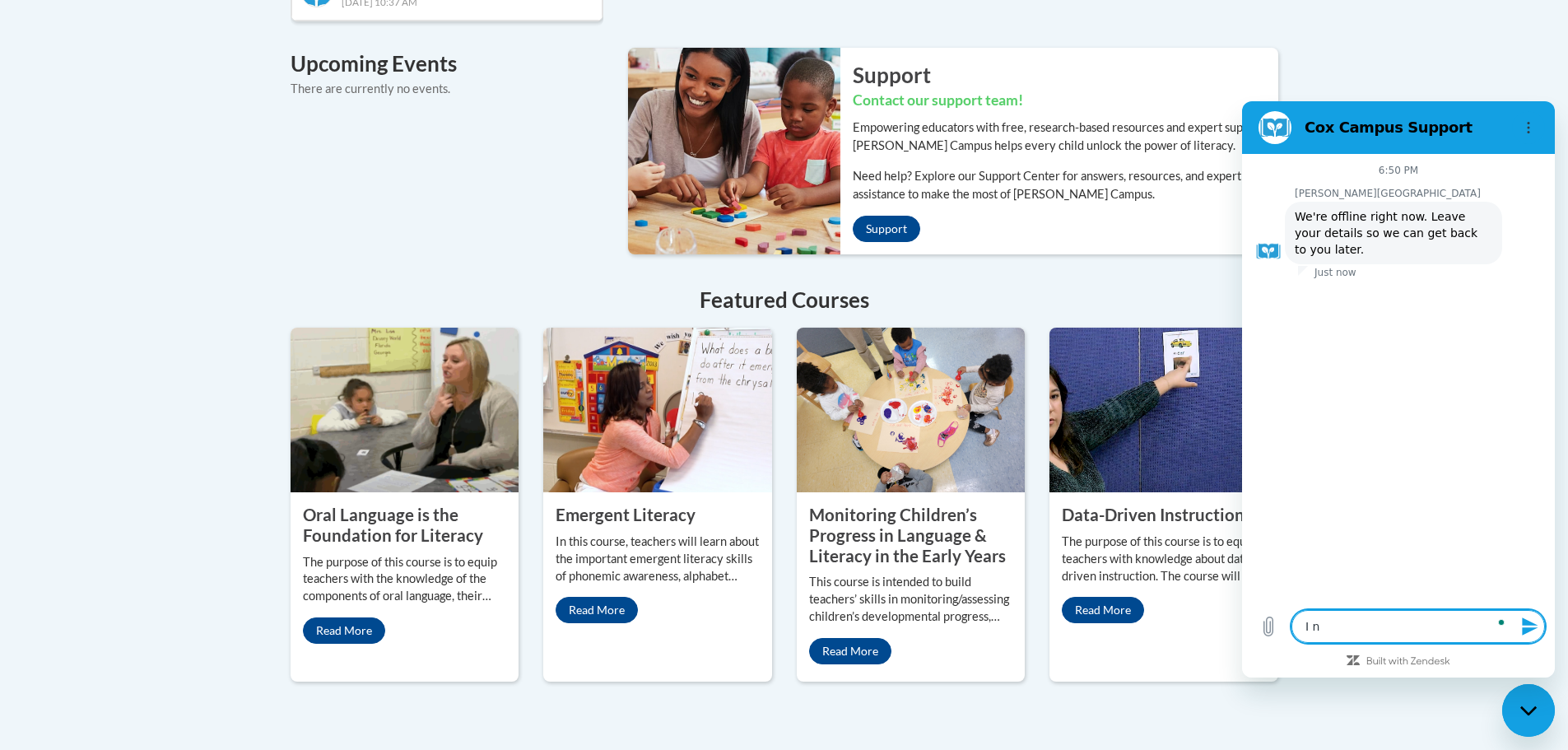
type textarea "x"
type textarea "I ne"
type textarea "x"
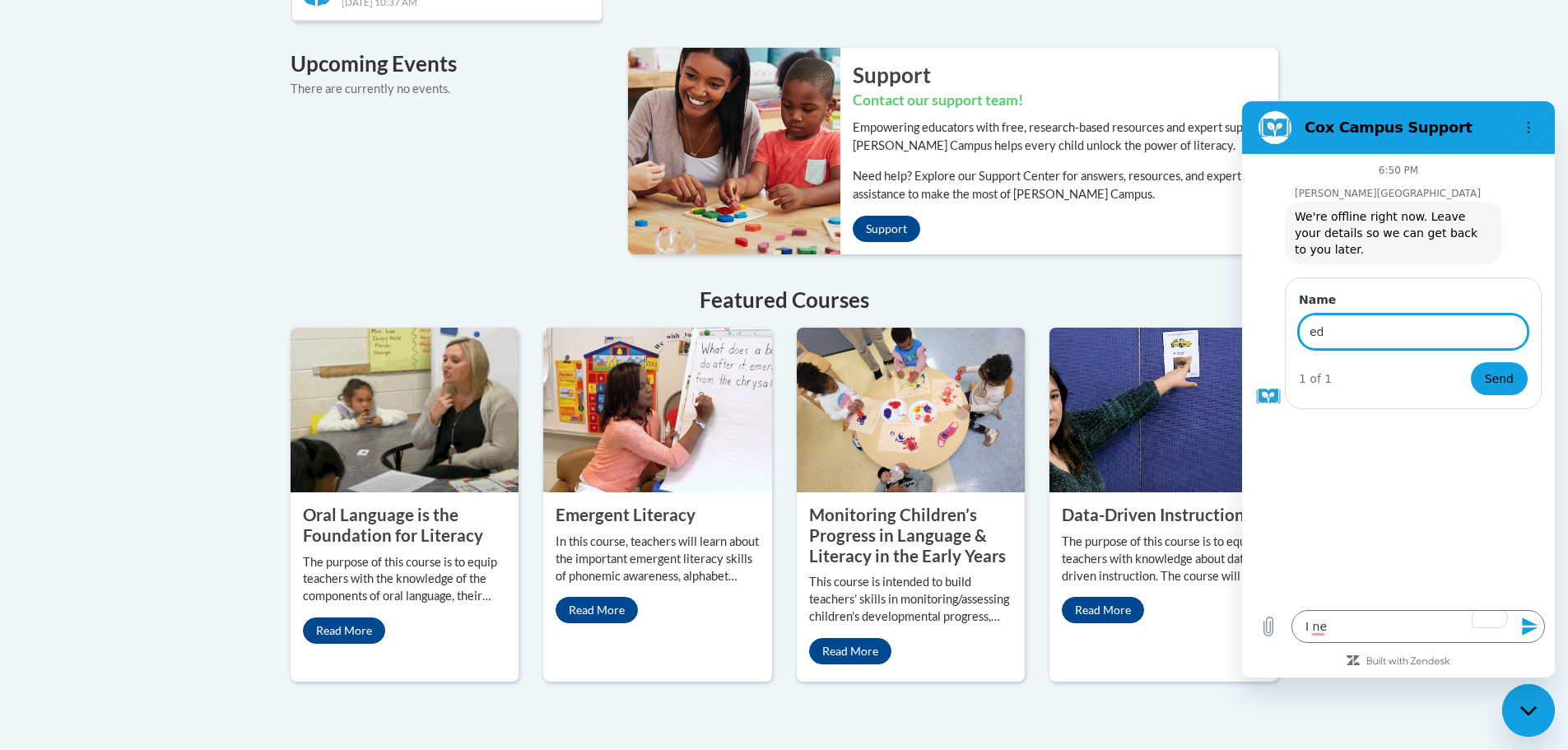
type input "e"
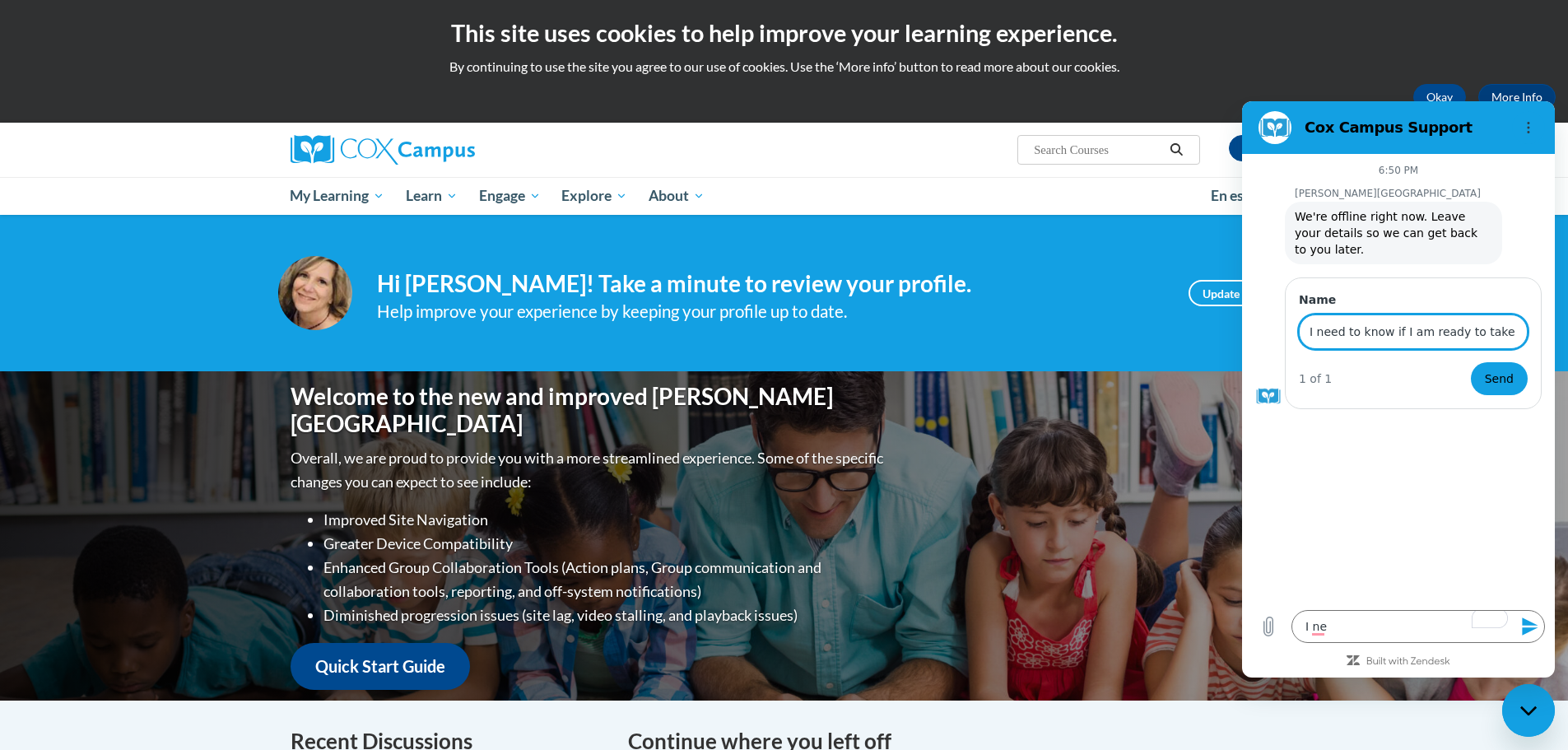
click at [1522, 318] on input "I need to know if I am ready to take the test for the" at bounding box center [1413, 331] width 229 height 35
drag, startPoint x: 1499, startPoint y: 318, endPoint x: 1519, endPoint y: 314, distance: 20.4
click at [1519, 314] on input "I need to know if I am ready to take the te st for the" at bounding box center [1413, 331] width 229 height 35
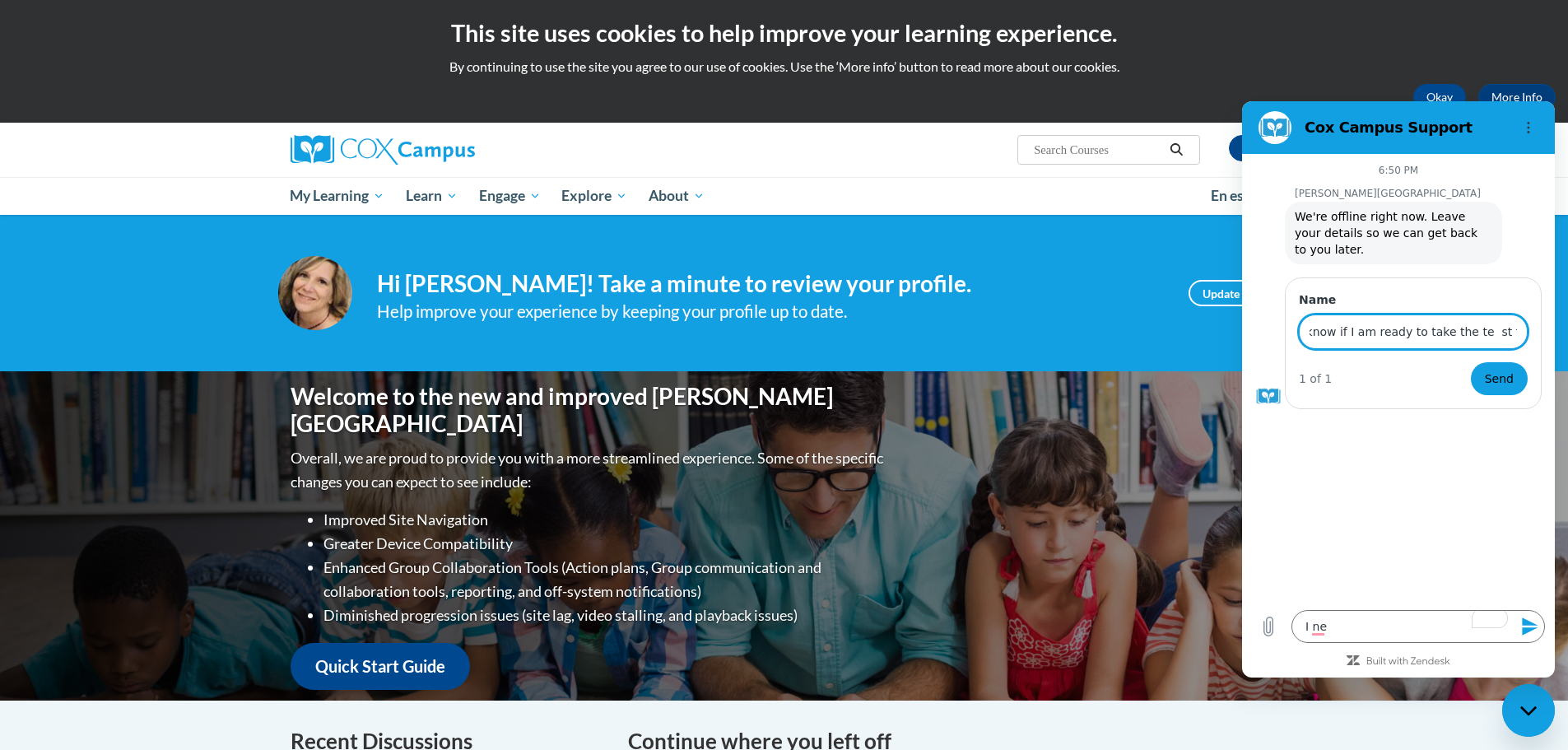
click at [1526, 314] on input "I need to know if I am ready to take the te st for the" at bounding box center [1413, 331] width 229 height 35
click at [1469, 319] on input "I need to know if I am ready to take the te st for the" at bounding box center [1413, 331] width 229 height 35
click at [1518, 316] on input "I need to know if I am ready to take the test for the" at bounding box center [1413, 331] width 229 height 35
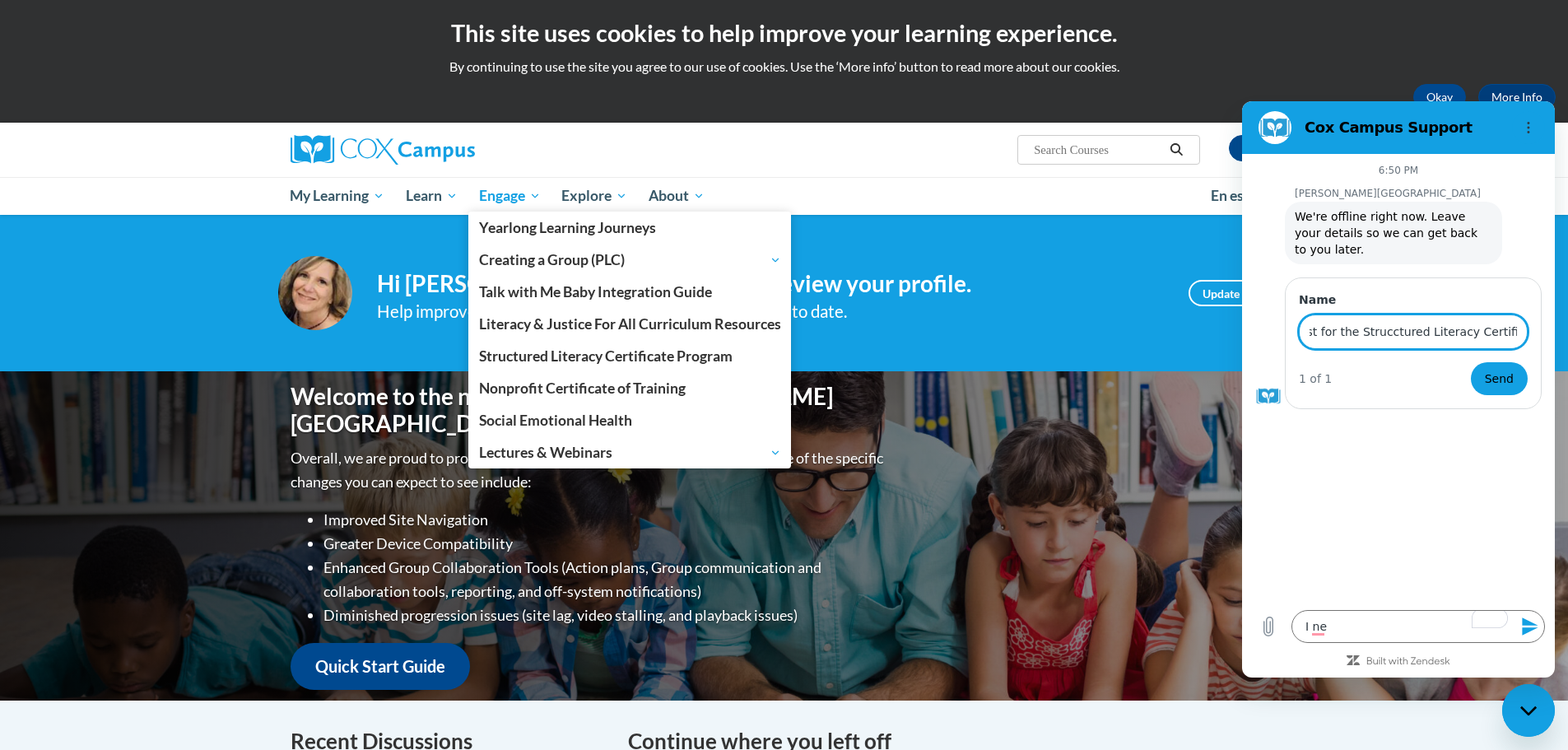
scroll to position [0, 256]
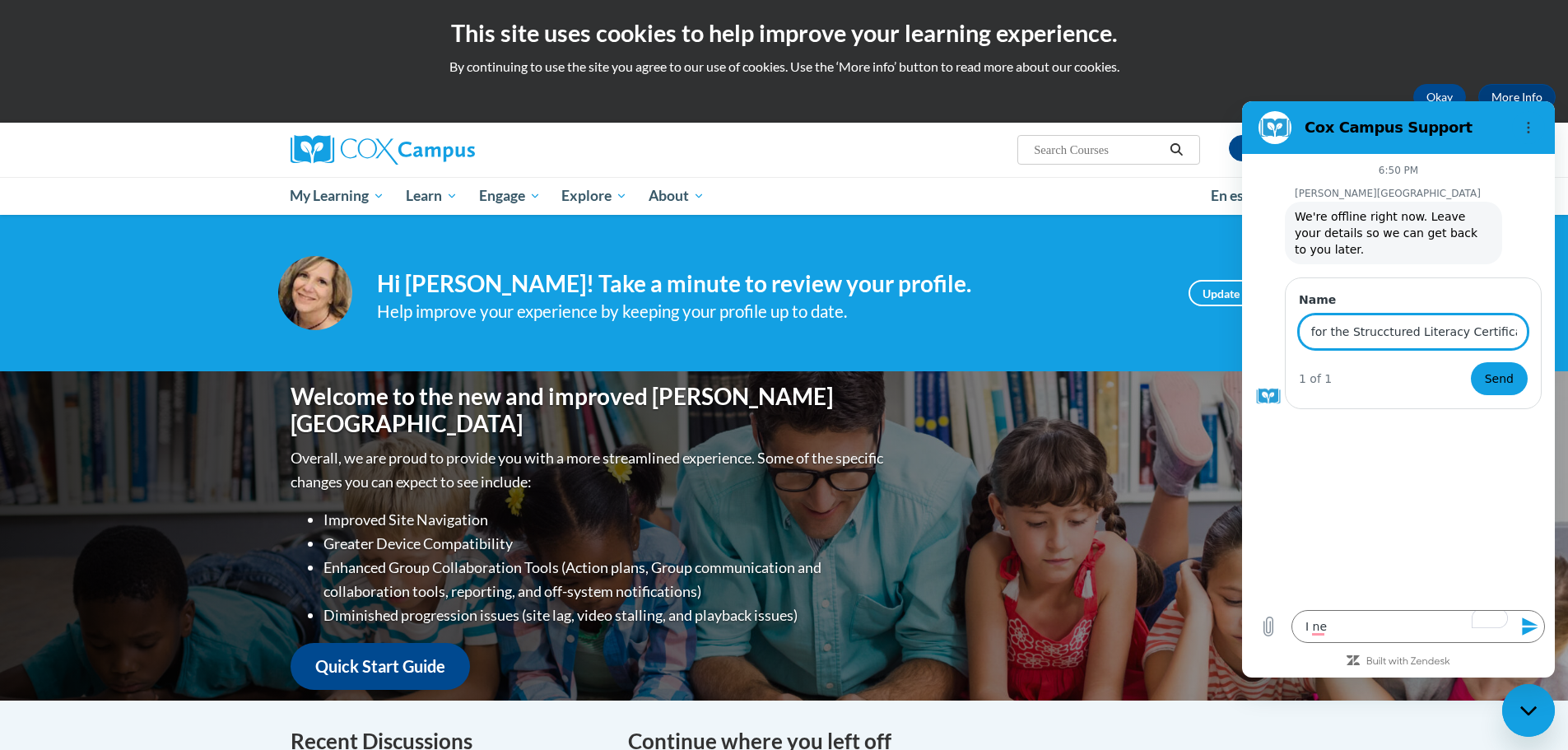
click at [1342, 318] on input "I need to know if I am ready to take the test for the Strucctured Literacy Cert…" at bounding box center [1413, 331] width 229 height 35
type input "I need to know if I am ready to take the test for the Structured Literacy Certi…"
click at [1500, 369] on span "Send" at bounding box center [1499, 378] width 29 height 20
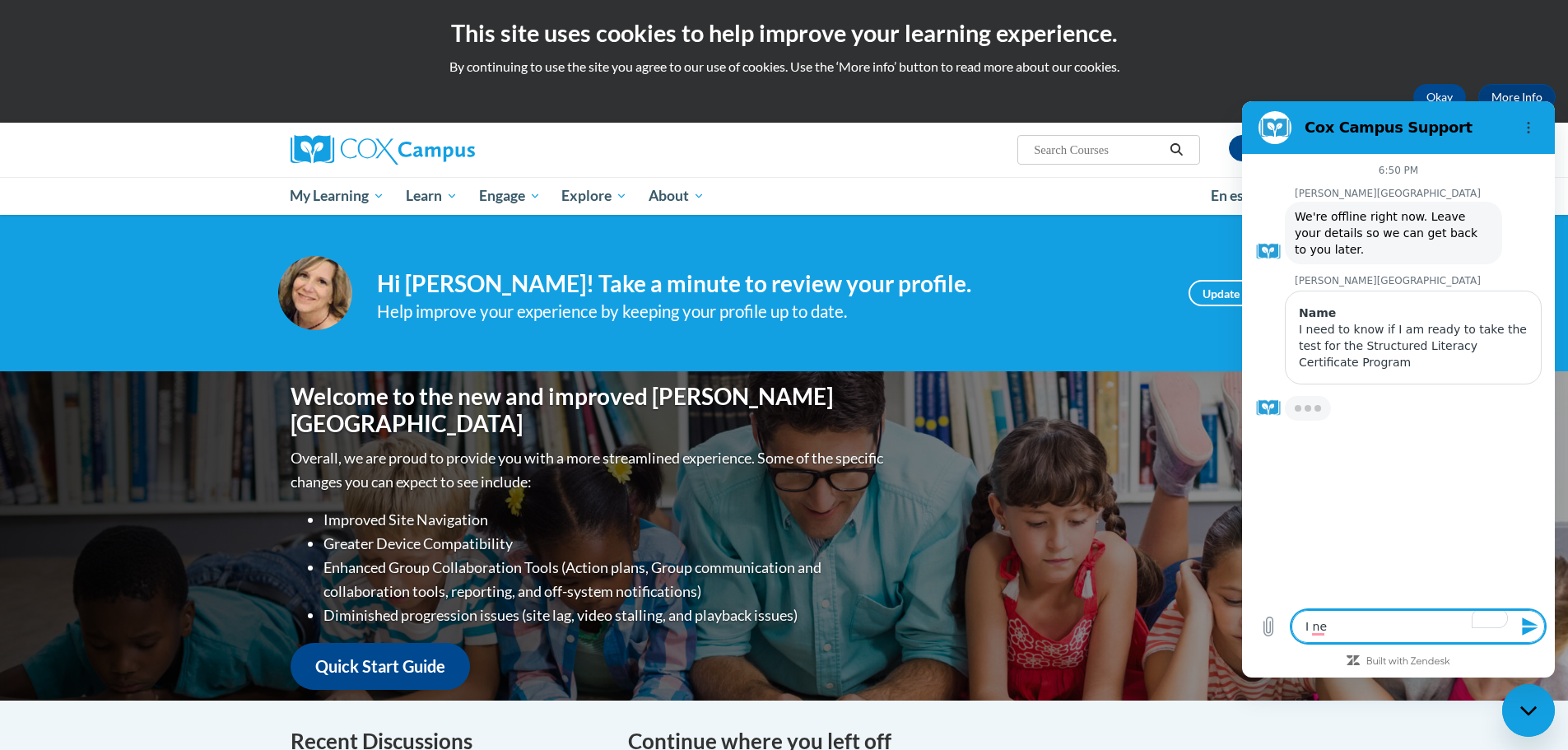
type textarea "x"
drag, startPoint x: 1338, startPoint y: 633, endPoint x: 1260, endPoint y: 633, distance: 78.0
click at [1265, 631] on div "Type a message I ne x" at bounding box center [1397, 626] width 312 height 53
type textarea "x"
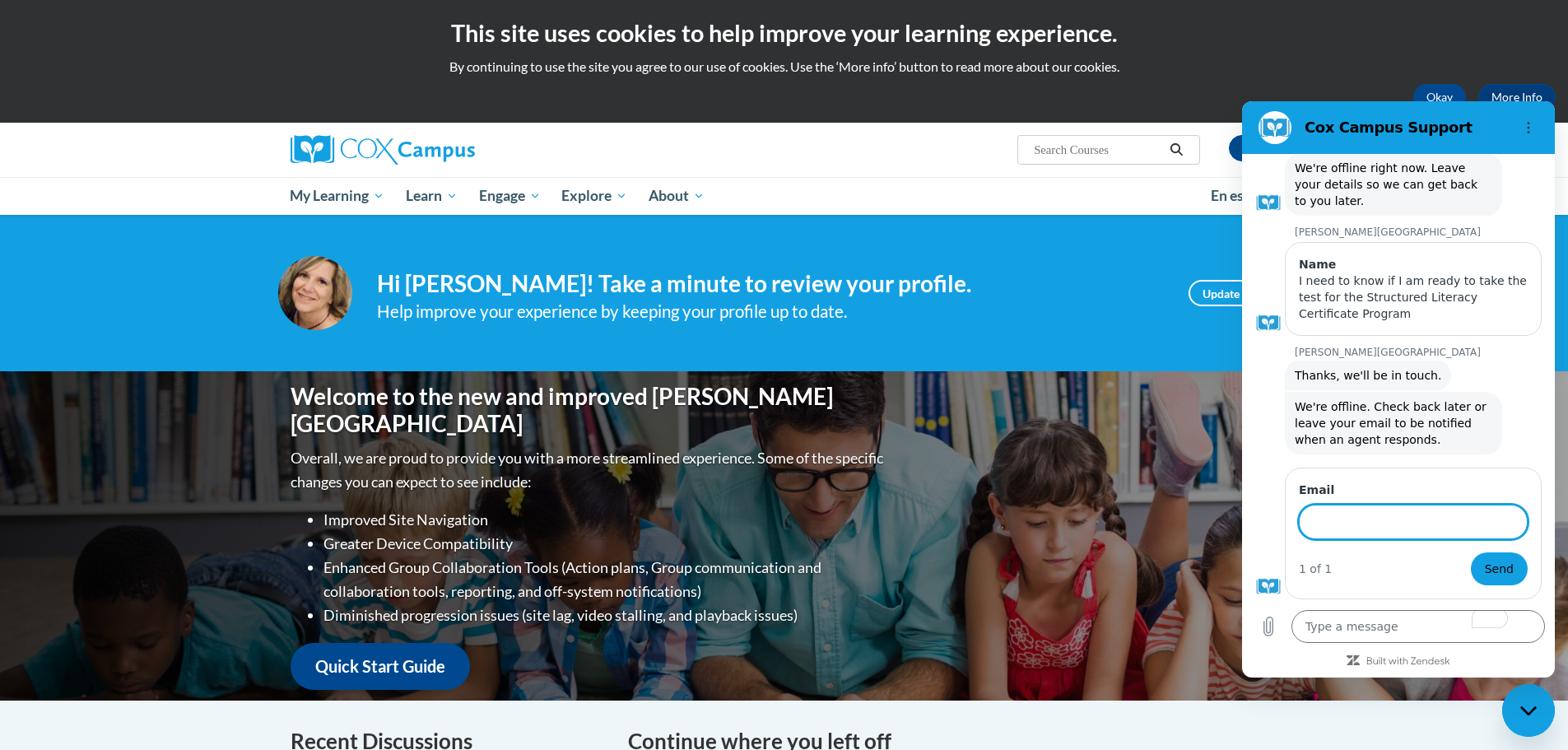
scroll to position [49, 0]
type input "Koverton@georgiacyber.org"
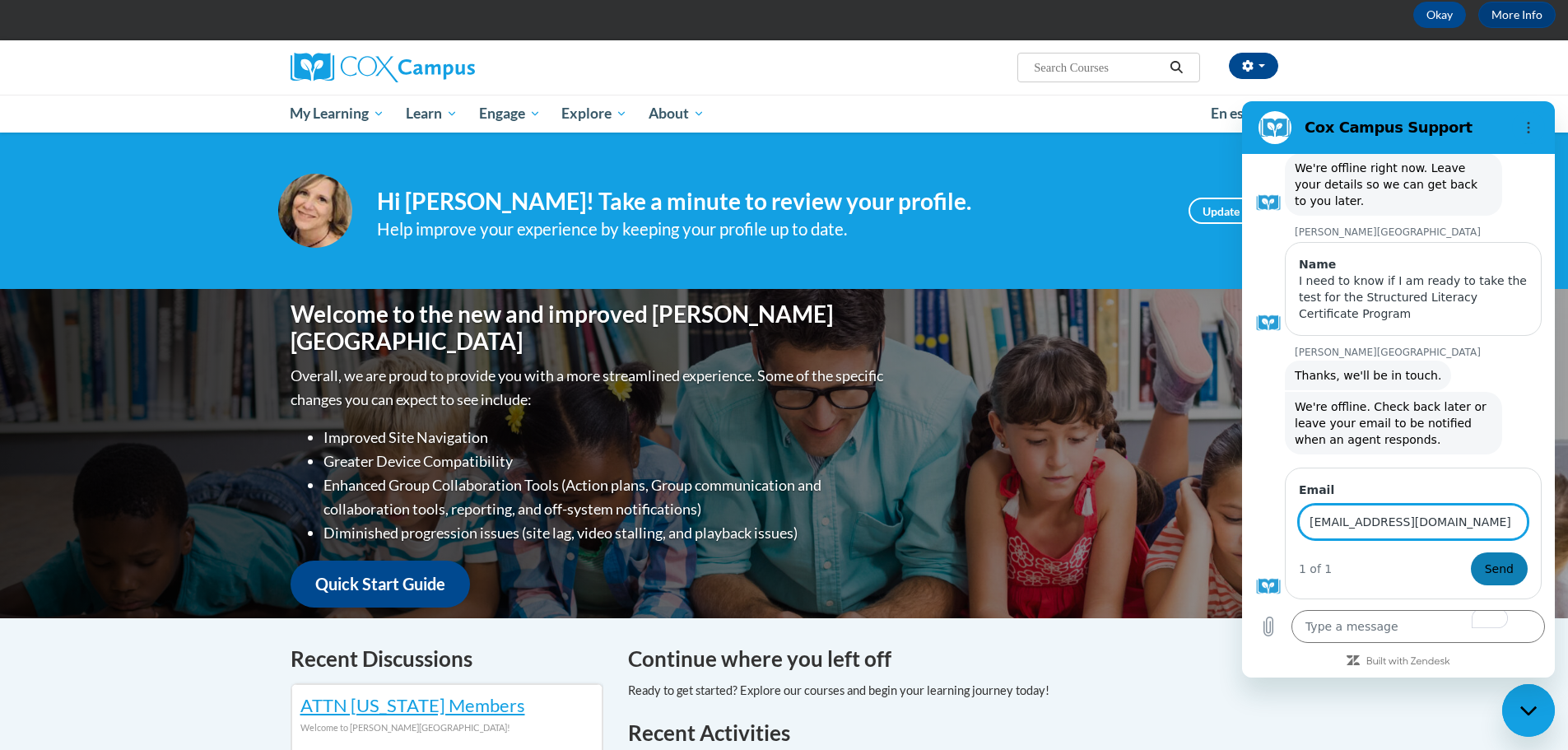
click at [1479, 579] on button "Send" at bounding box center [1499, 568] width 57 height 33
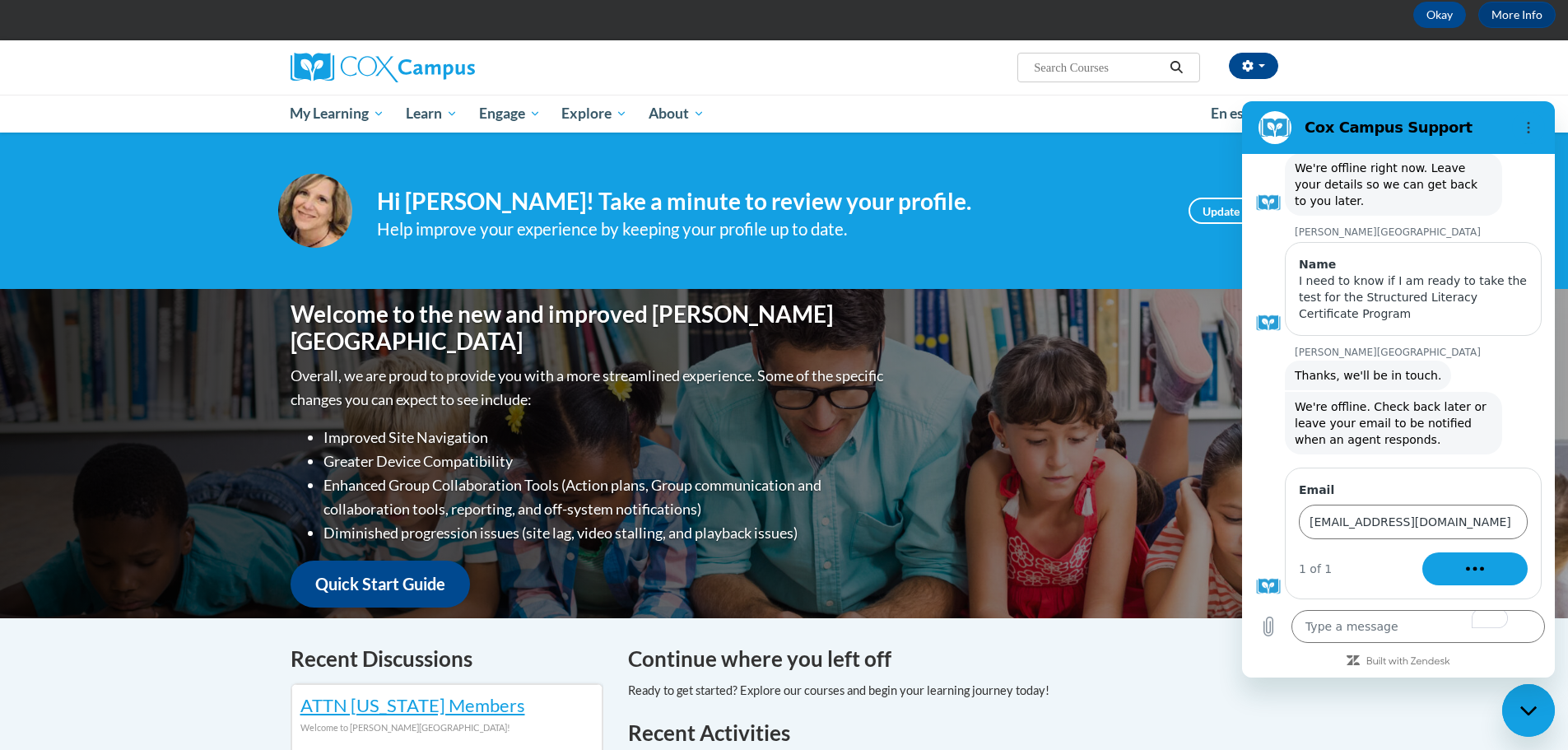
scroll to position [0, 0]
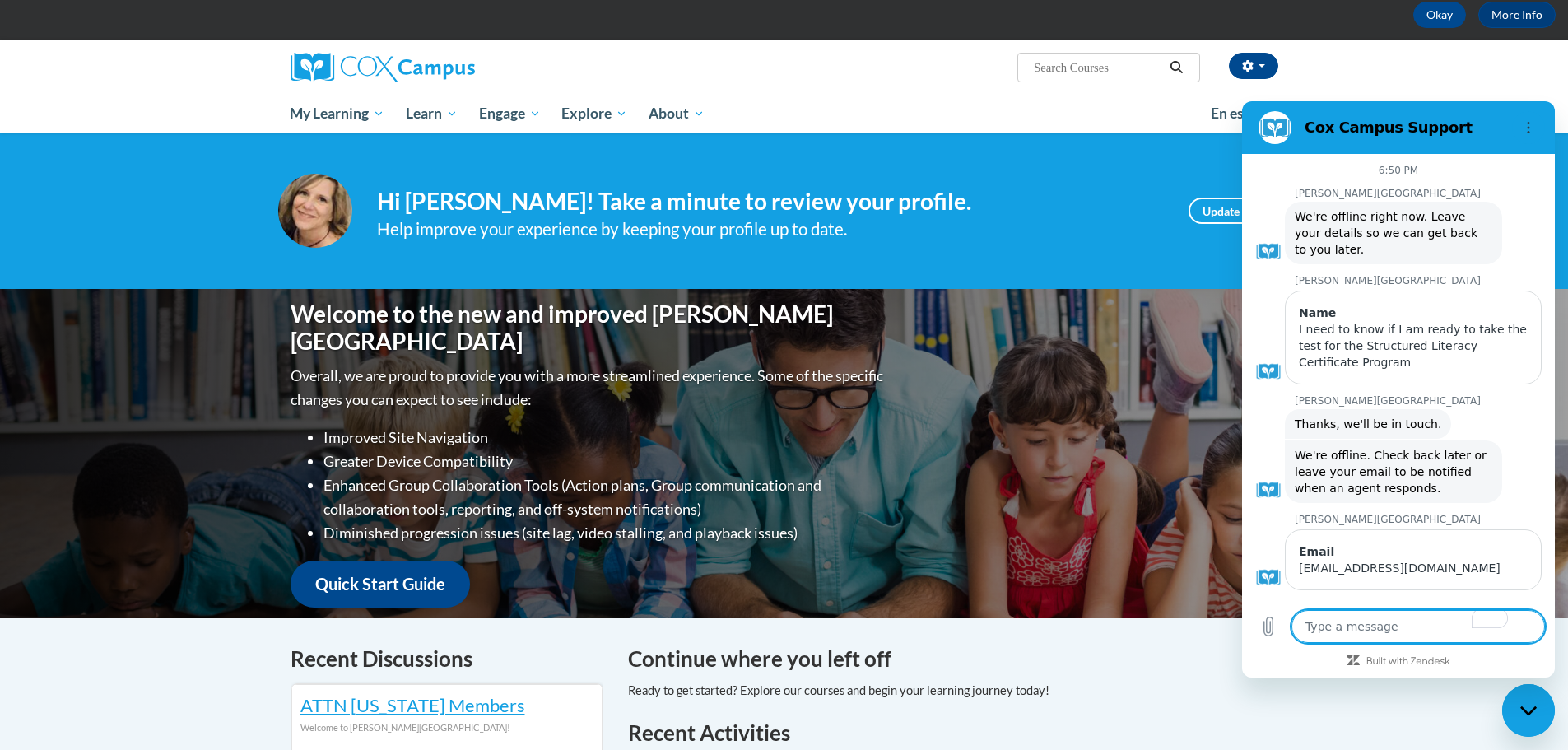
type textarea "x"
